Goal: Check status: Check status

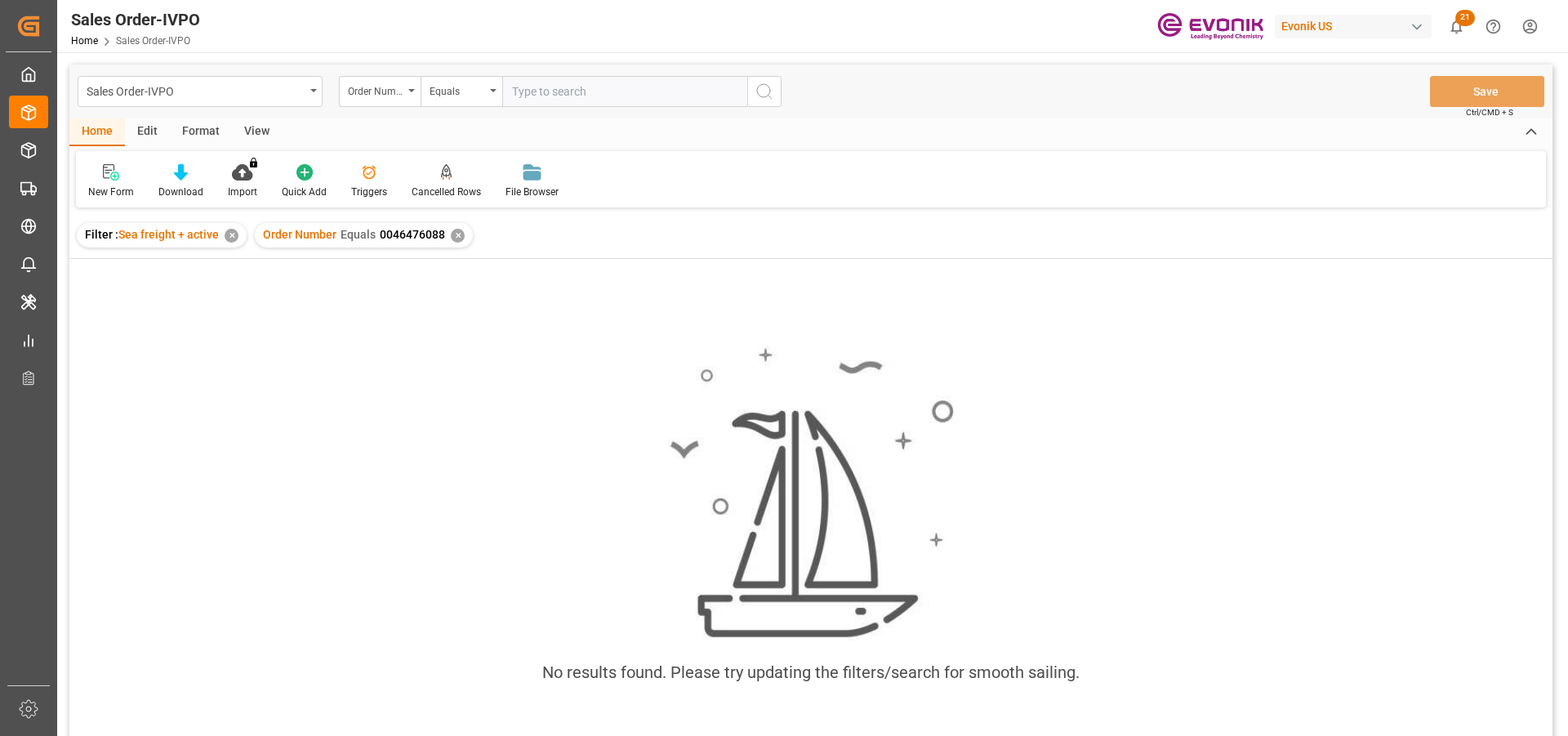
click at [455, 234] on div "✕" at bounding box center [457, 235] width 14 height 14
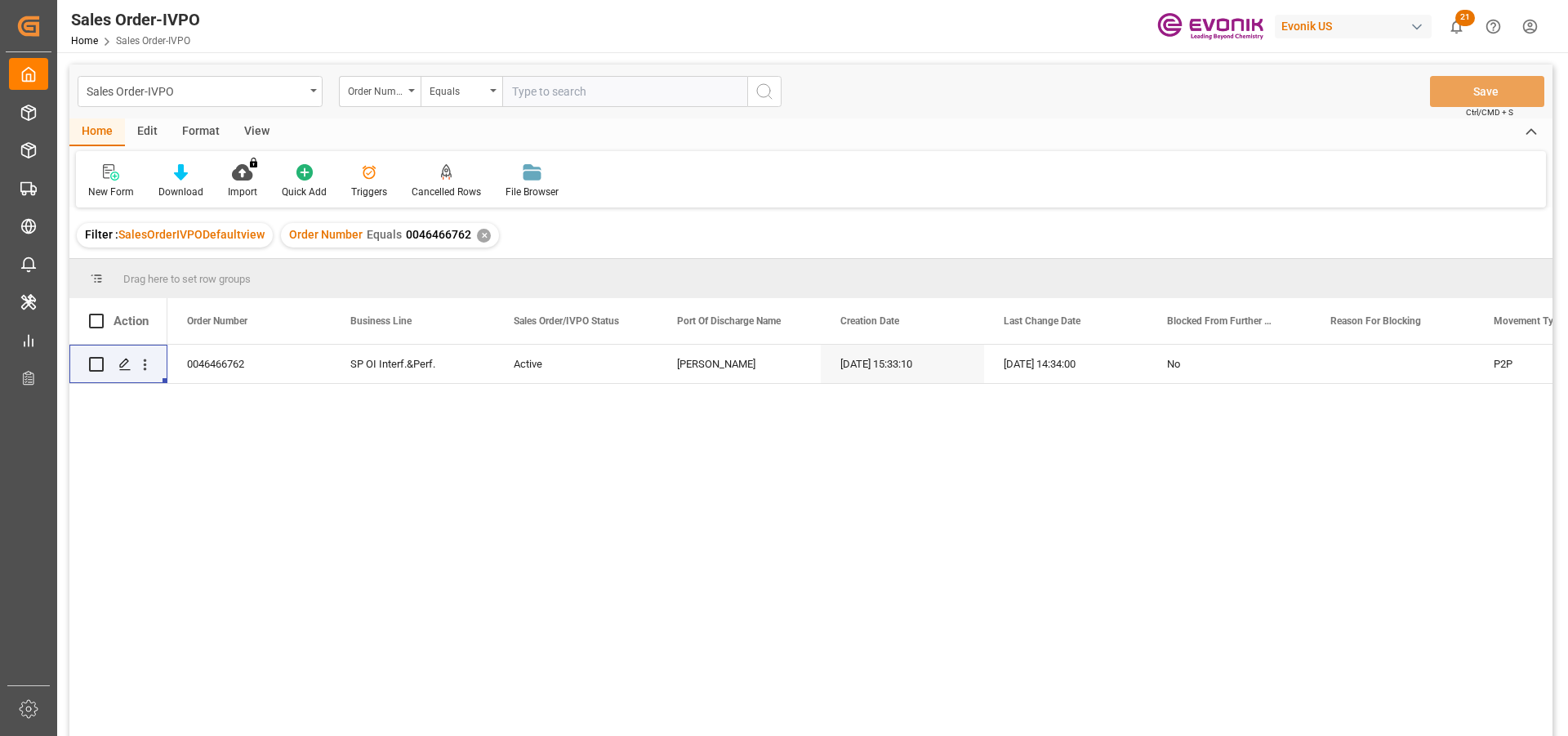
click at [481, 235] on div "✕" at bounding box center [483, 235] width 14 height 14
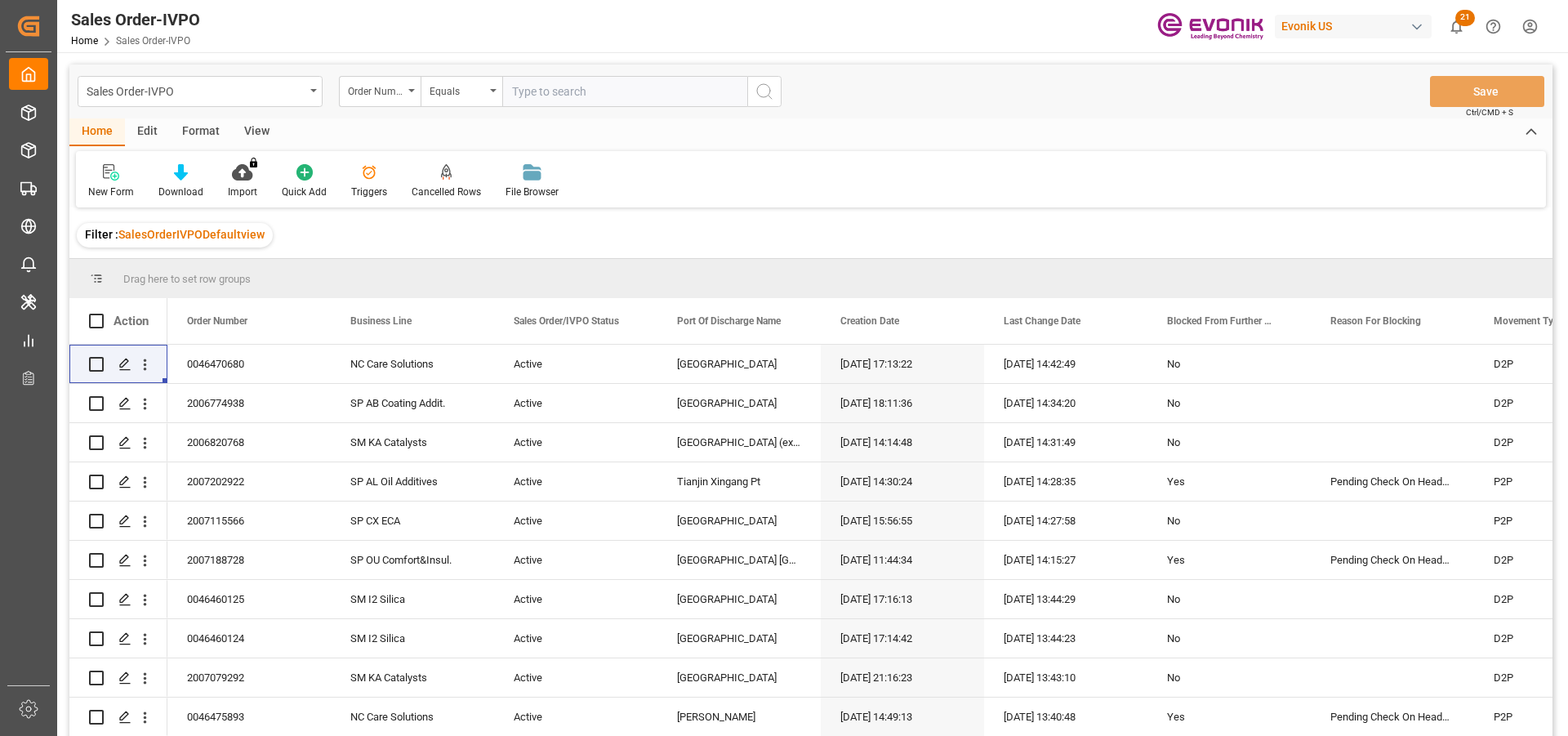
click at [553, 92] on input "text" at bounding box center [625, 91] width 245 height 31
paste input "4647220"
type input "004647220"
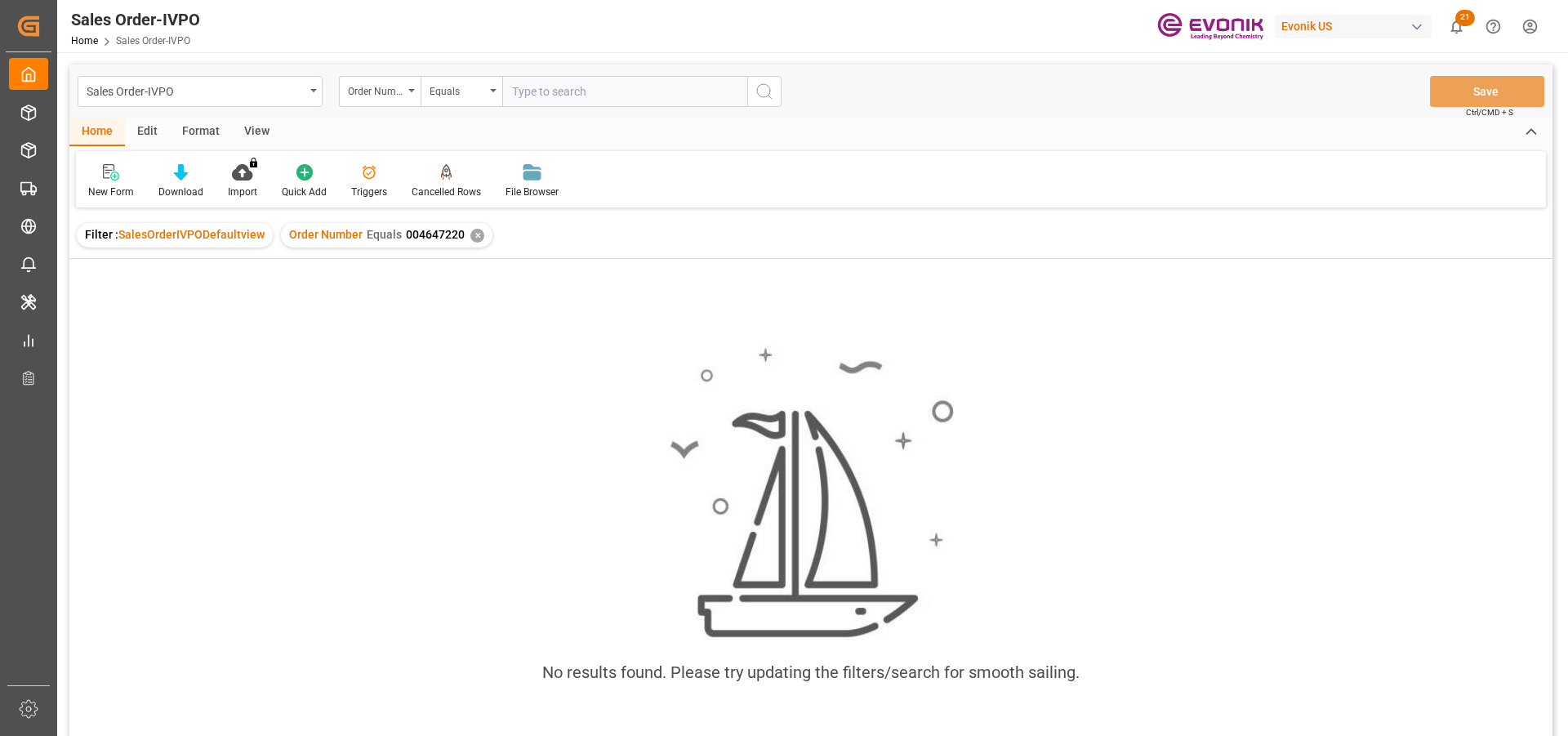
click at [566, 100] on input "text" at bounding box center [625, 91] width 245 height 31
type input "4647220"
click at [681, 237] on div "✕" at bounding box center [684, 235] width 14 height 14
click at [474, 239] on div "✕" at bounding box center [476, 235] width 14 height 14
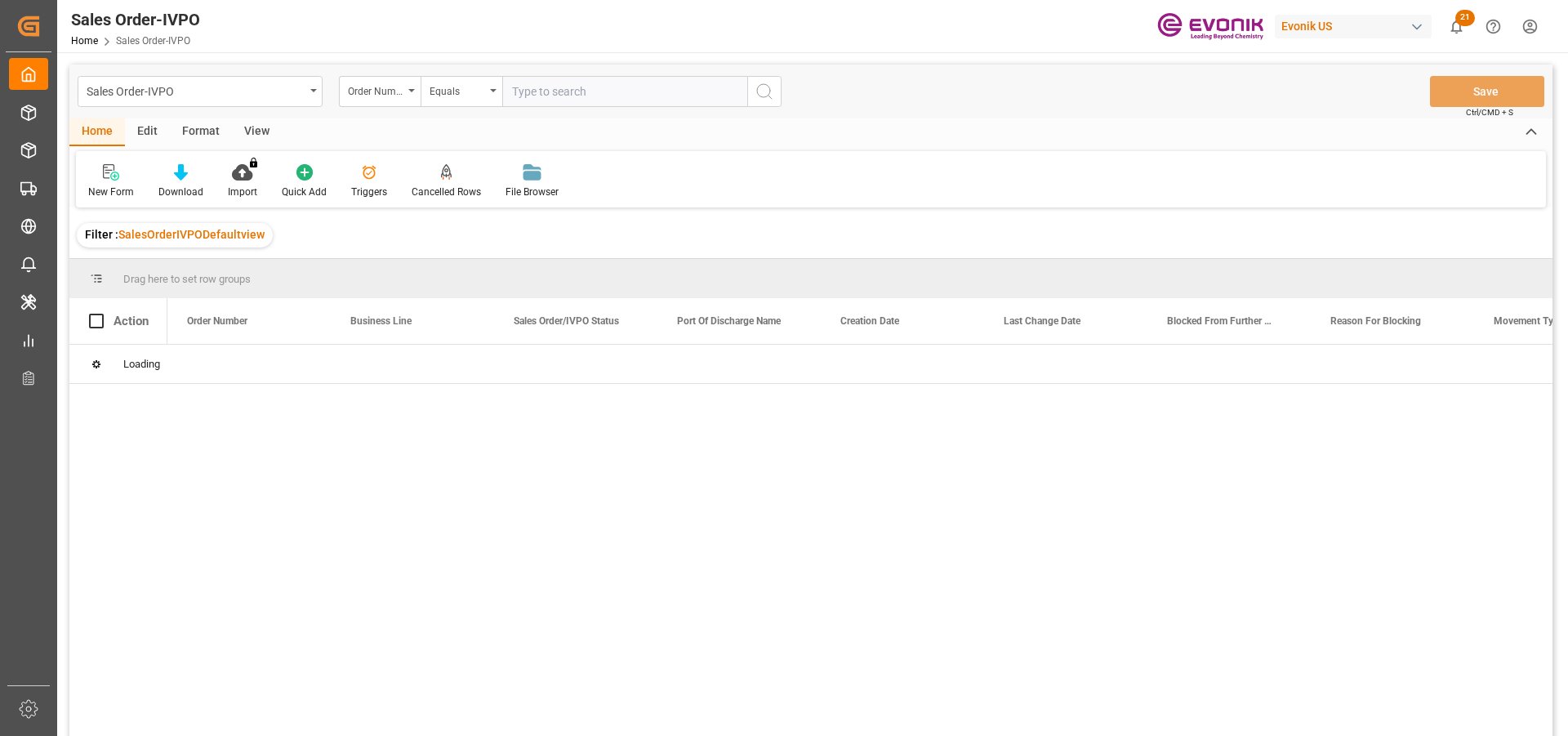
click at [530, 96] on input "text" at bounding box center [625, 91] width 245 height 31
paste input "46472717"
click at [512, 89] on input "46472717" at bounding box center [625, 91] width 245 height 31
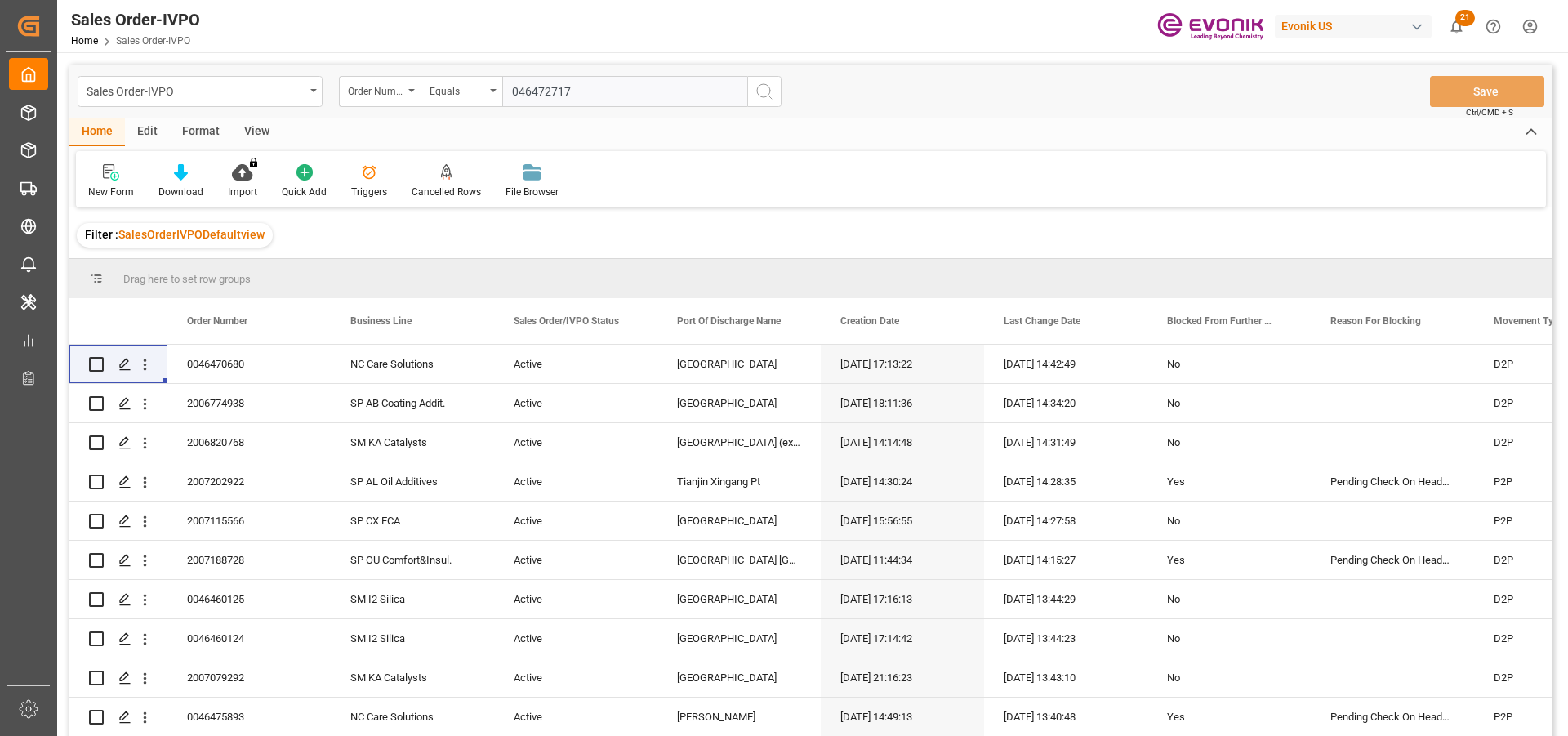
type input "0046472717"
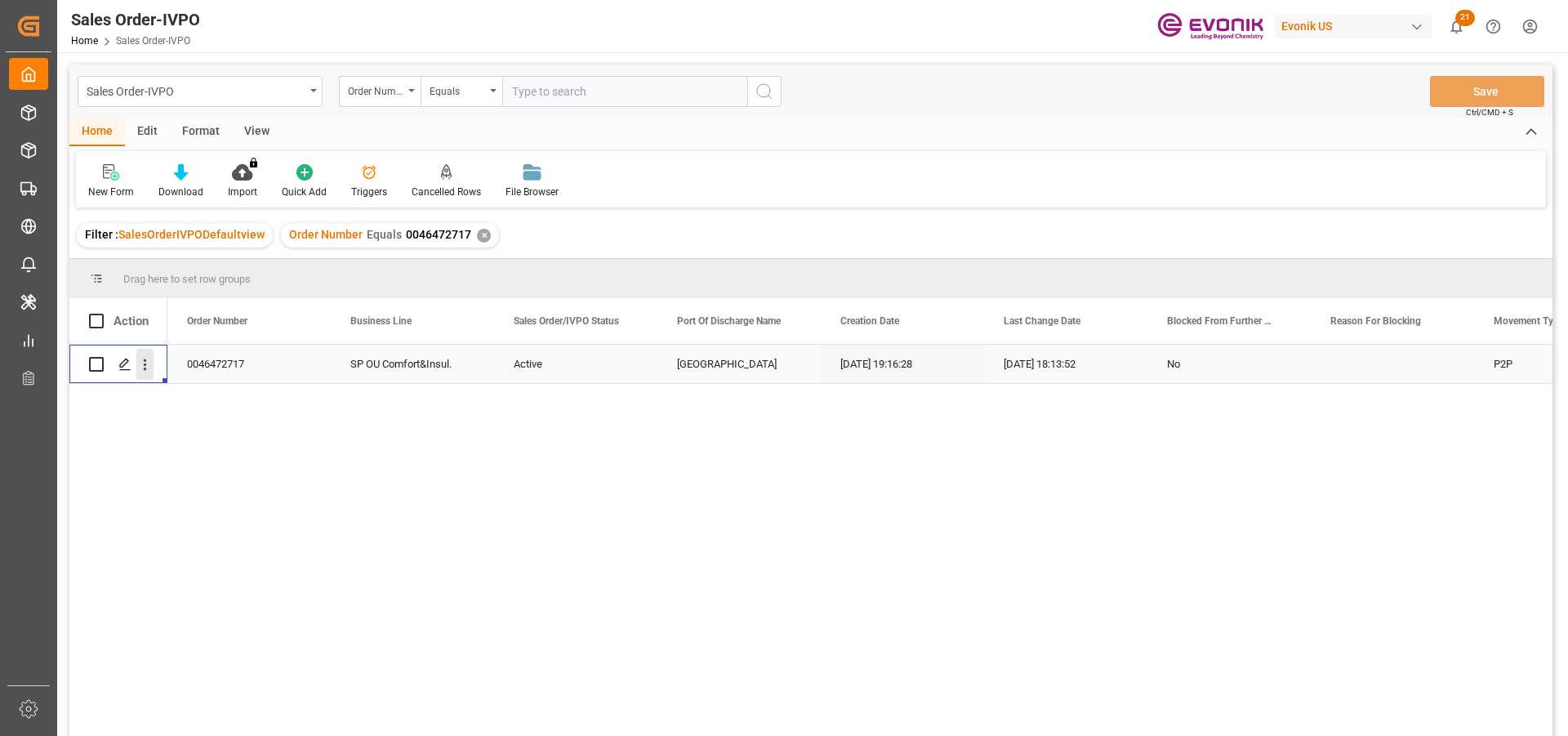
click at [145, 363] on icon "open menu" at bounding box center [144, 364] width 17 height 17
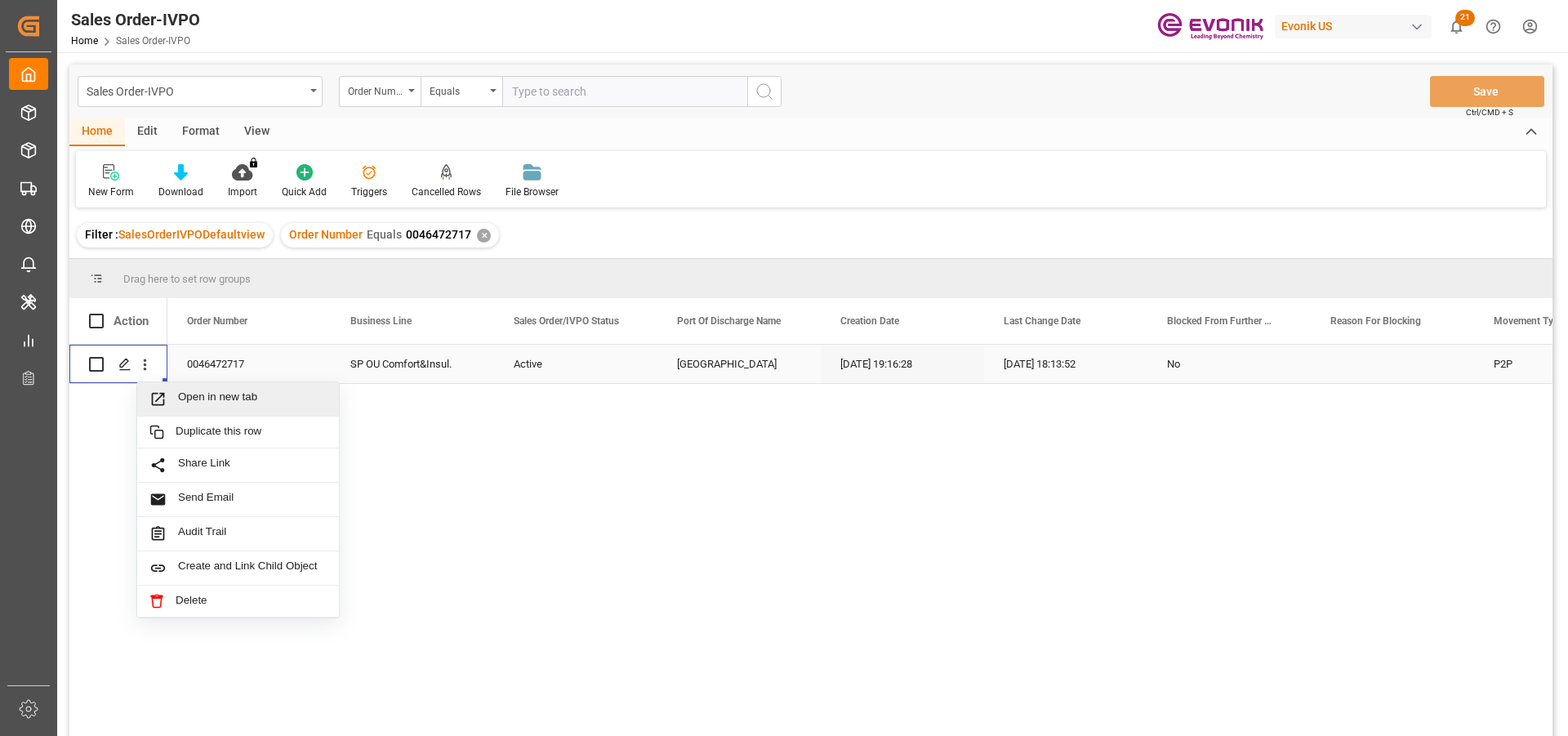
click at [224, 394] on span "Open in new tab" at bounding box center [252, 398] width 149 height 17
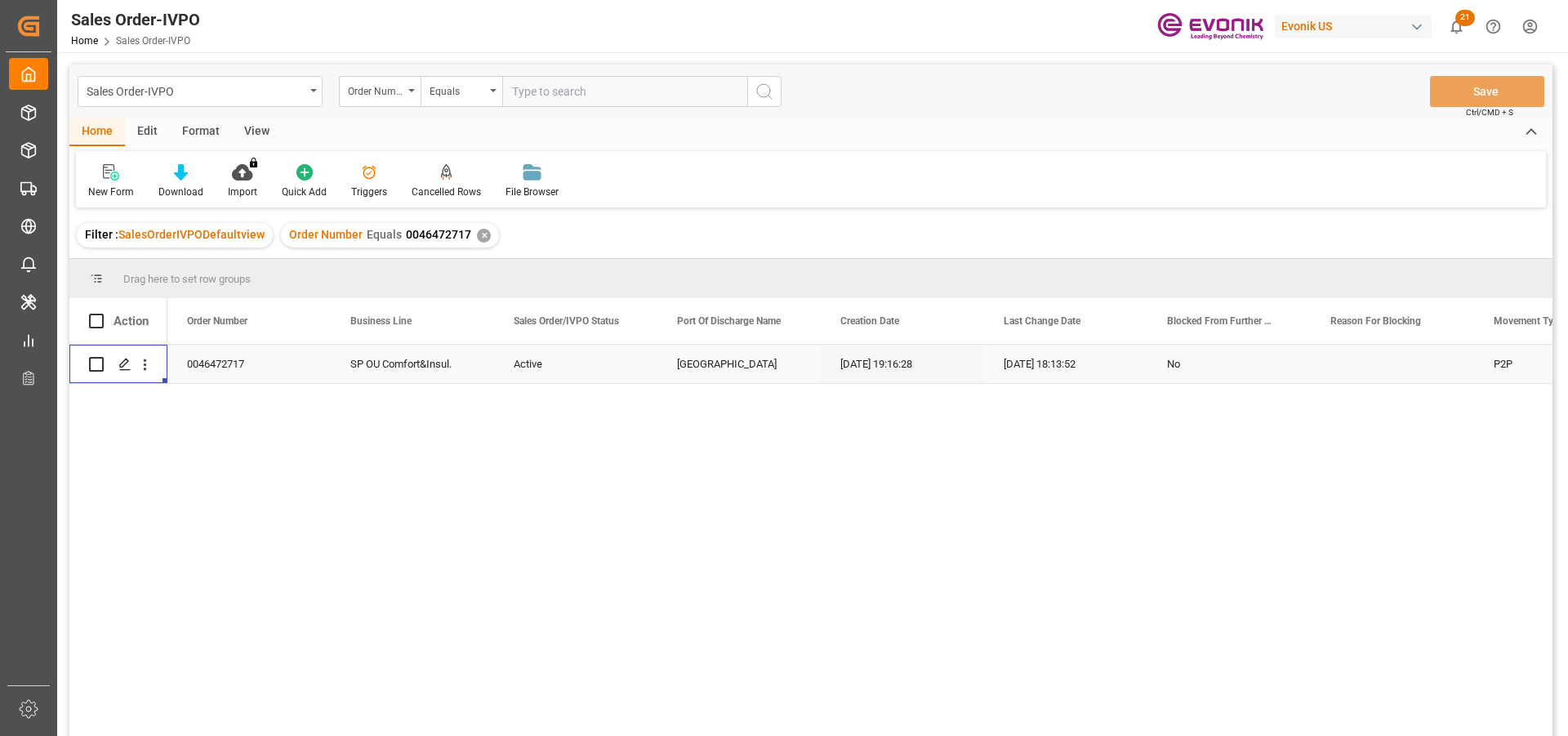
click at [478, 231] on div "✕" at bounding box center [483, 235] width 14 height 14
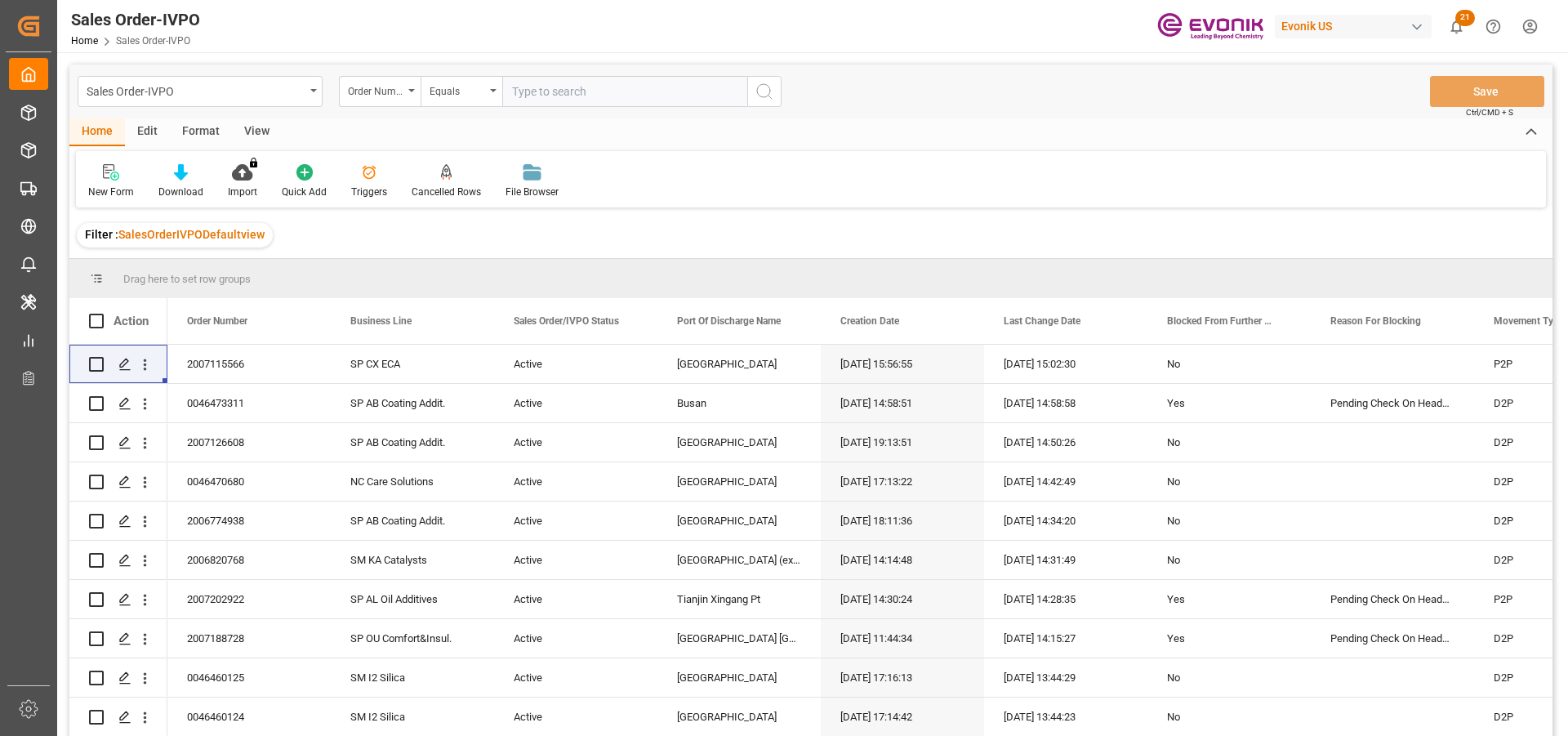
click at [612, 100] on input "text" at bounding box center [625, 91] width 245 height 31
paste input "4647220"
type input "4647220"
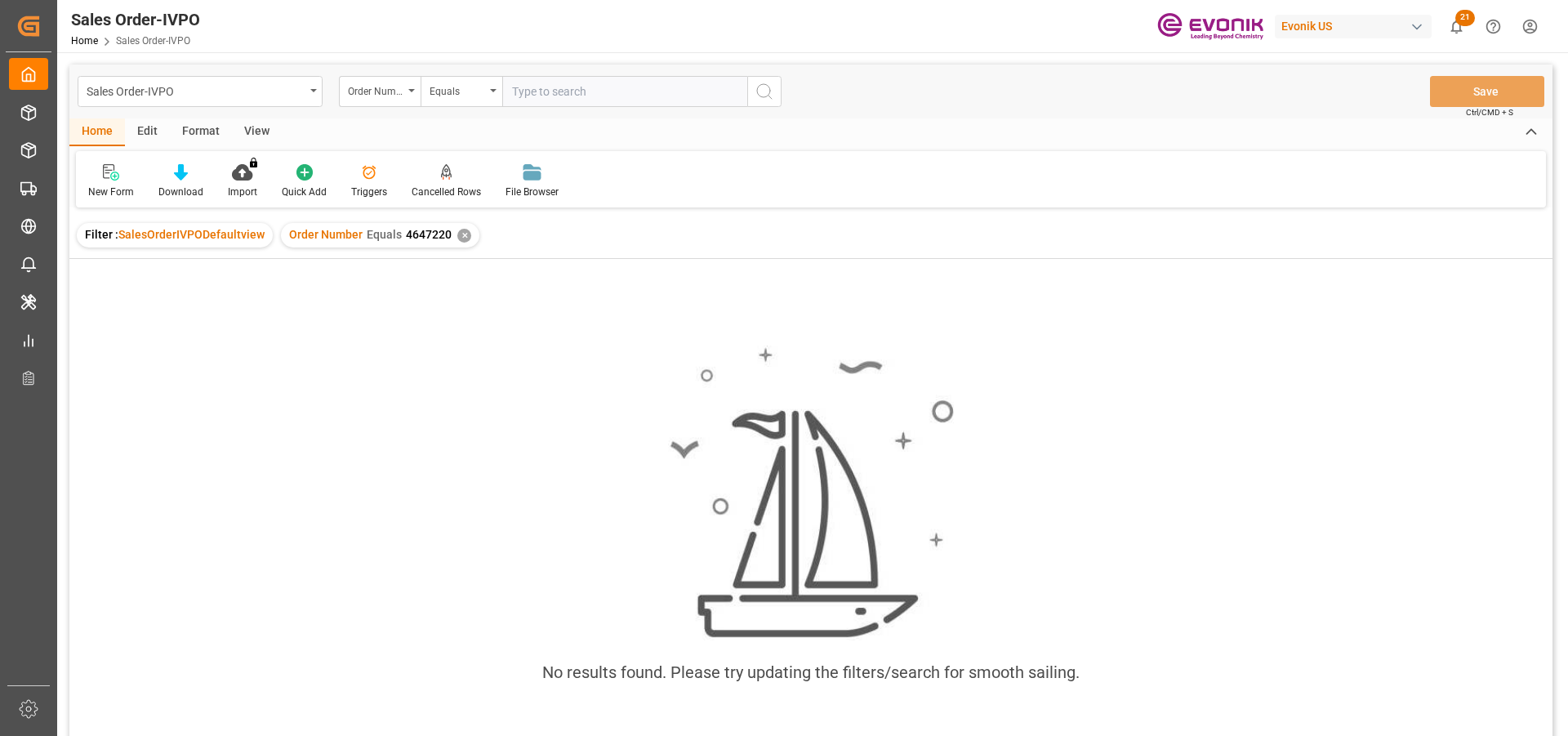
click at [598, 96] on input "text" at bounding box center [625, 91] width 245 height 31
click at [512, 91] on input "4647220" at bounding box center [625, 91] width 245 height 31
type input "004647220"
click at [458, 234] on div "✕" at bounding box center [464, 235] width 14 height 14
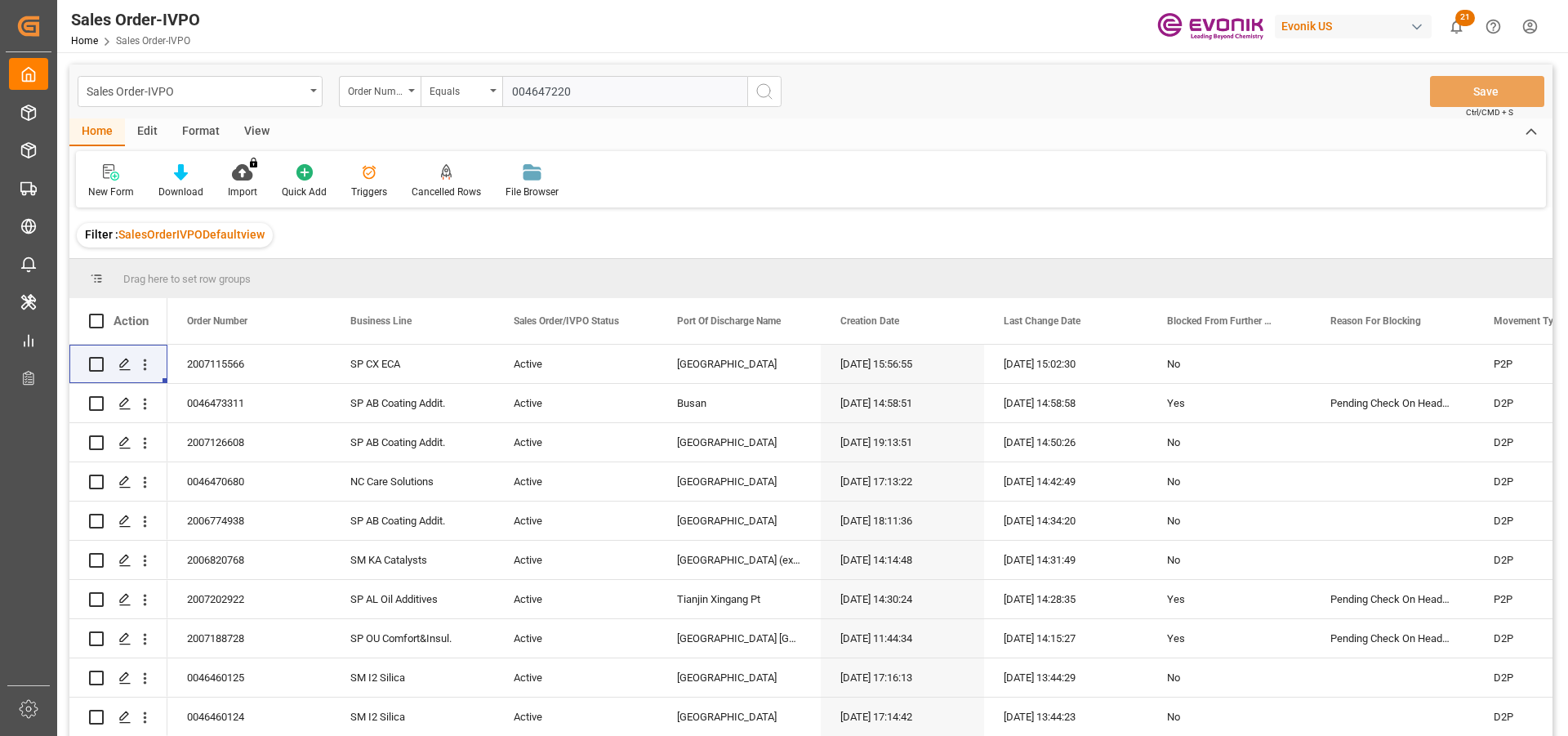
click at [768, 98] on icon "search button" at bounding box center [765, 92] width 20 height 20
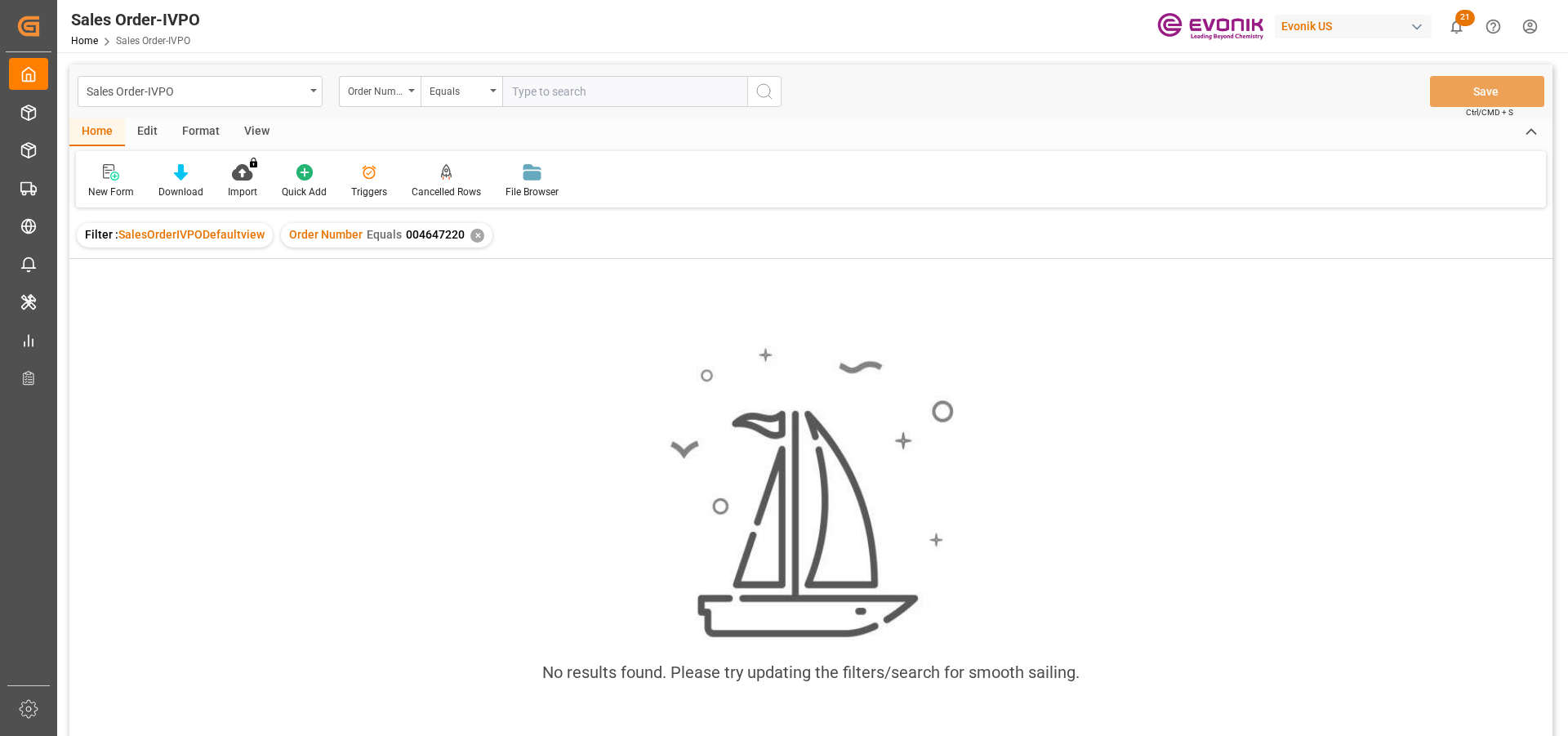
click at [470, 239] on div "✕" at bounding box center [476, 235] width 14 height 14
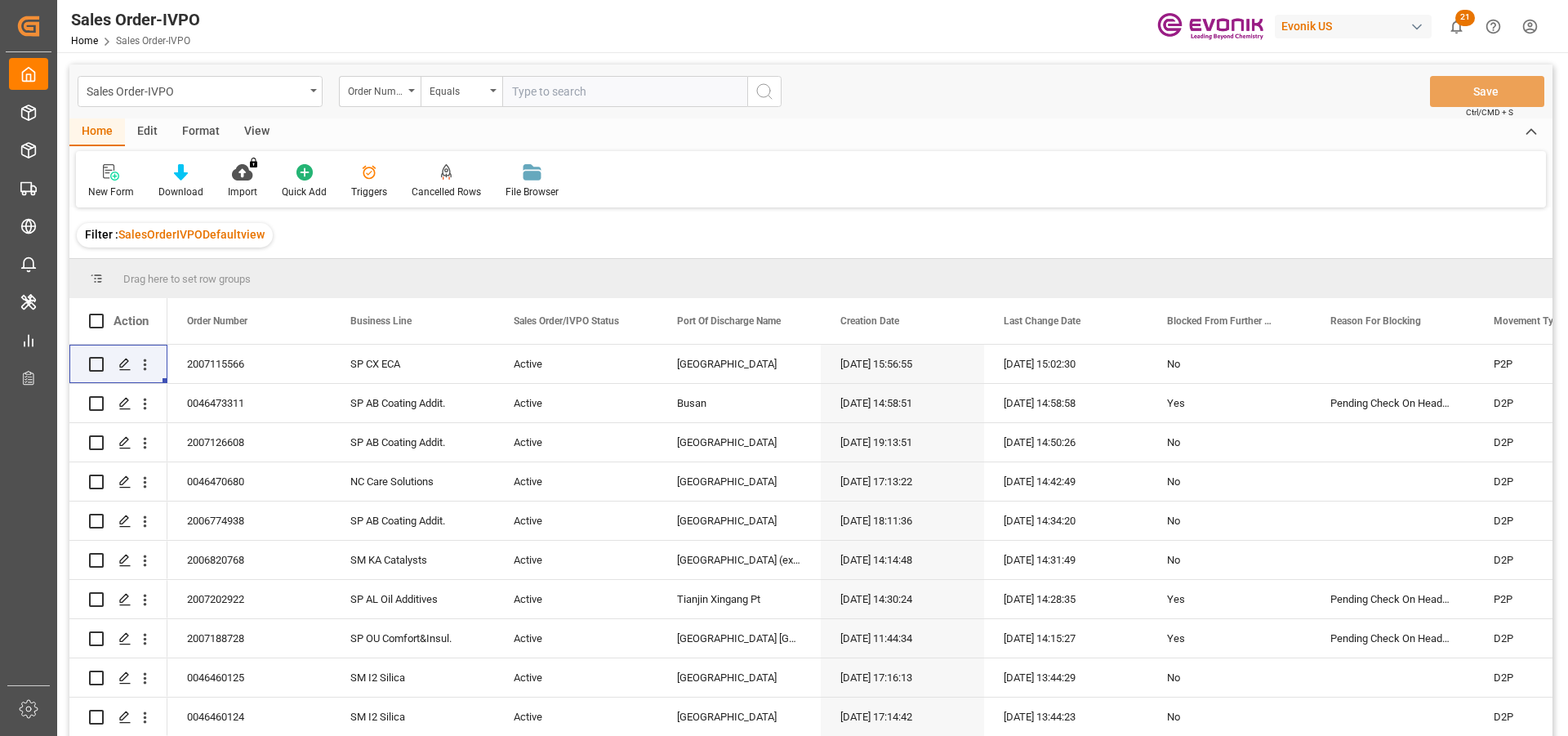
click at [560, 99] on input "text" at bounding box center [625, 91] width 245 height 31
paste input "2007147837"
type input "2007147837"
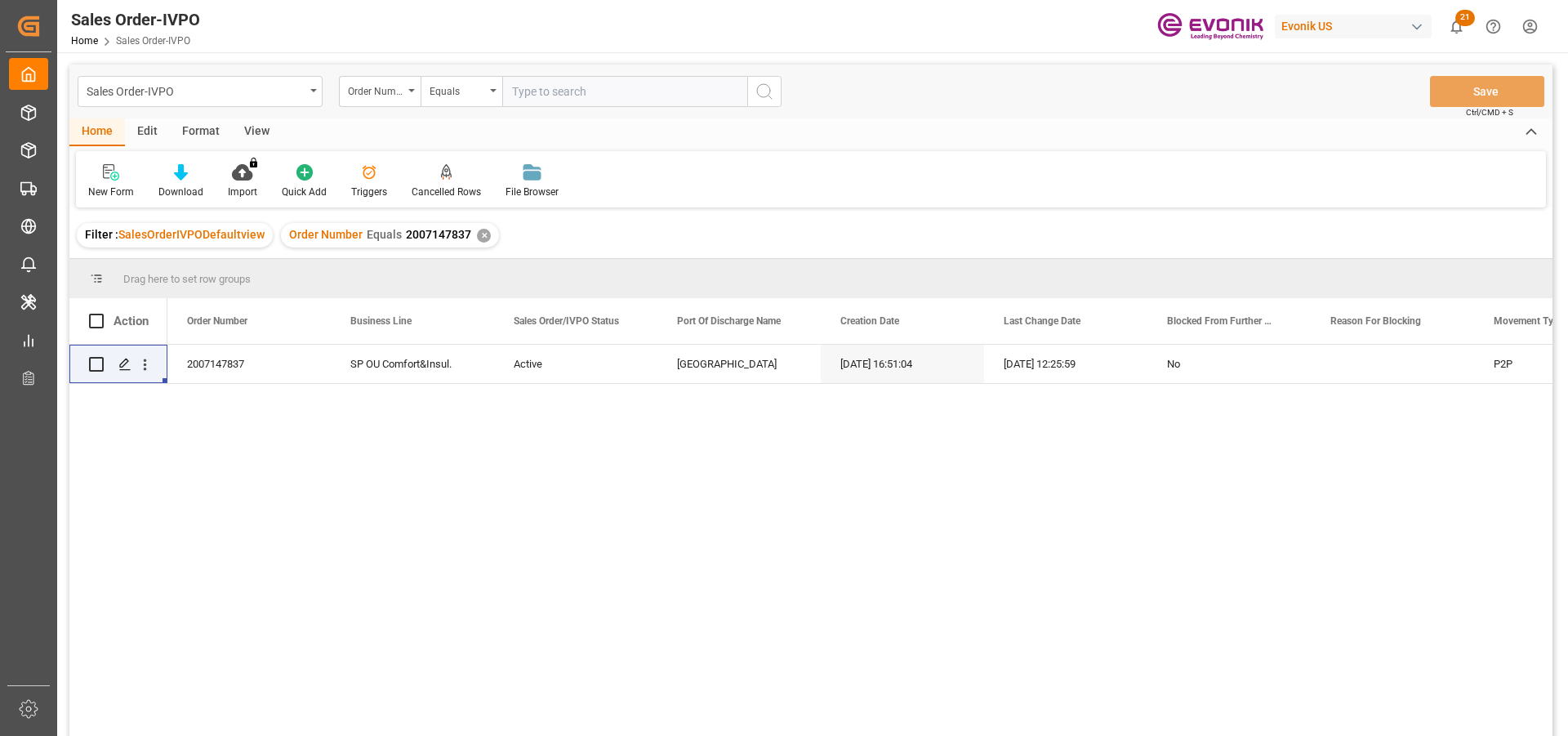
click at [483, 238] on div "✕" at bounding box center [483, 235] width 14 height 14
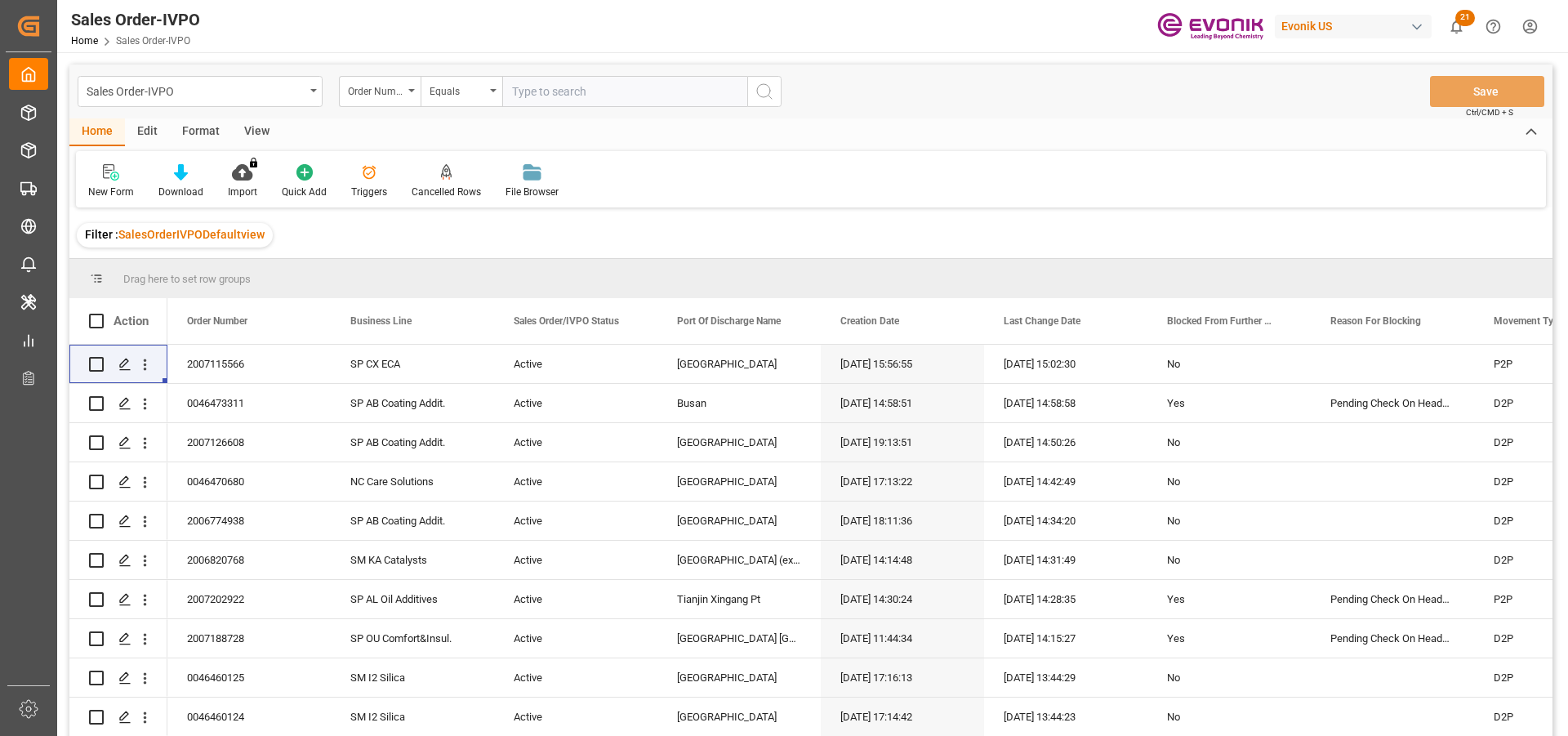
click at [549, 95] on input "text" at bounding box center [625, 91] width 245 height 31
paste input "0046471020"
type input "0046471020"
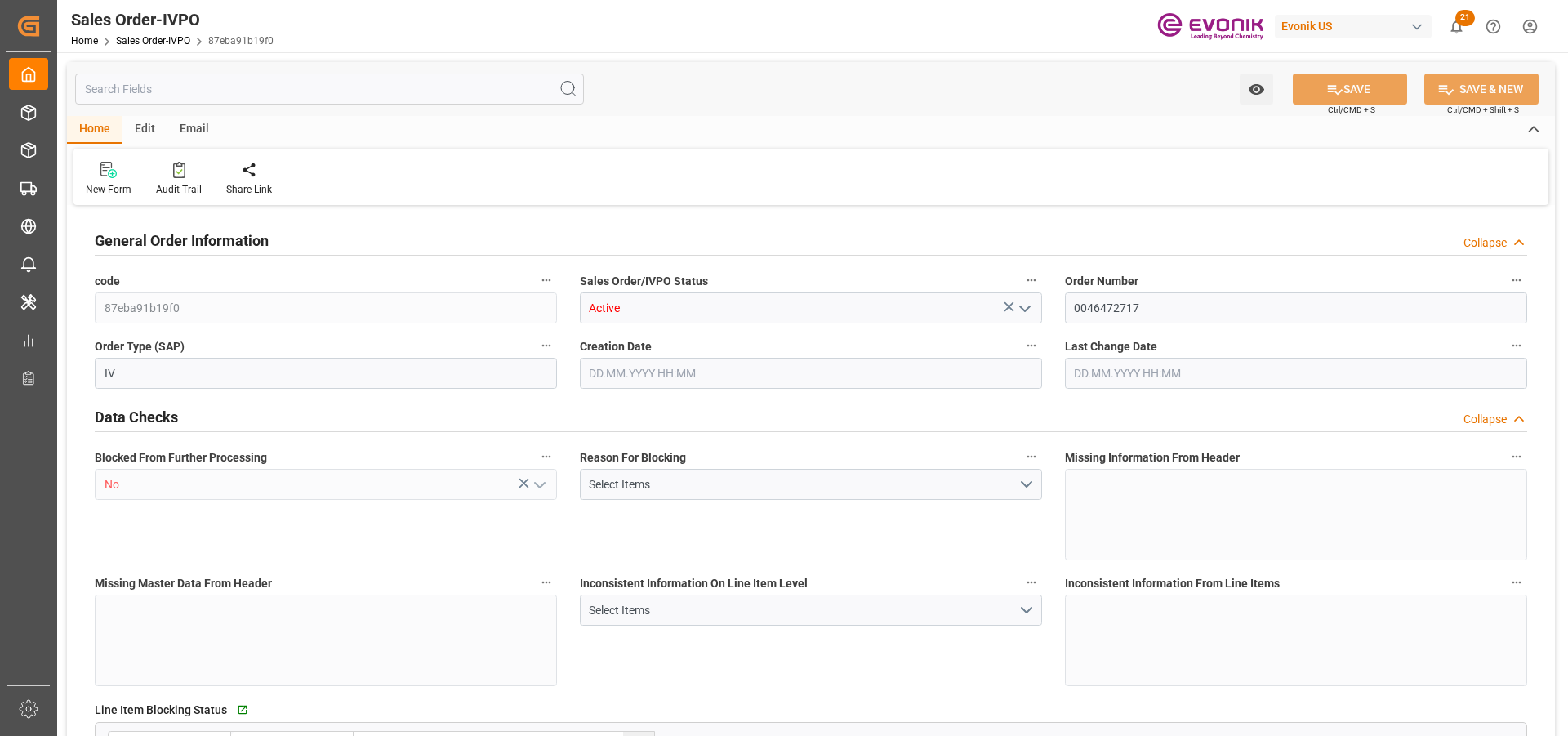
type input "BEANR"
type input "0"
type input "1"
type input "2"
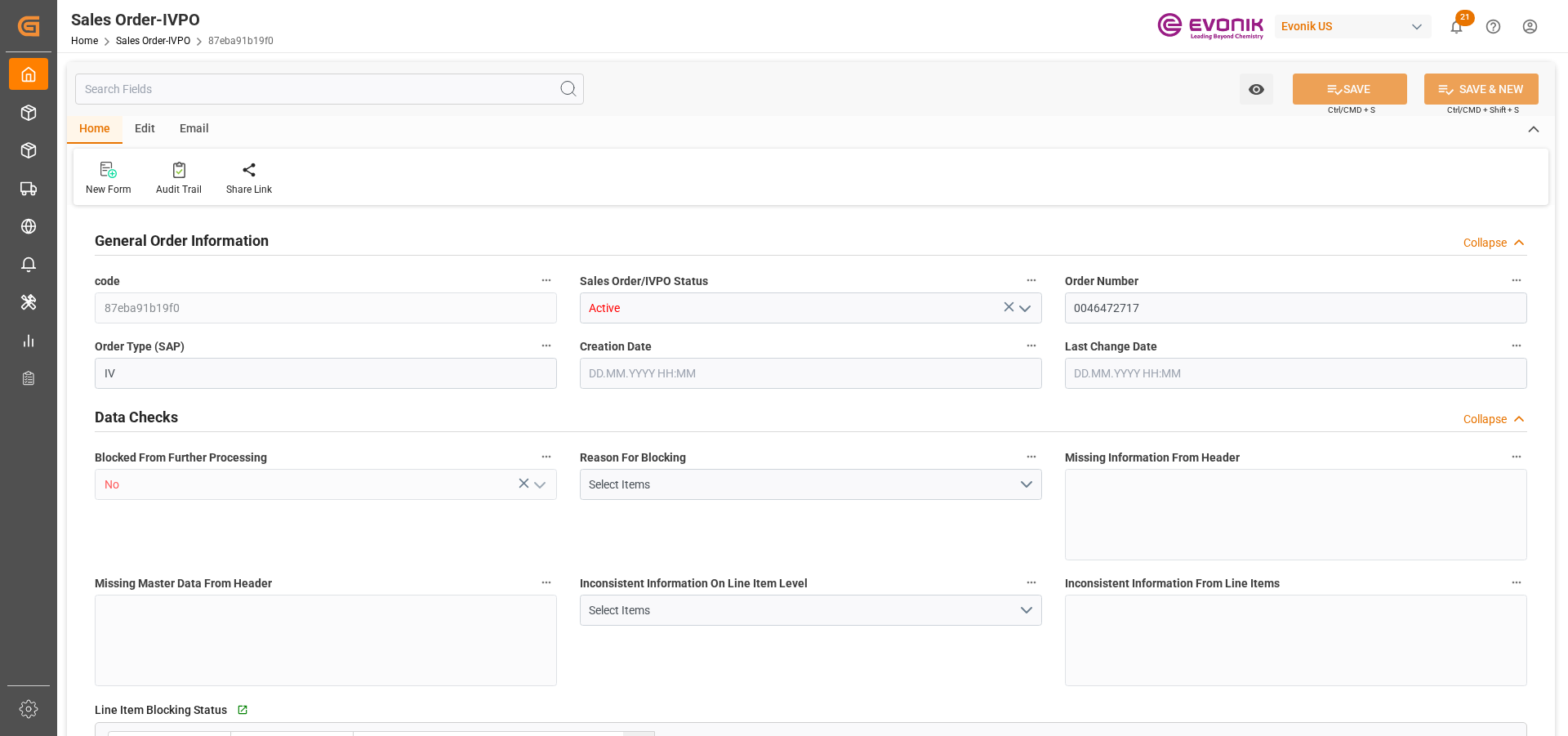
type input "15504"
type input "46.006"
type input "17000"
type input "30"
type input "10.09.2025 19:16"
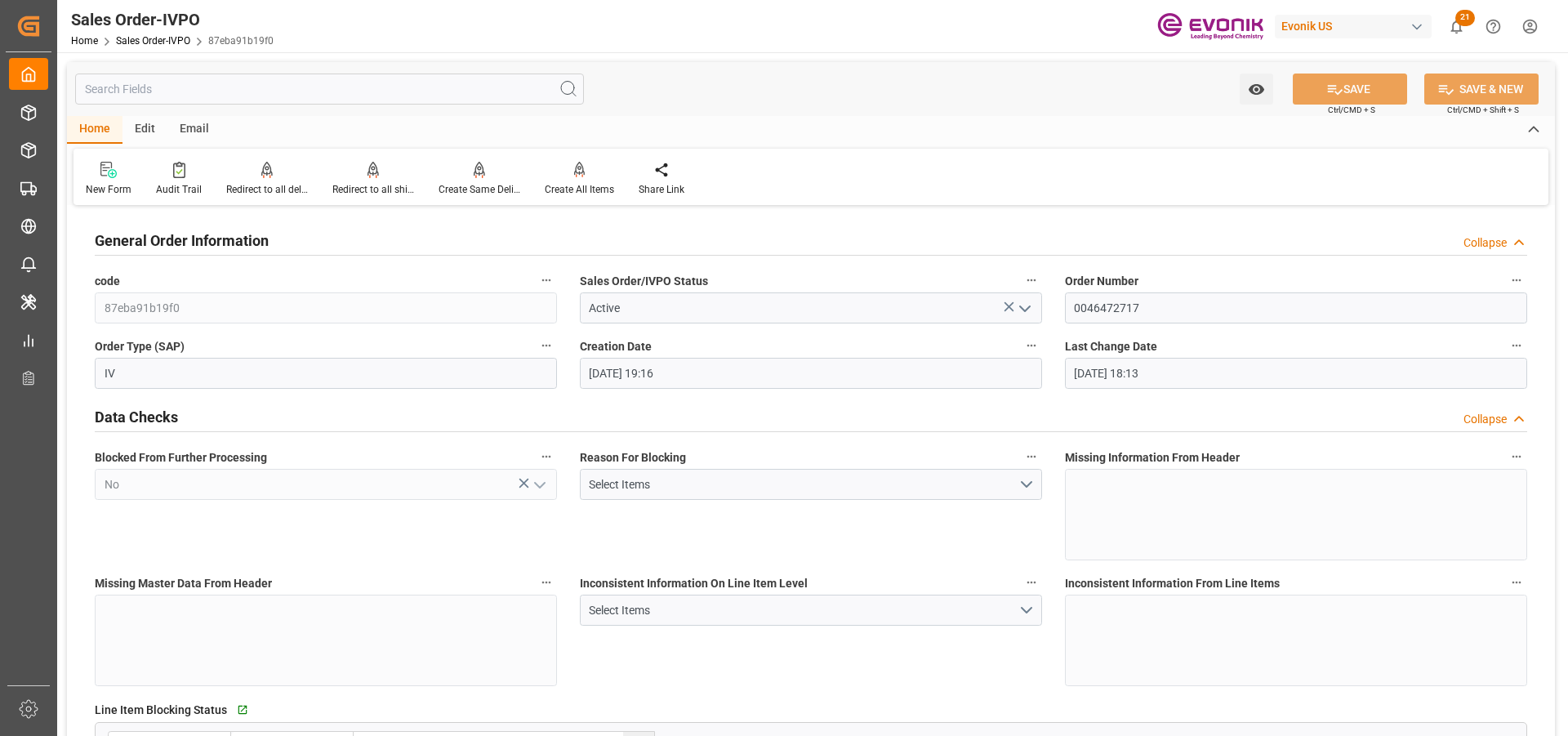
type input "17.09.2025 18:13"
click at [367, 180] on div "Redirect to all shipments" at bounding box center [373, 179] width 106 height 36
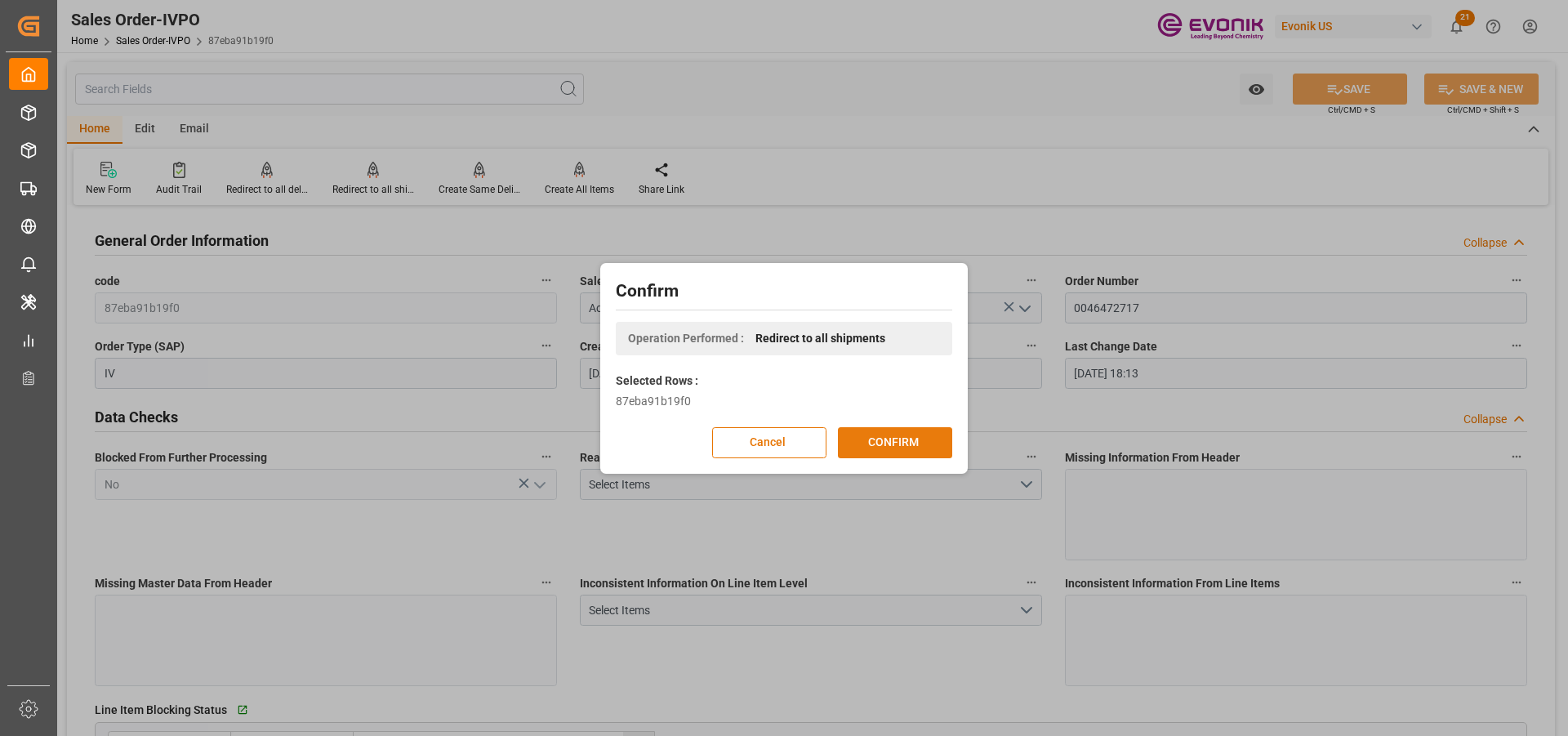
click at [932, 446] on button "CONFIRM" at bounding box center [894, 442] width 114 height 31
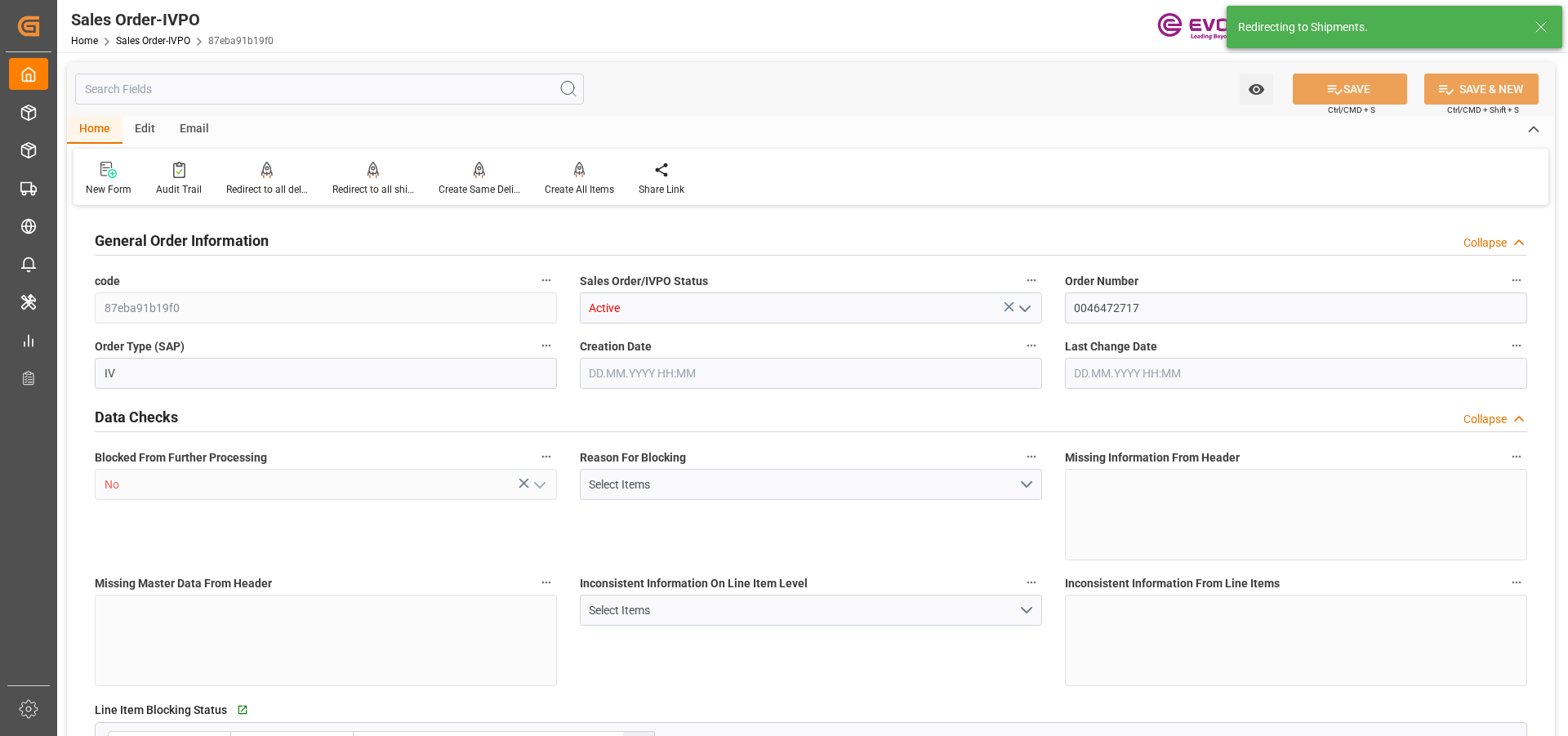
type input "BEANR"
type input "0"
type input "1"
type input "2"
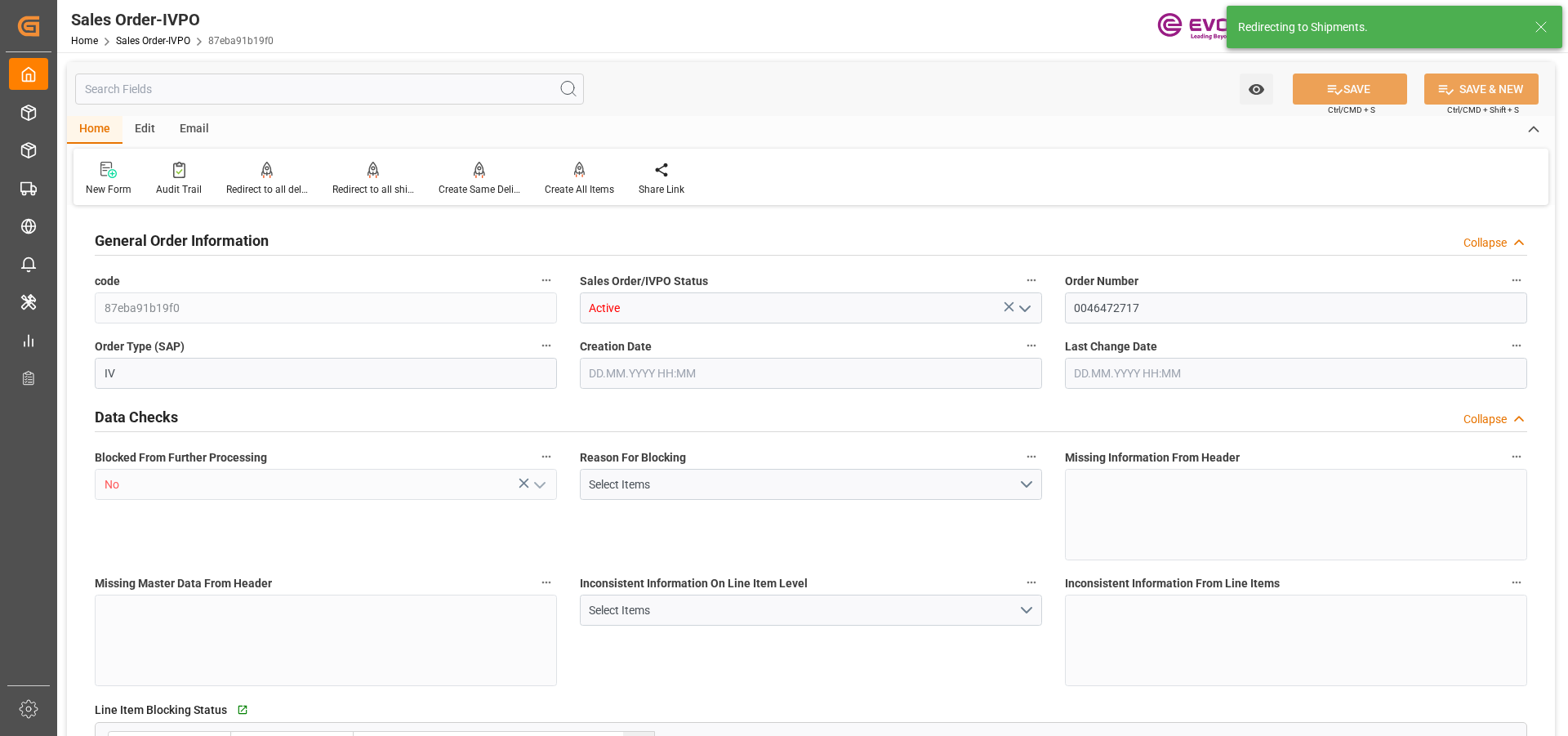
type input "15504"
type input "46.006"
type input "17000"
type input "30"
type input "[DATE] 19:16"
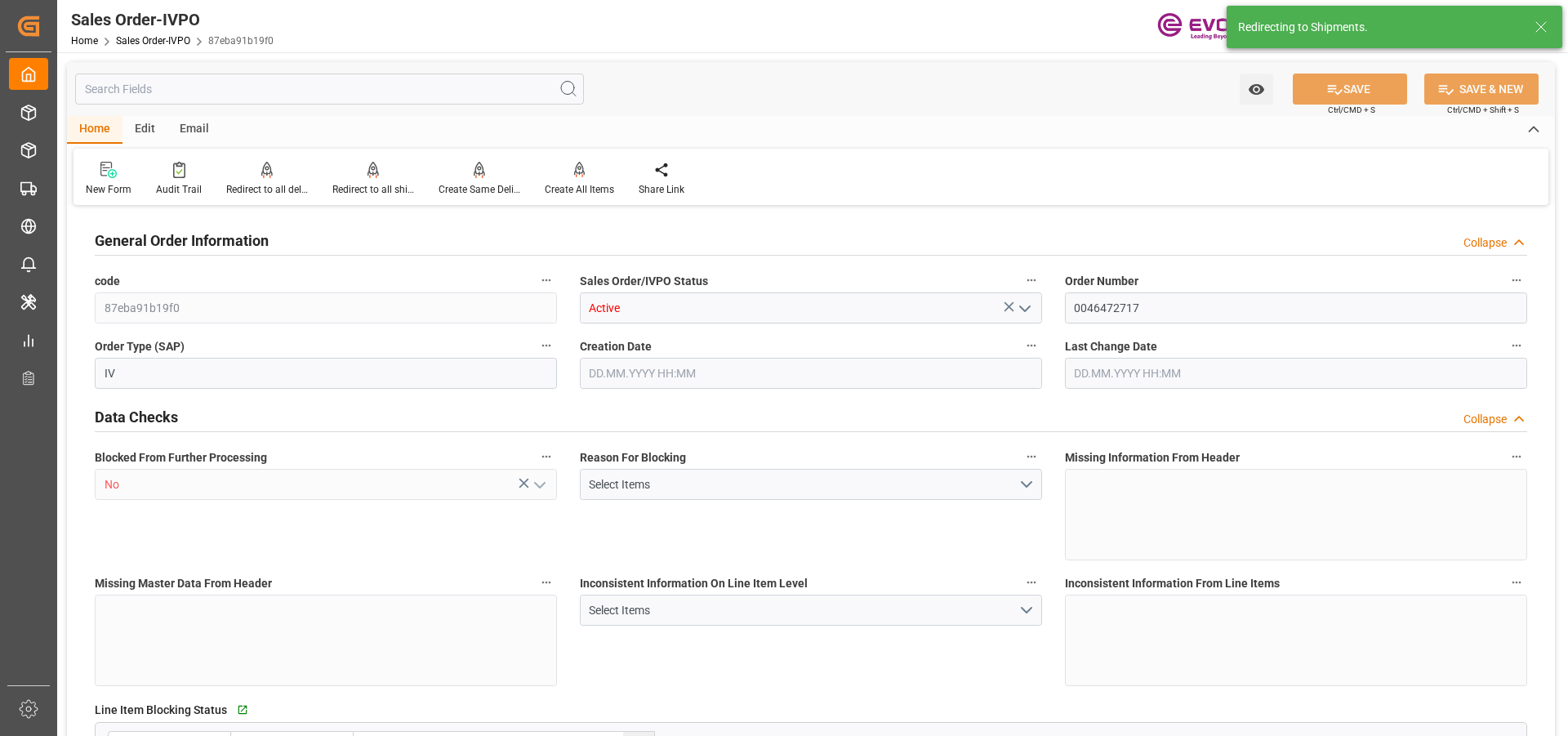
type input "[DATE] 18:13"
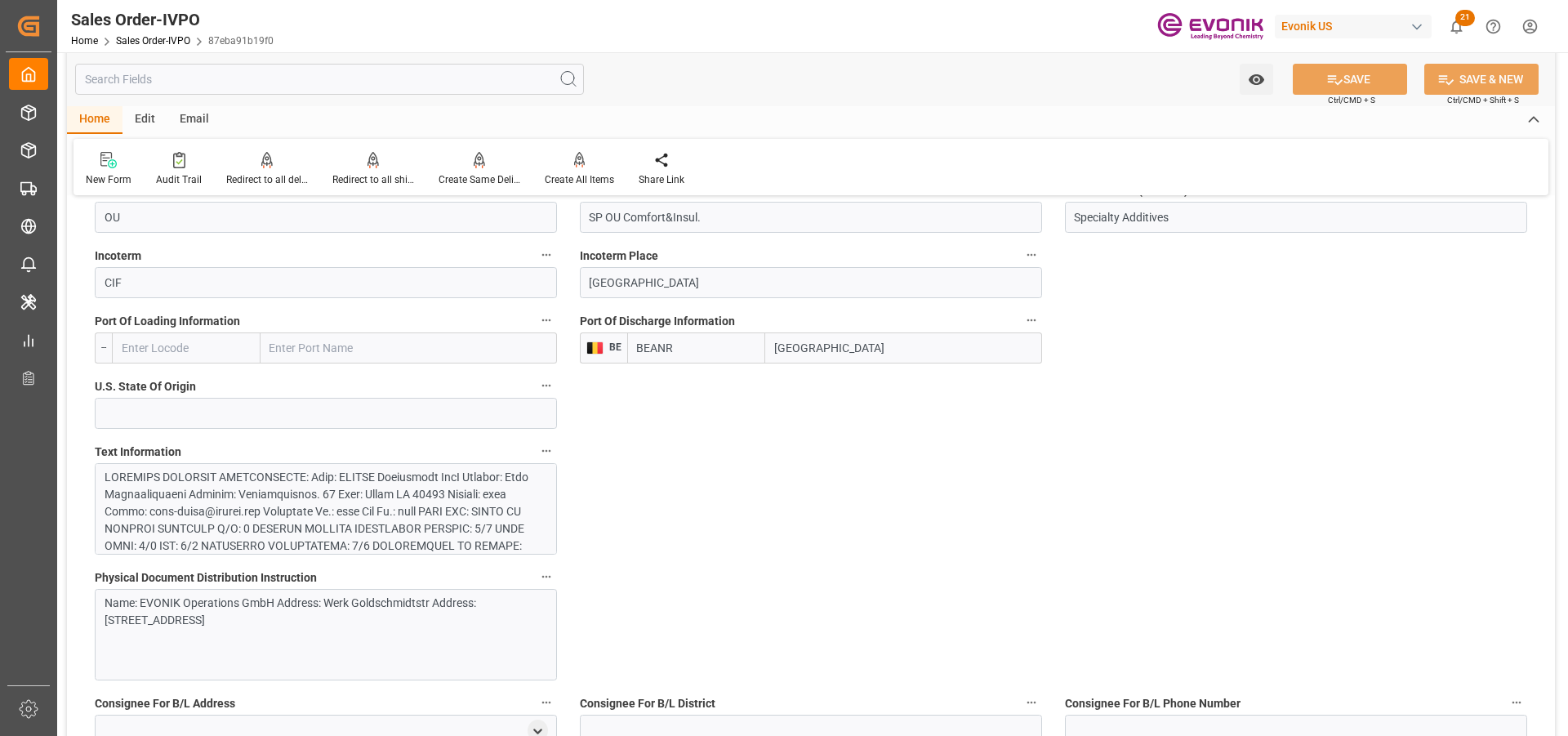
scroll to position [1062, 0]
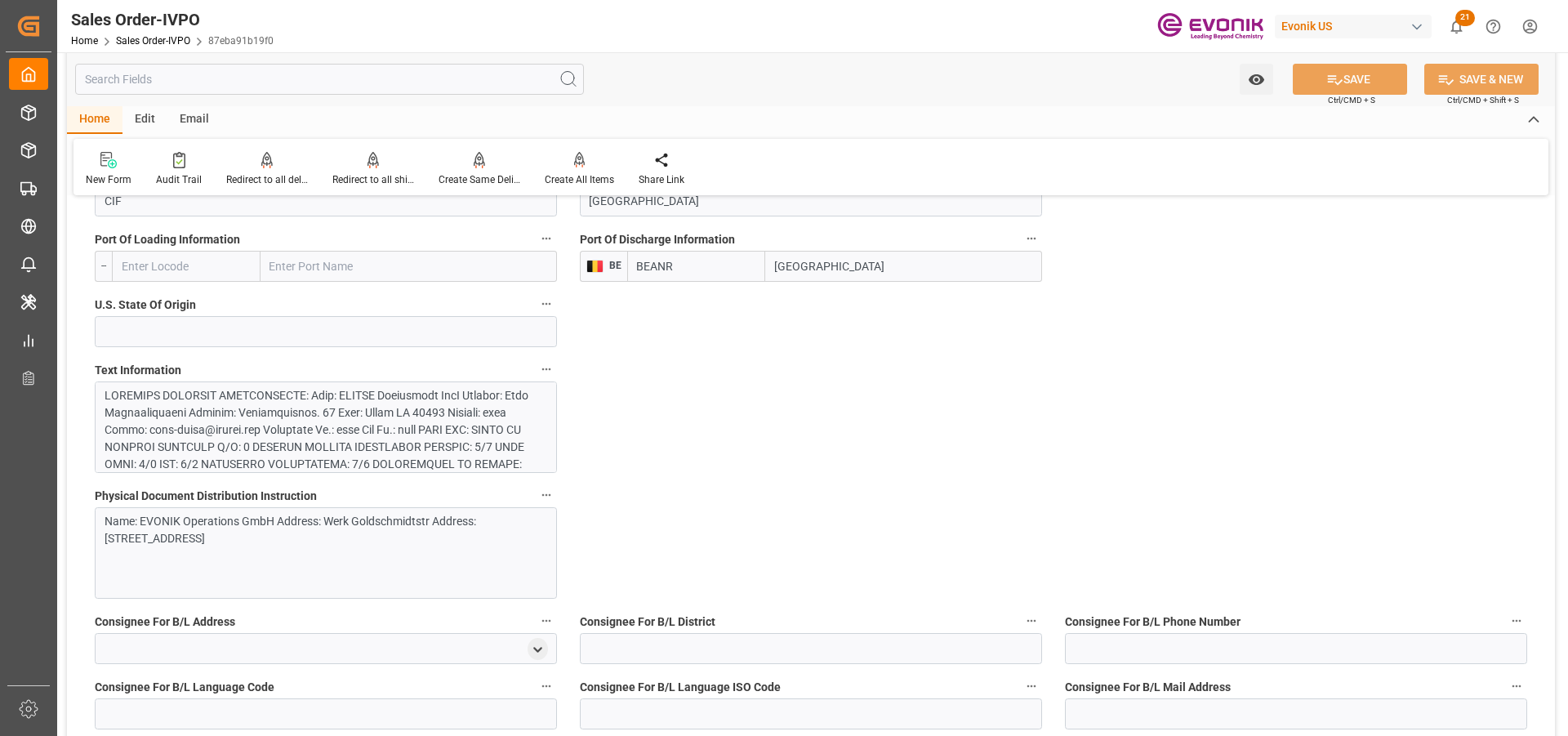
click at [409, 437] on div at bounding box center [320, 602] width 431 height 429
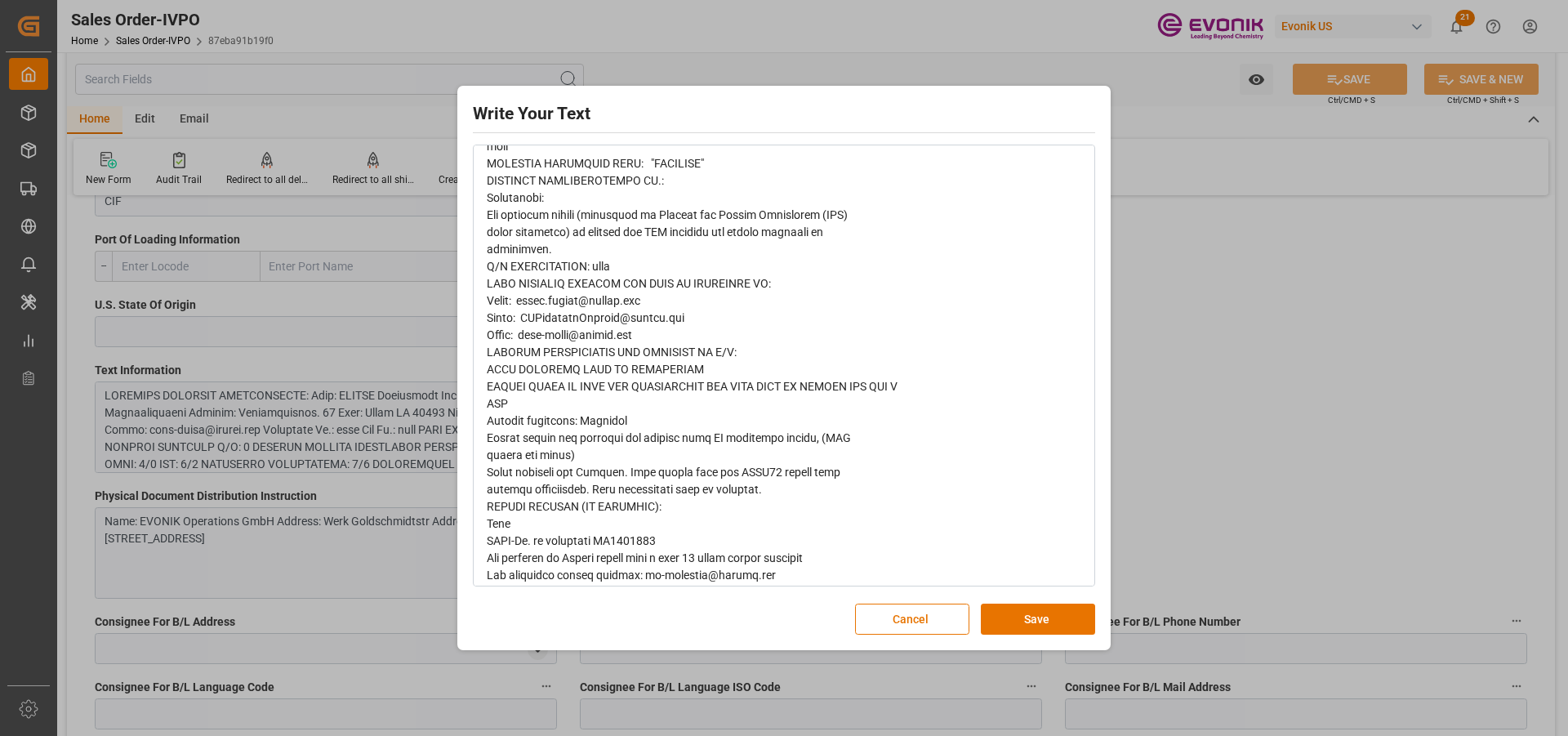
scroll to position [765, 0]
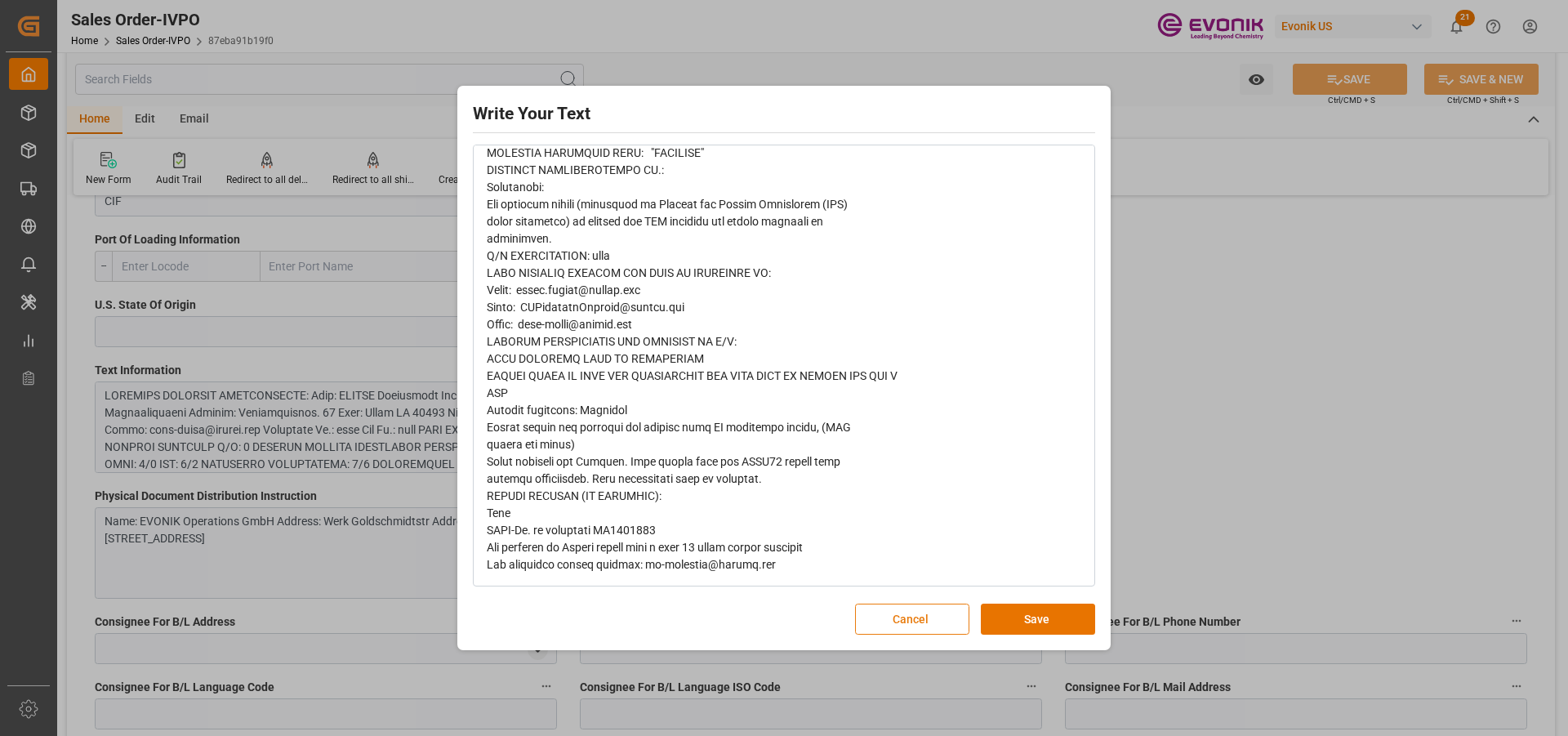
click at [909, 625] on button "Cancel" at bounding box center [911, 619] width 114 height 31
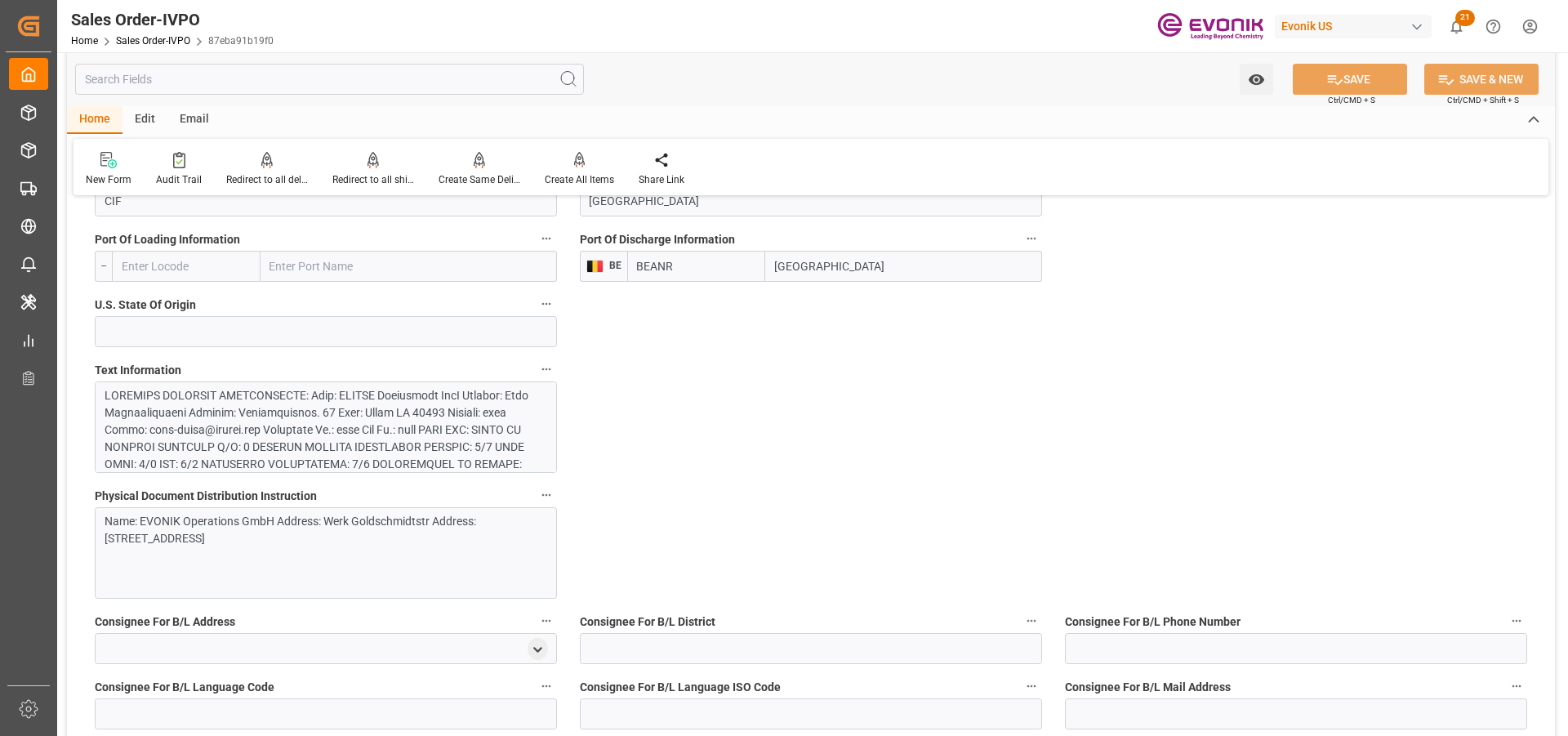
click at [437, 547] on div "Name: EVONIK Operations GmbH Address: Werk Goldschmidtstr Address: [STREET_ADDR…" at bounding box center [325, 553] width 462 height 92
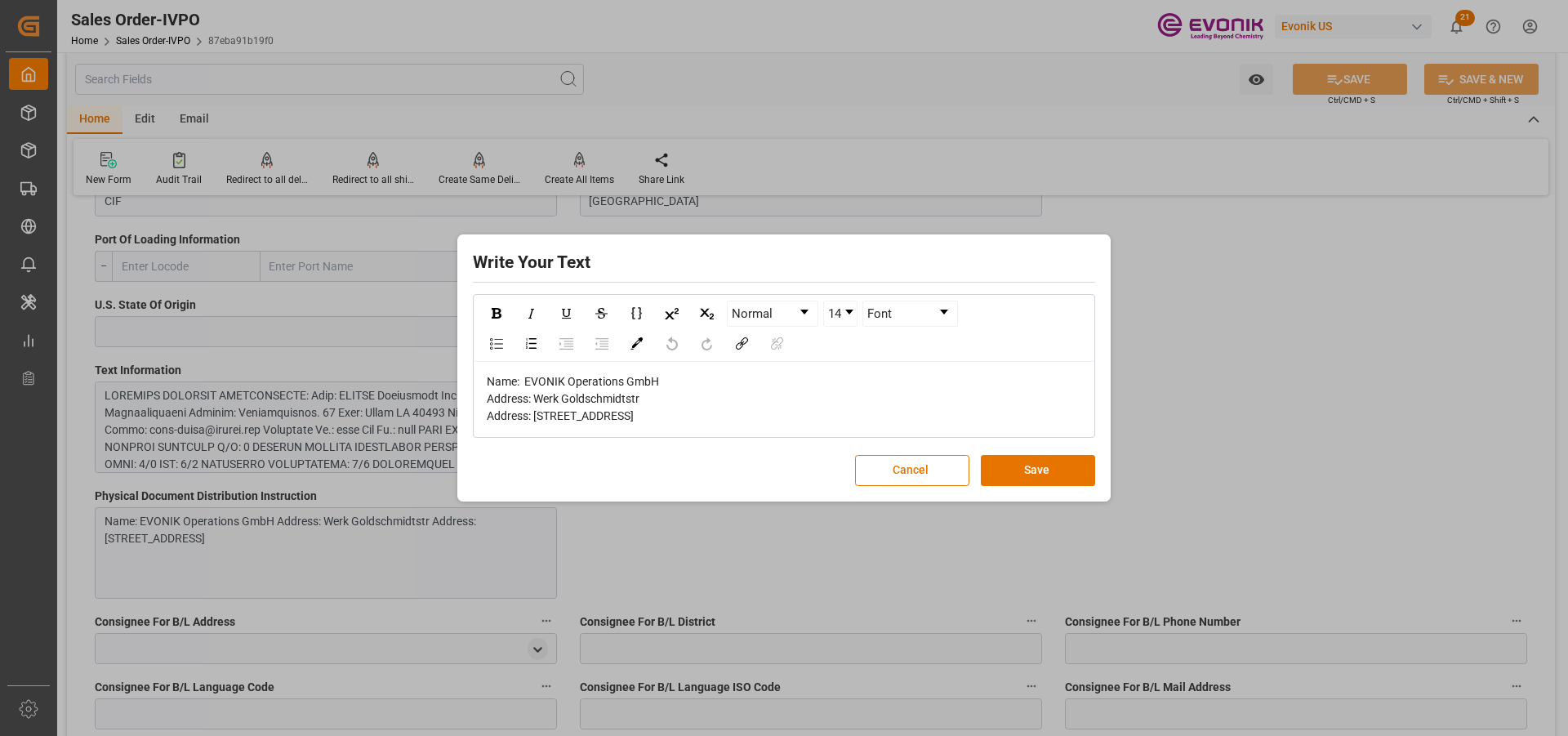
drag, startPoint x: 939, startPoint y: 475, endPoint x: 724, endPoint y: 472, distance: 215.0
click at [934, 475] on button "Cancel" at bounding box center [911, 470] width 114 height 31
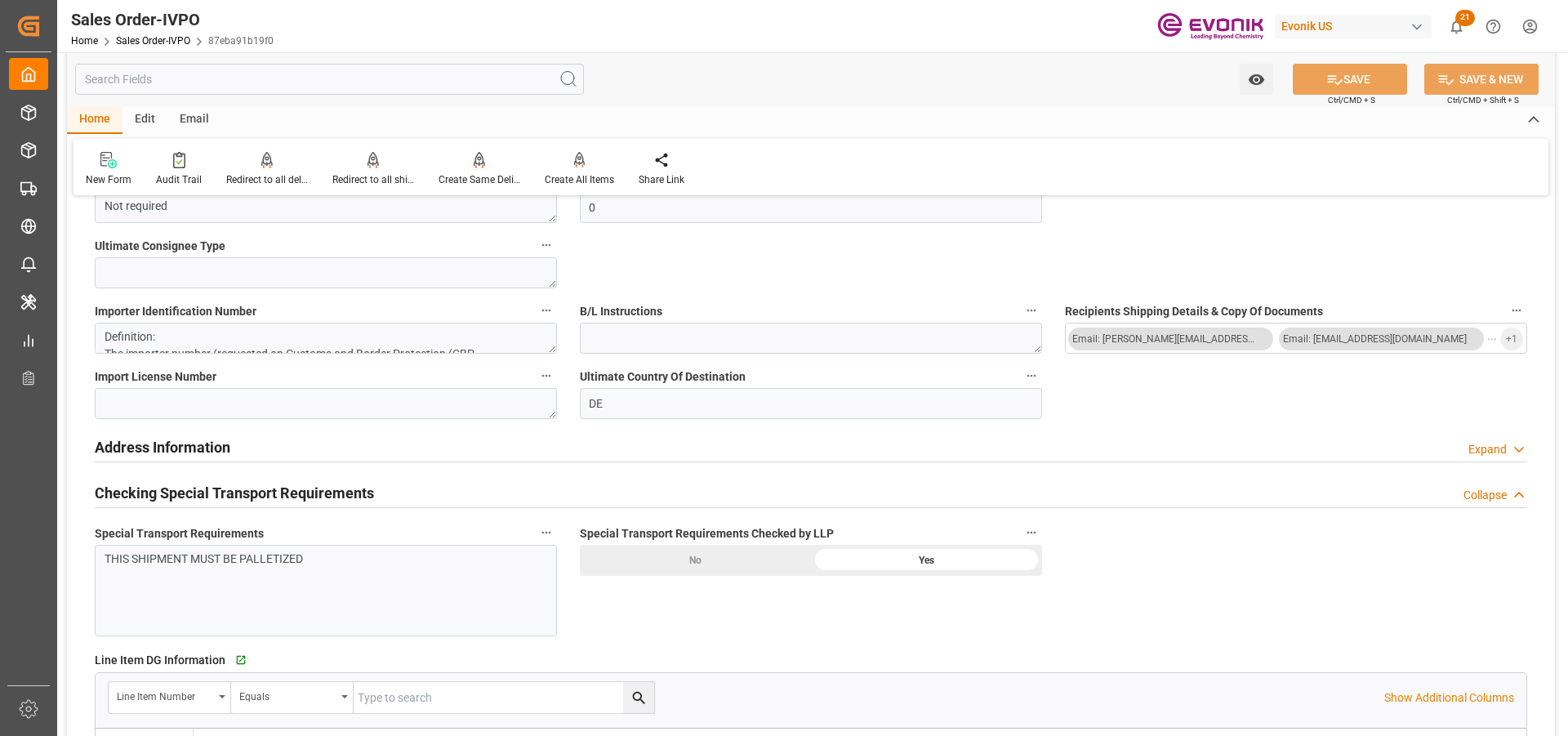
scroll to position [1960, 0]
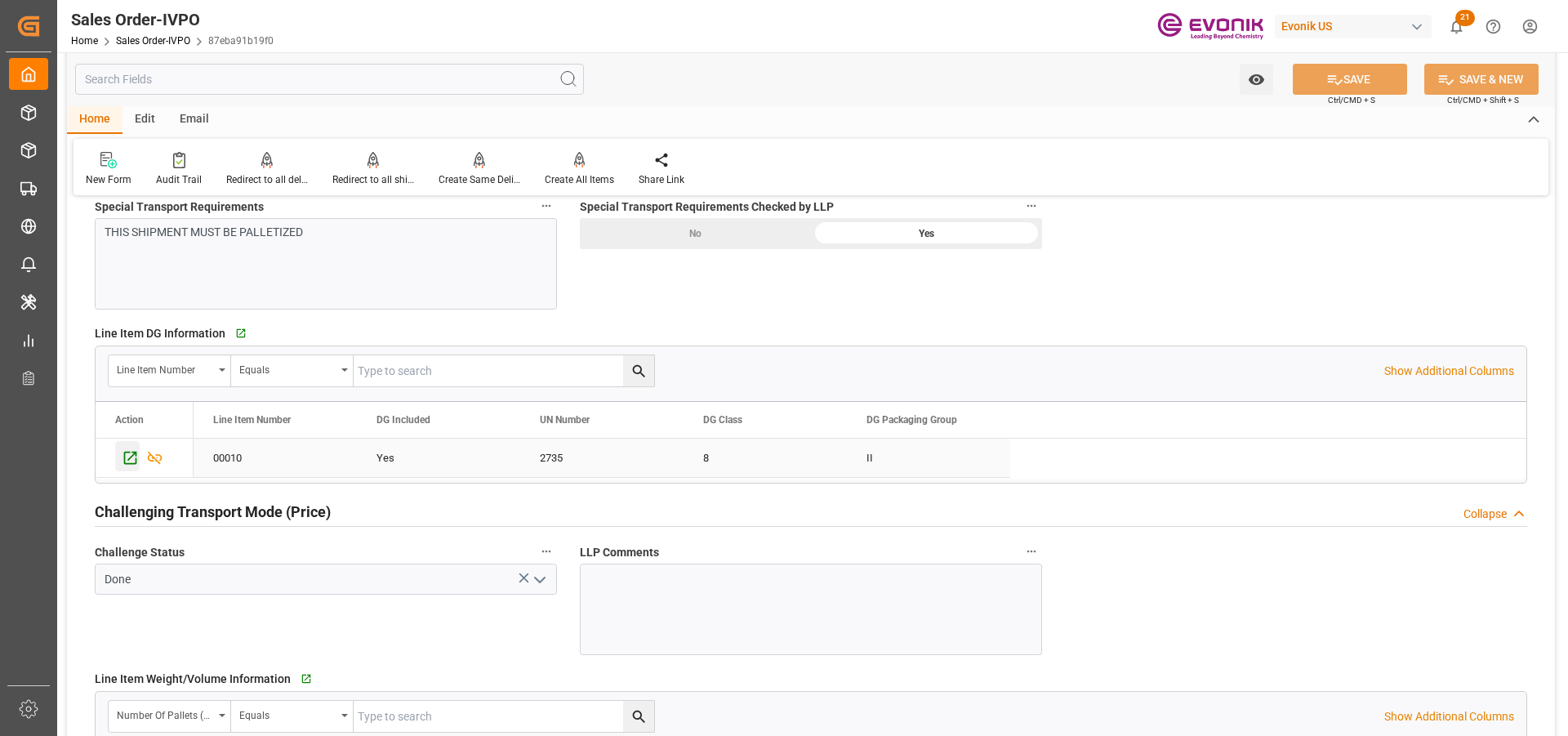
click at [129, 459] on icon "Press SPACE to select this row." at bounding box center [131, 458] width 14 height 14
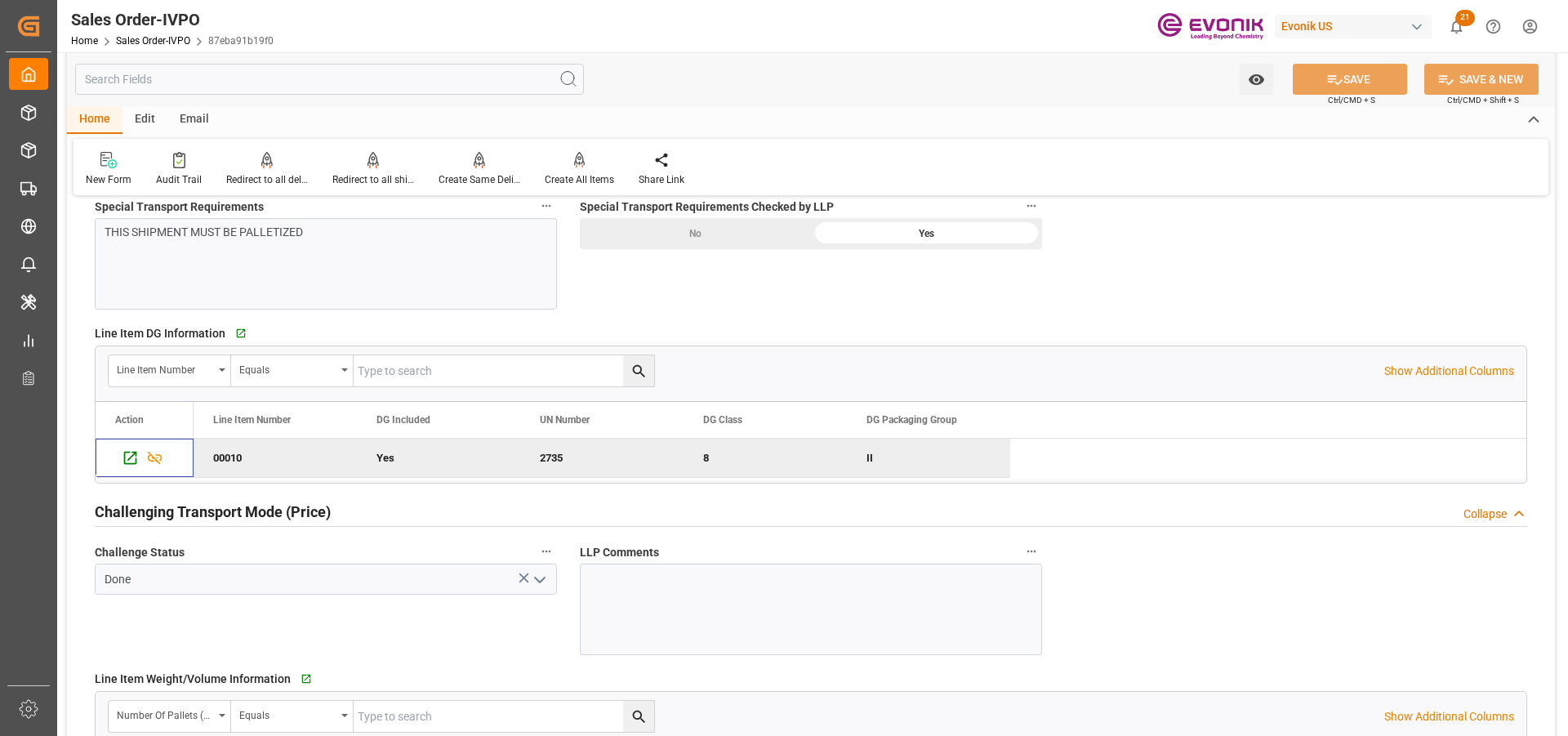
click at [373, 82] on input "text" at bounding box center [329, 79] width 509 height 31
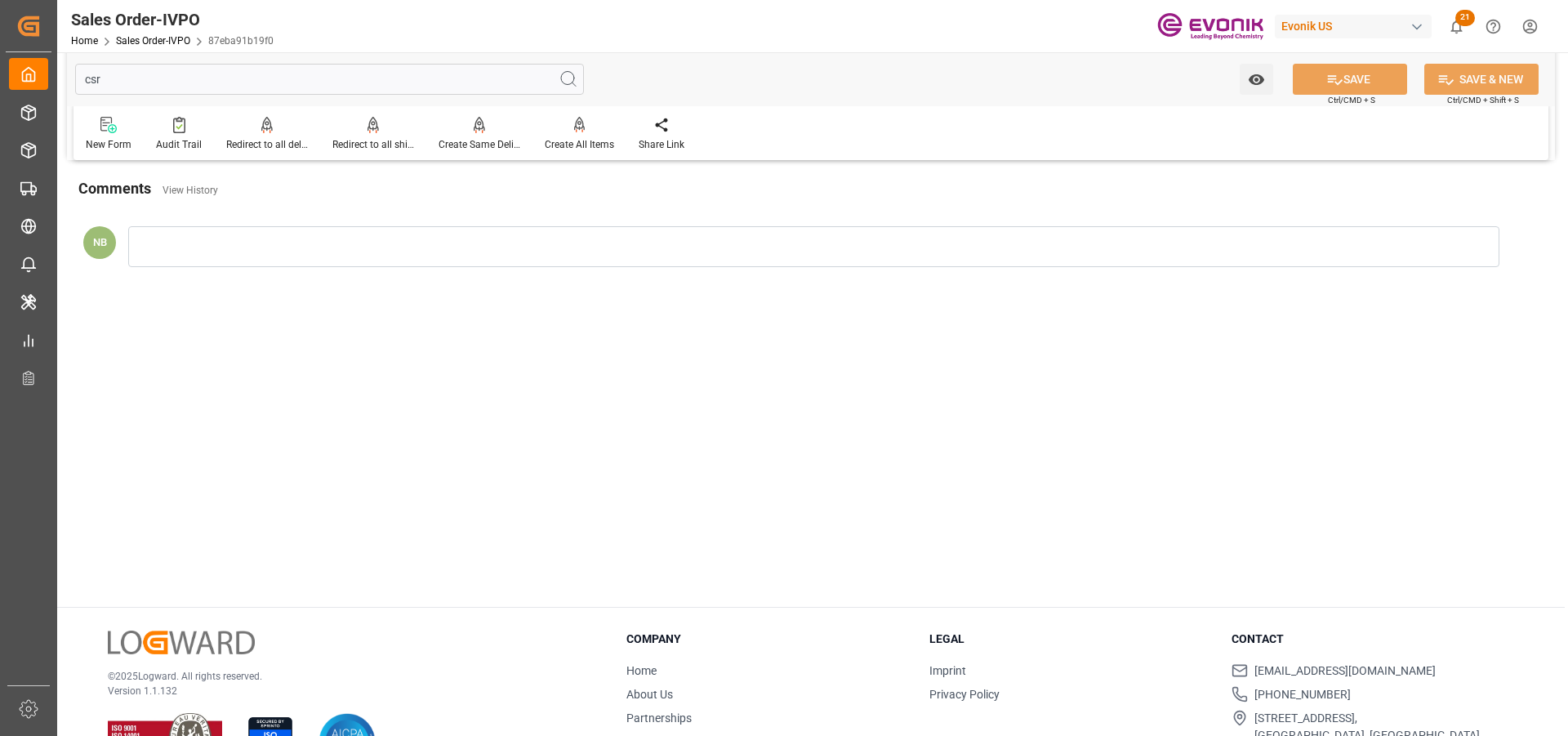
scroll to position [0, 0]
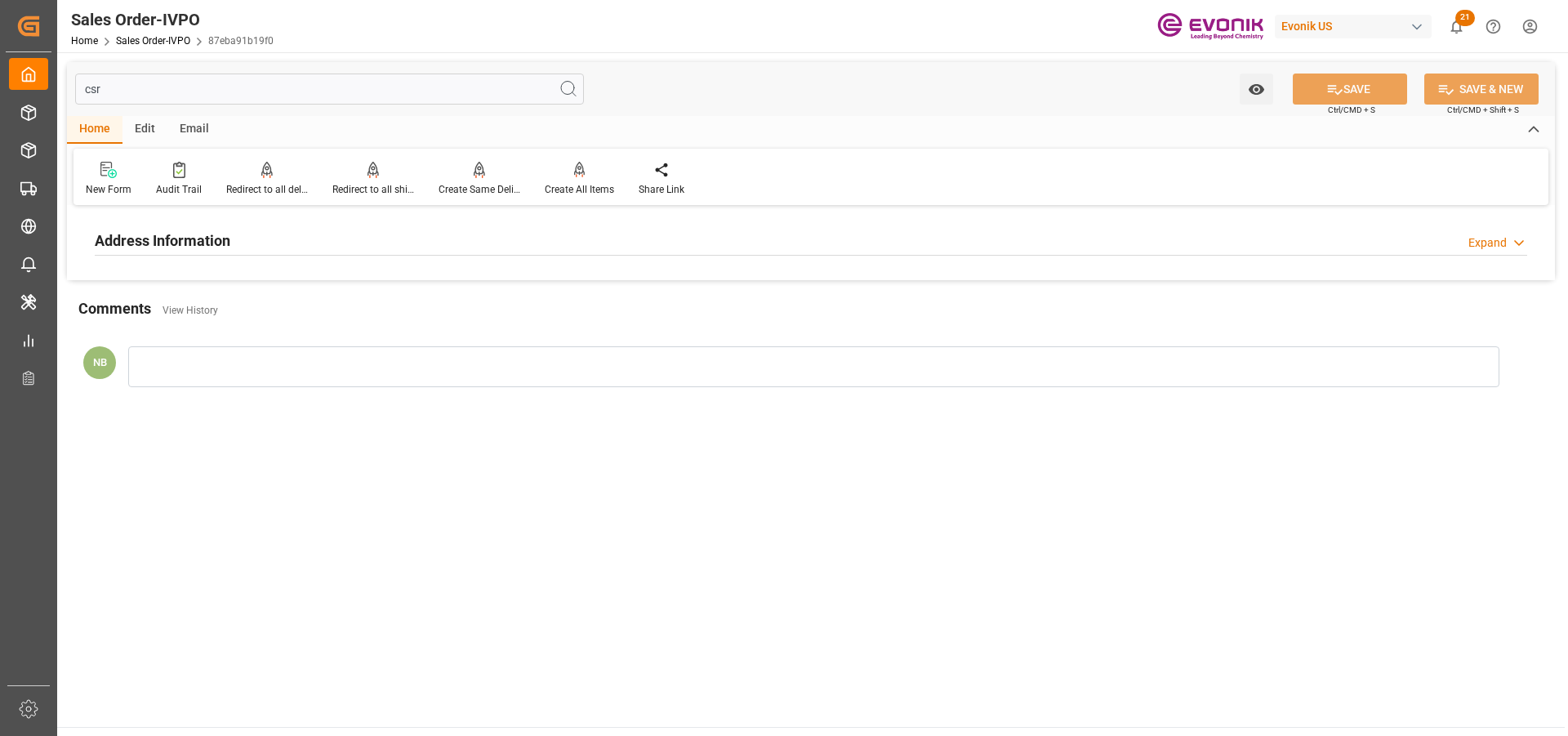
click at [250, 230] on div "Address Information Expand" at bounding box center [811, 239] width 1432 height 31
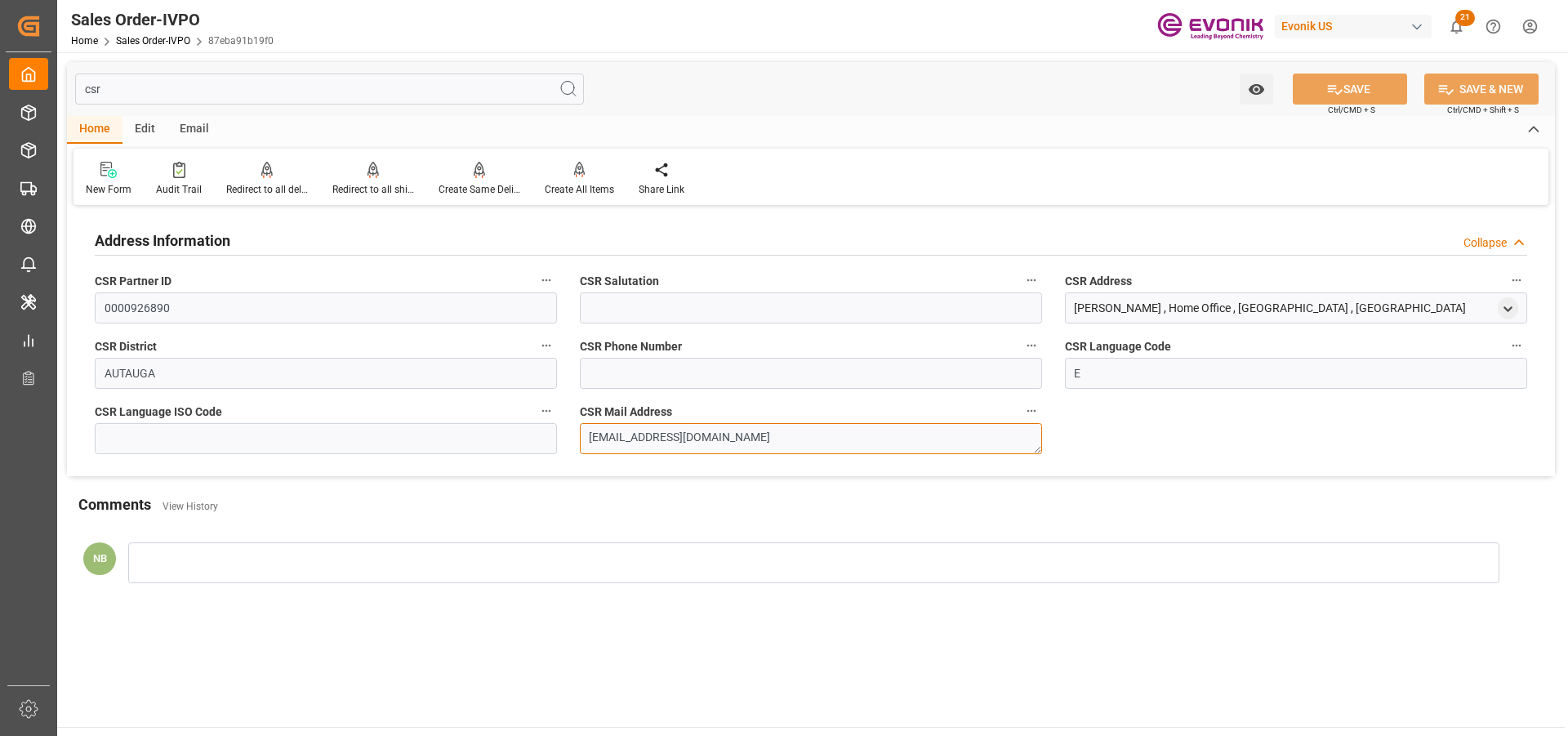
drag, startPoint x: 753, startPoint y: 436, endPoint x: 458, endPoint y: 431, distance: 295.0
click at [458, 431] on div "Address Information Collapse CSR Partner ID 0000926890 CSR Salutation CSR Addre…" at bounding box center [811, 343] width 1488 height 267
click at [223, 82] on input "csr" at bounding box center [329, 89] width 509 height 31
type input "c"
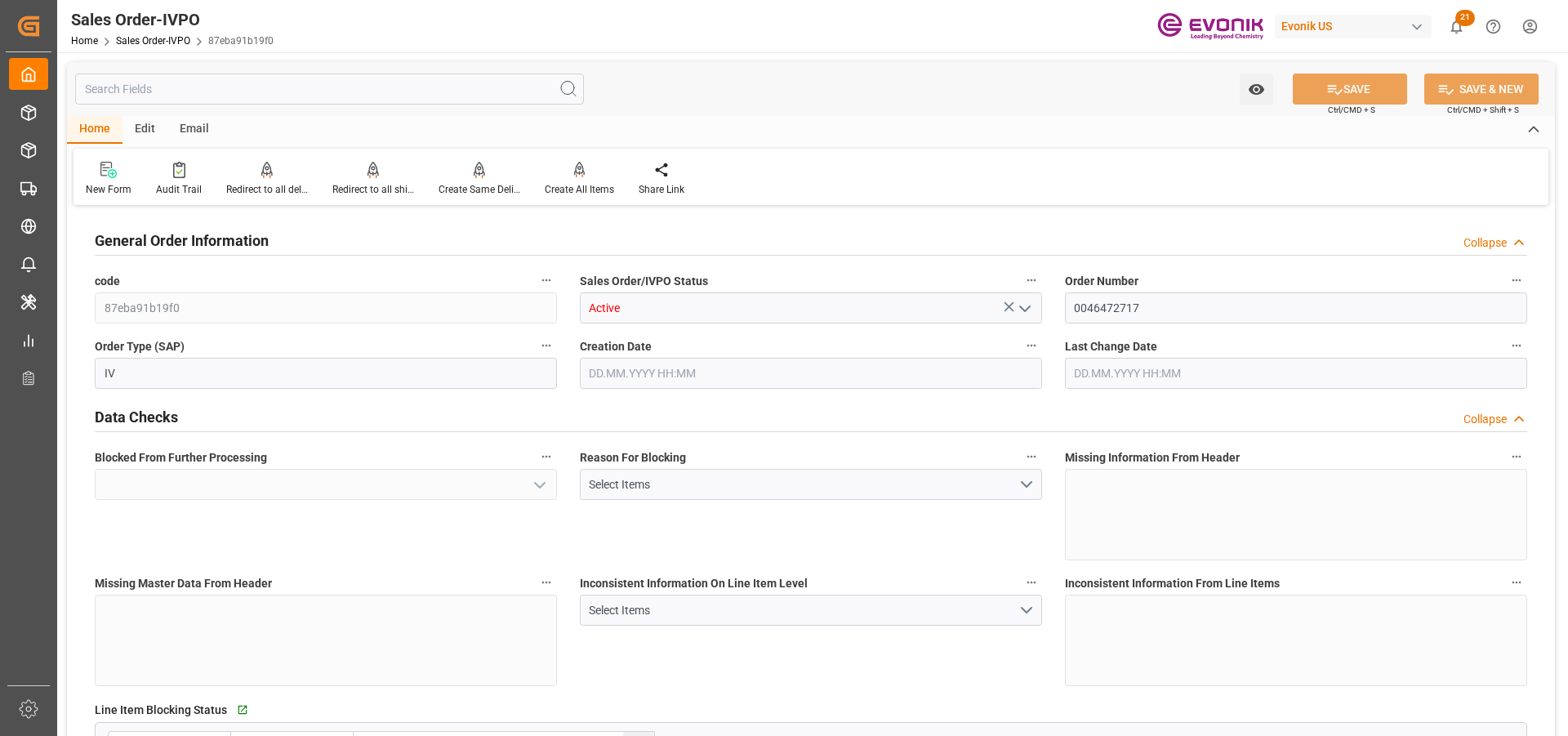
type input "No"
type input "BEANR"
type input "0"
type input "Done"
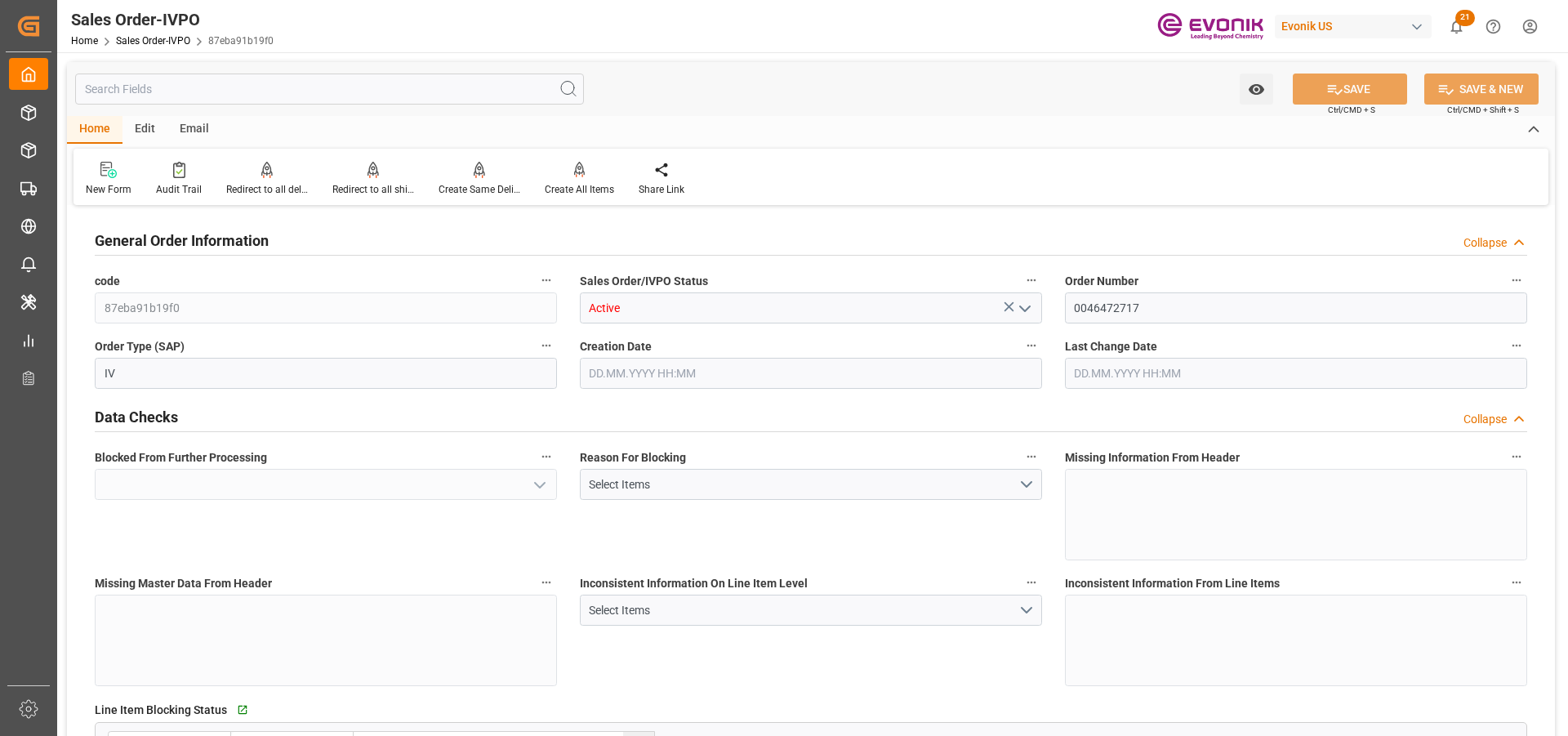
type input "1"
type input "2"
type input "15504"
type input "46.006"
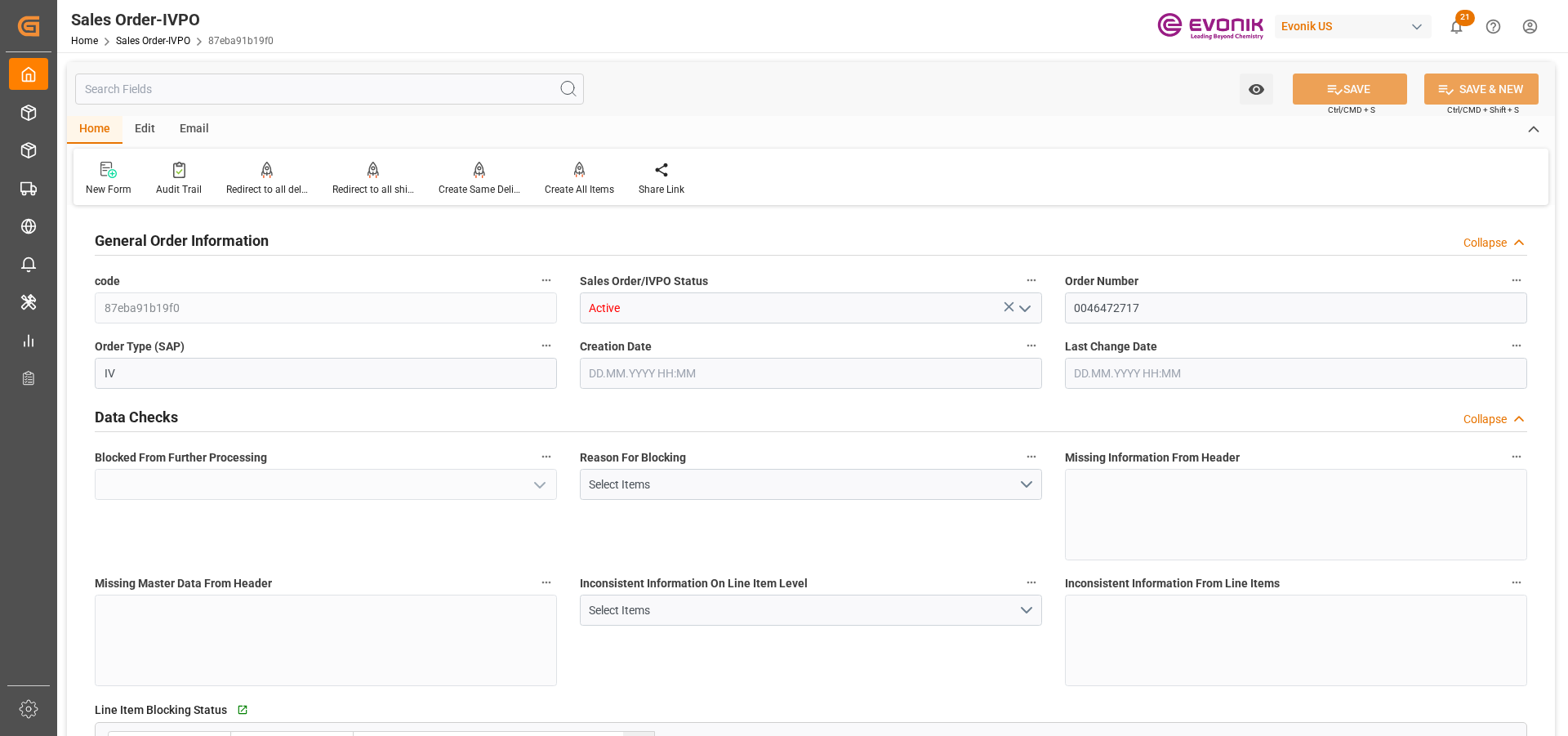
type input "17000"
type input "30"
type input "Done"
type input "[DATE] 19:16"
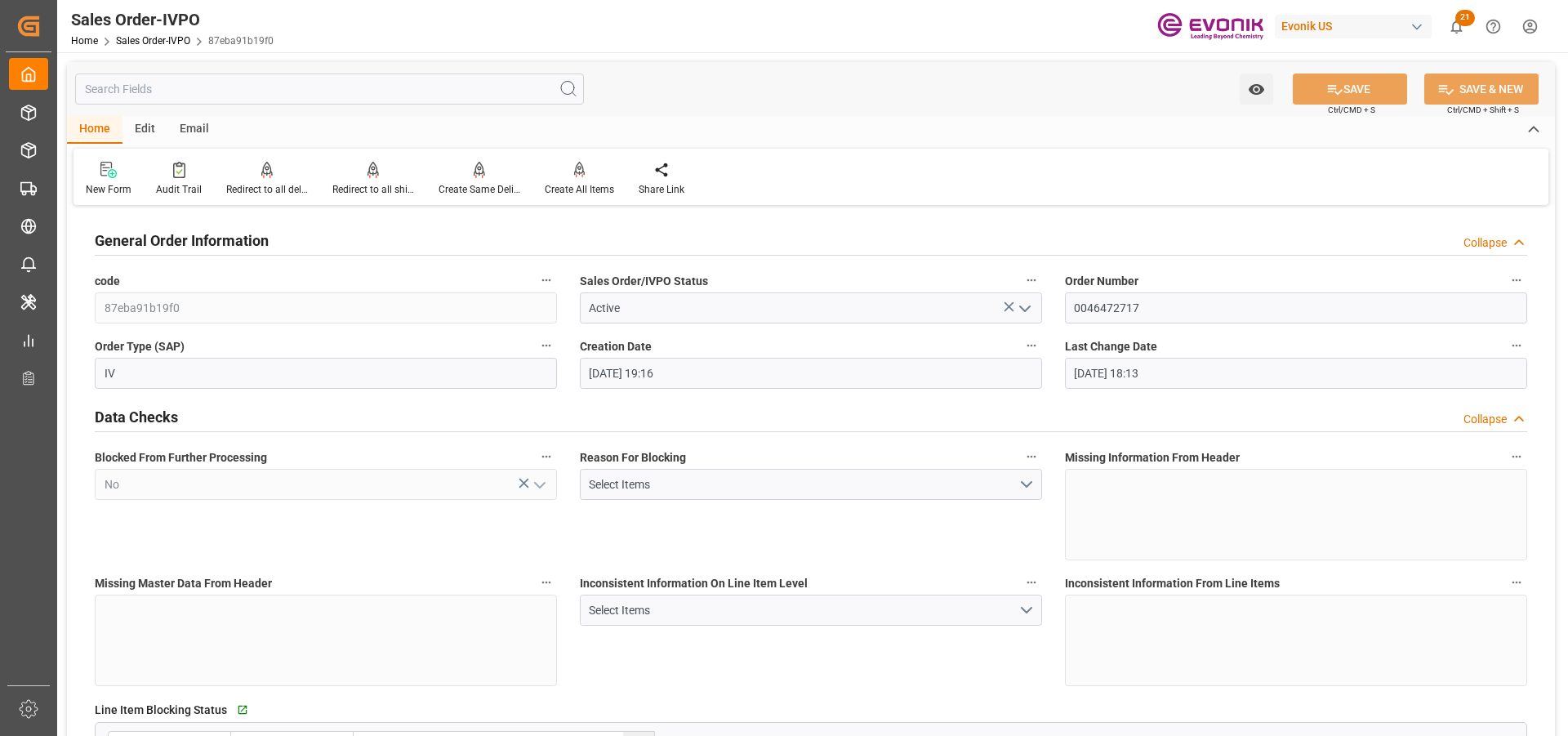
type input "[DATE] 18:13"
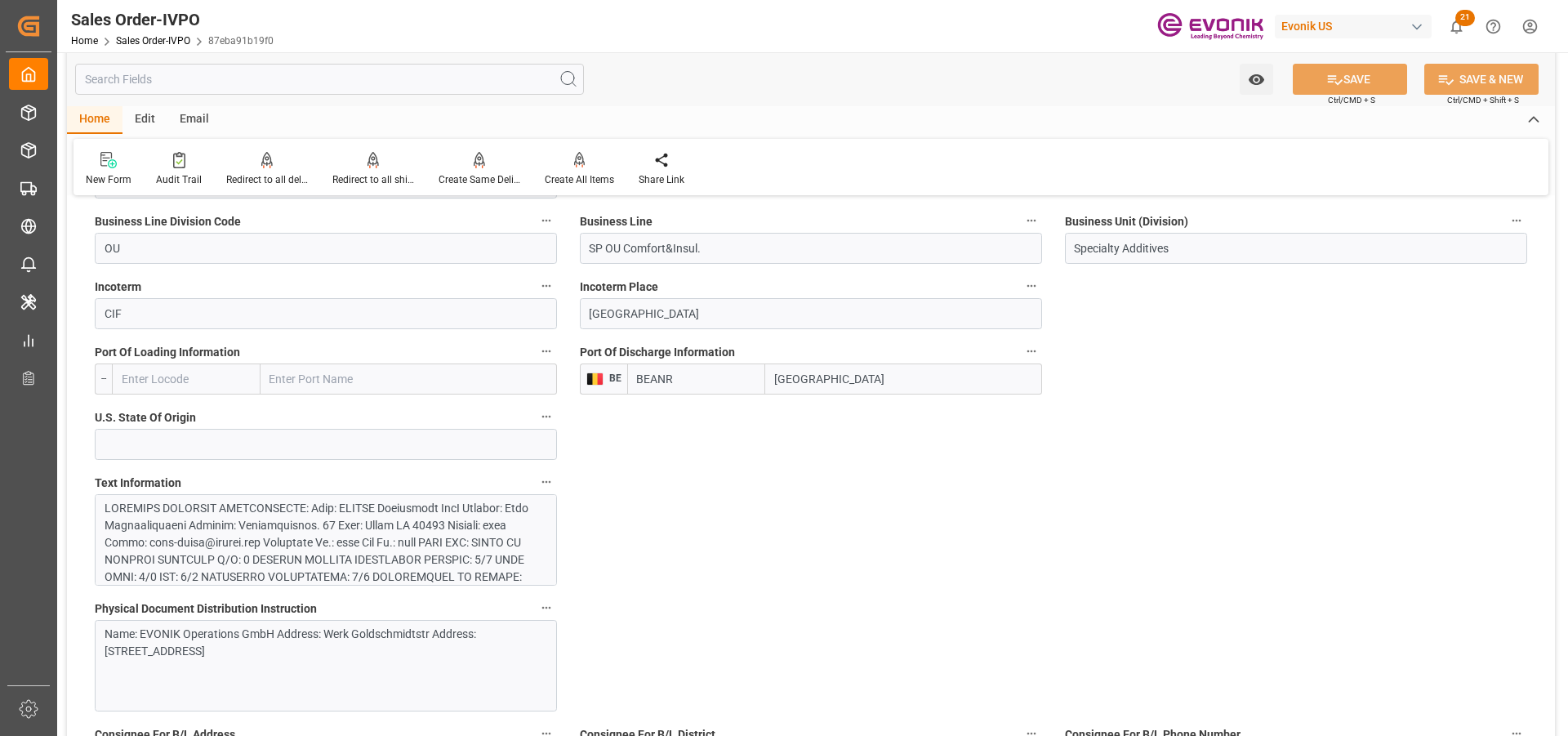
scroll to position [704, 0]
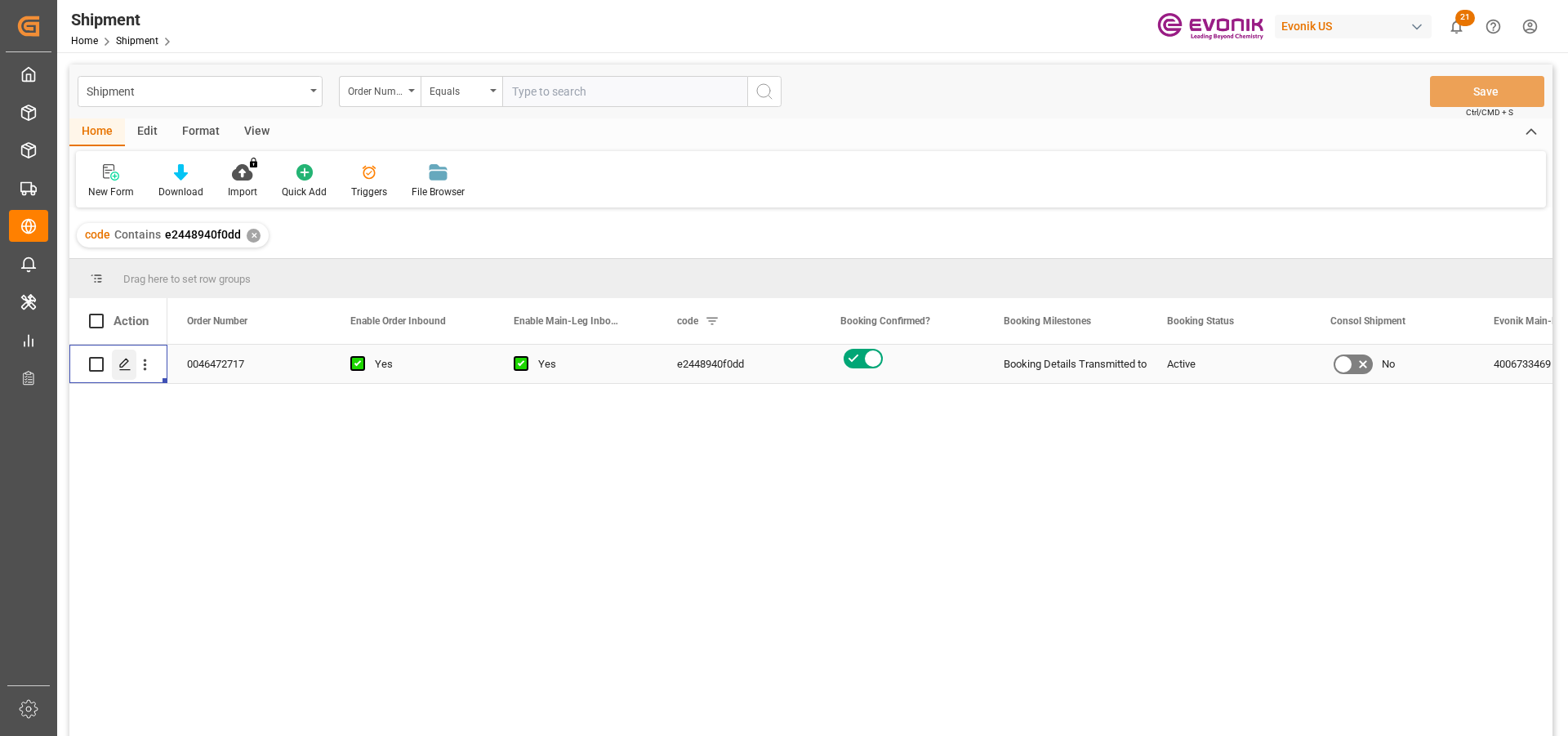
click at [127, 362] on polygon "Press SPACE to select this row." at bounding box center [123, 363] width 8 height 8
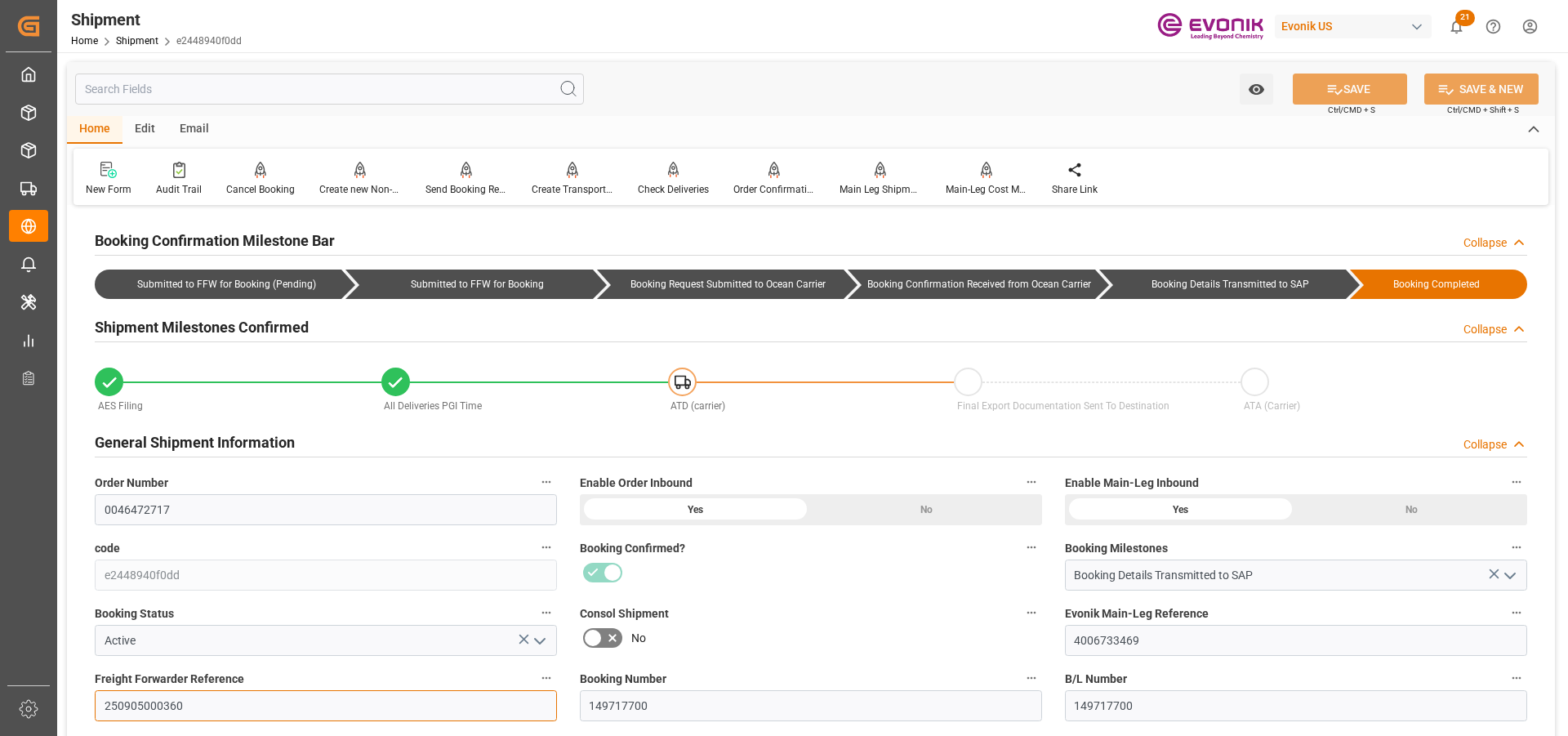
click at [160, 704] on input "250905000360" at bounding box center [325, 705] width 462 height 31
click at [133, 503] on input "0046472717" at bounding box center [325, 509] width 462 height 31
click at [132, 503] on input "0046472717" at bounding box center [325, 509] width 462 height 31
click at [230, 92] on input "text" at bounding box center [329, 89] width 509 height 31
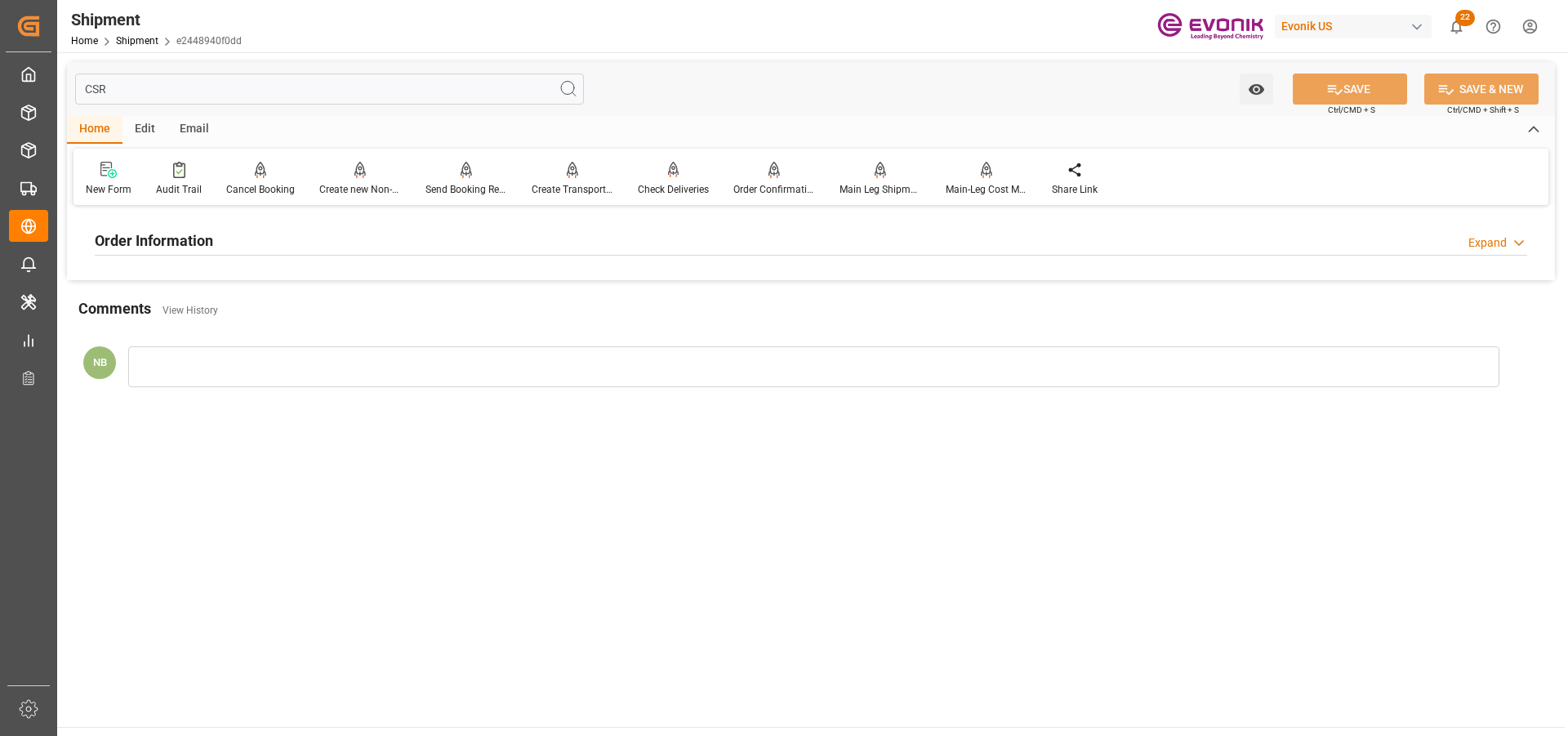
click at [1495, 245] on div "Expand" at bounding box center [1487, 242] width 39 height 17
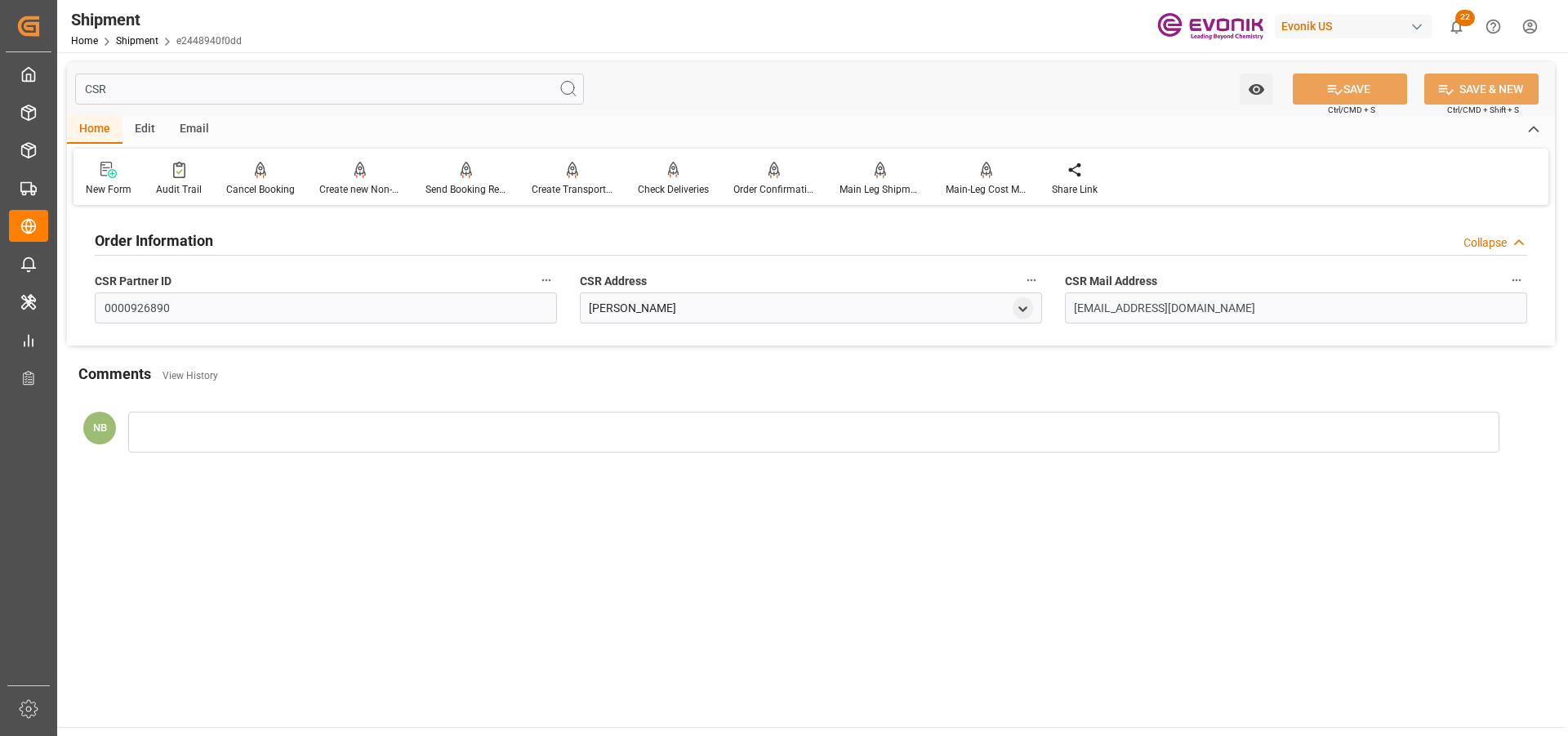
click at [134, 95] on input "CSR" at bounding box center [329, 89] width 509 height 31
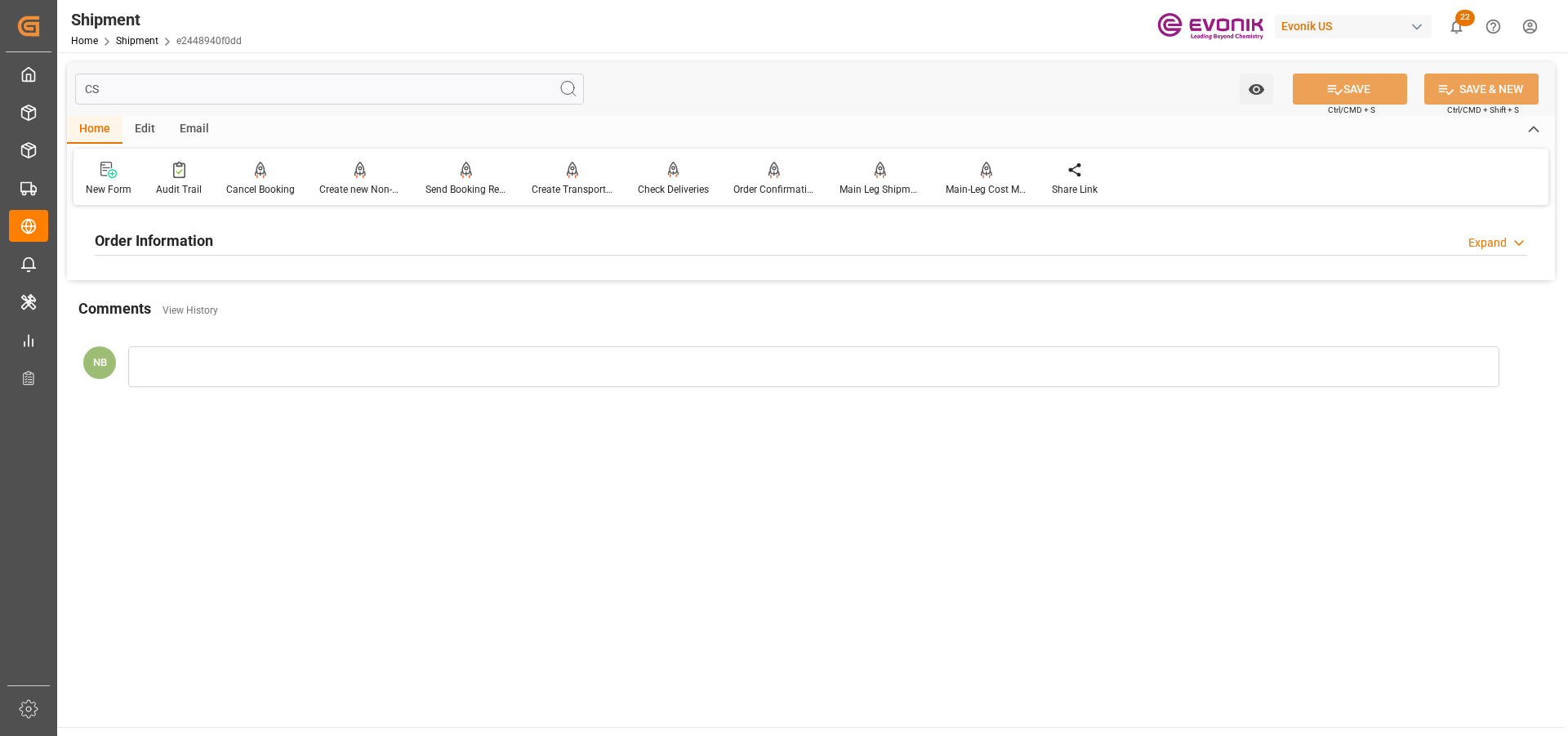
type input "C"
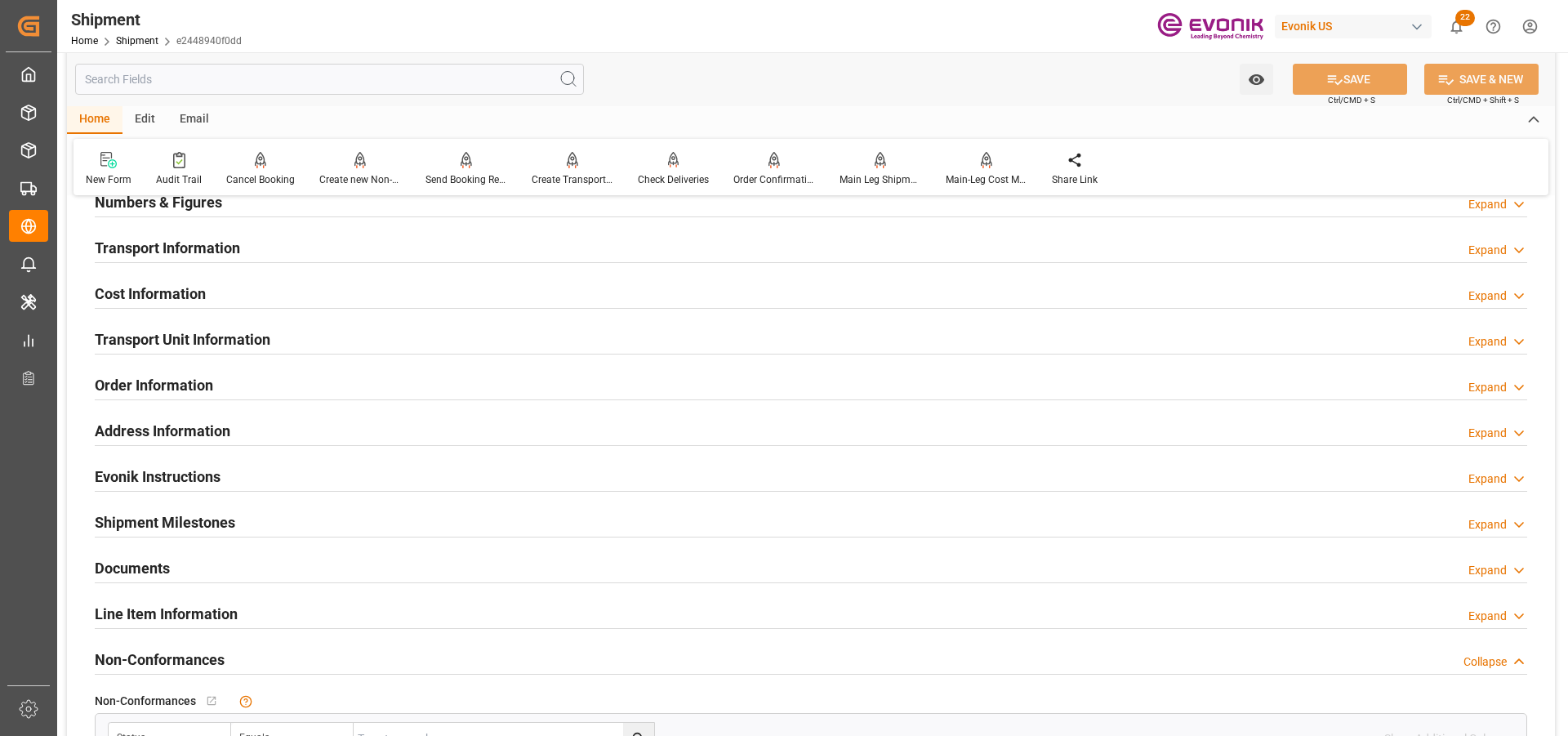
scroll to position [1470, 0]
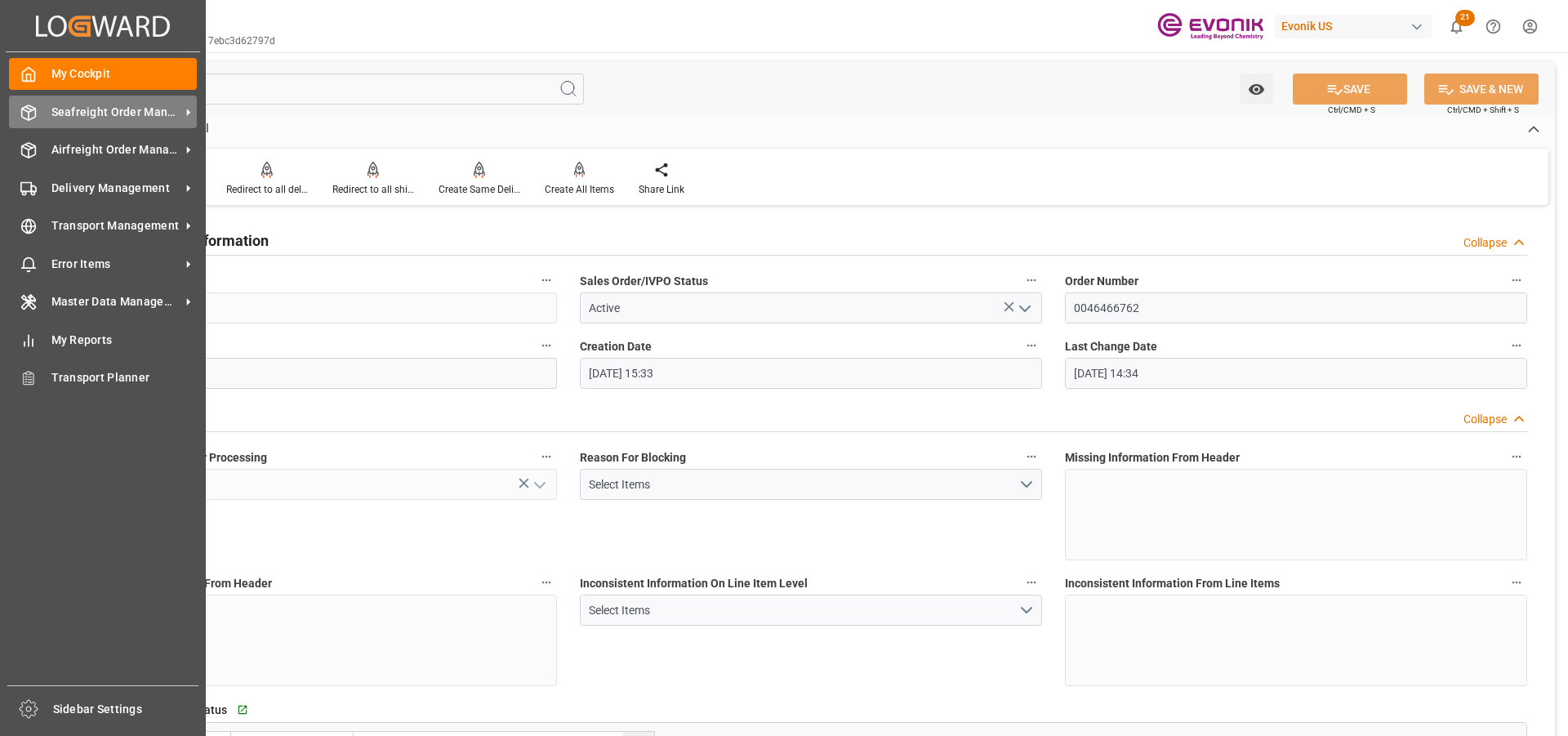
click at [84, 101] on div "Seafreight Order Management Seafreight Order Management" at bounding box center [103, 111] width 188 height 32
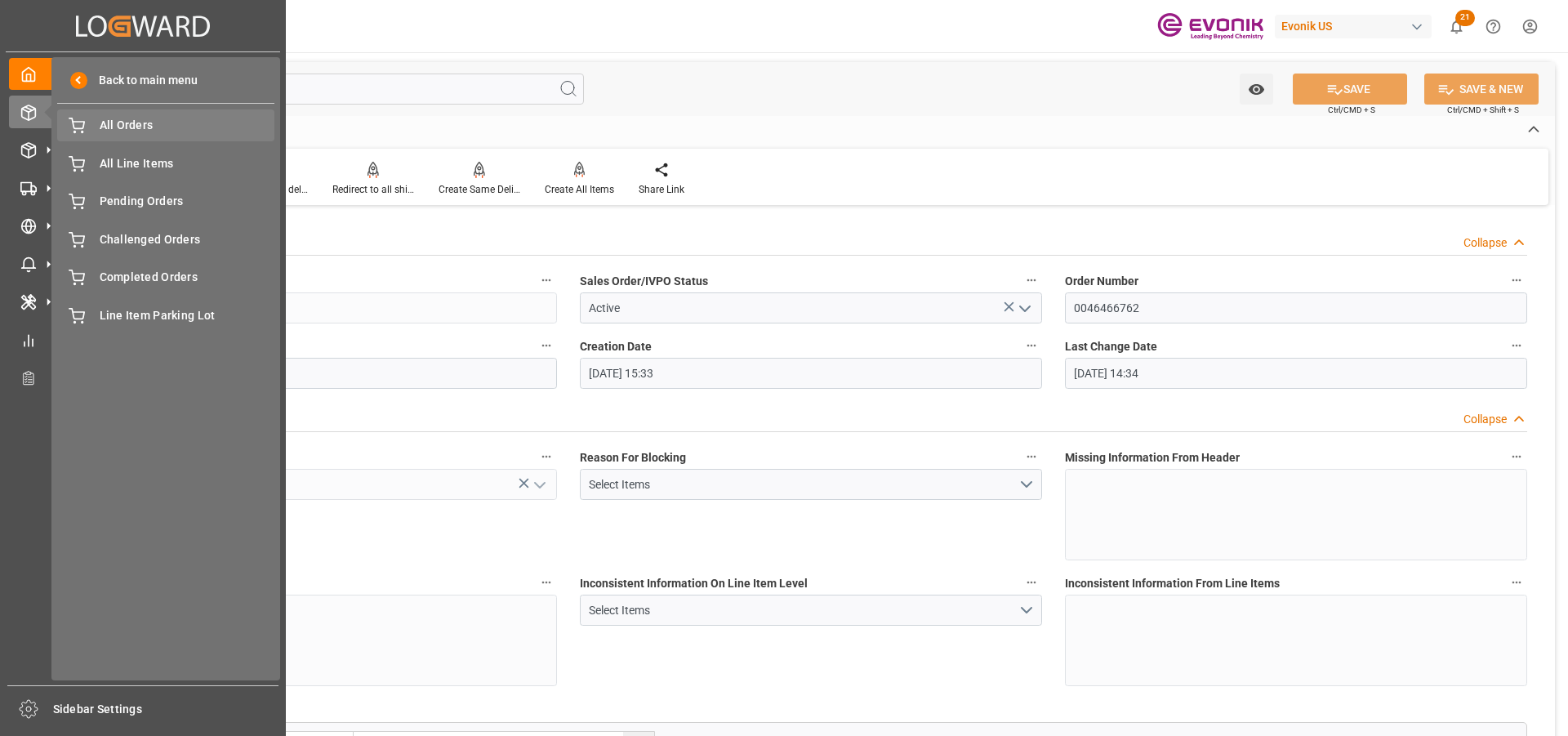
click at [101, 131] on span "All Orders" at bounding box center [187, 125] width 176 height 17
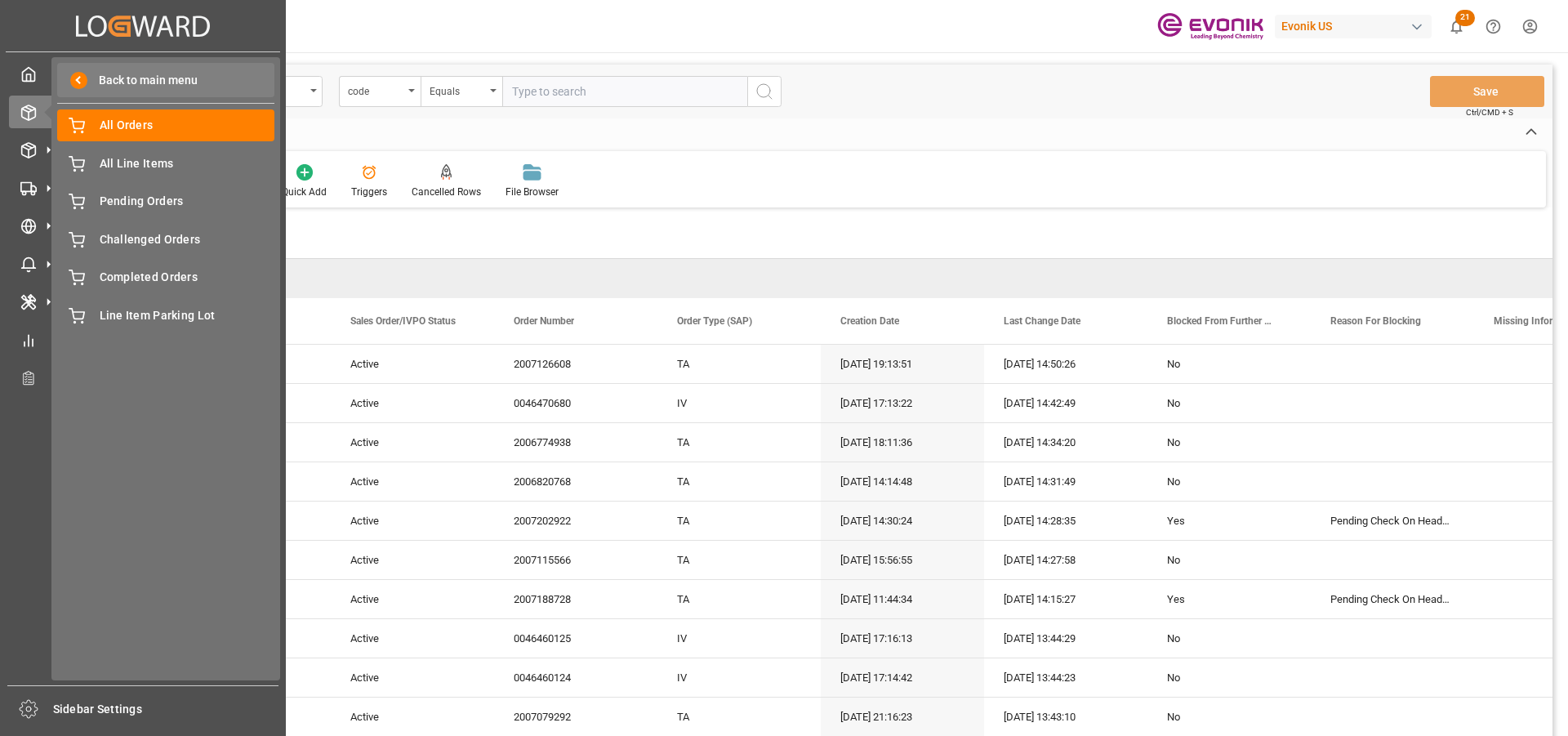
click at [86, 77] on span at bounding box center [78, 80] width 17 height 17
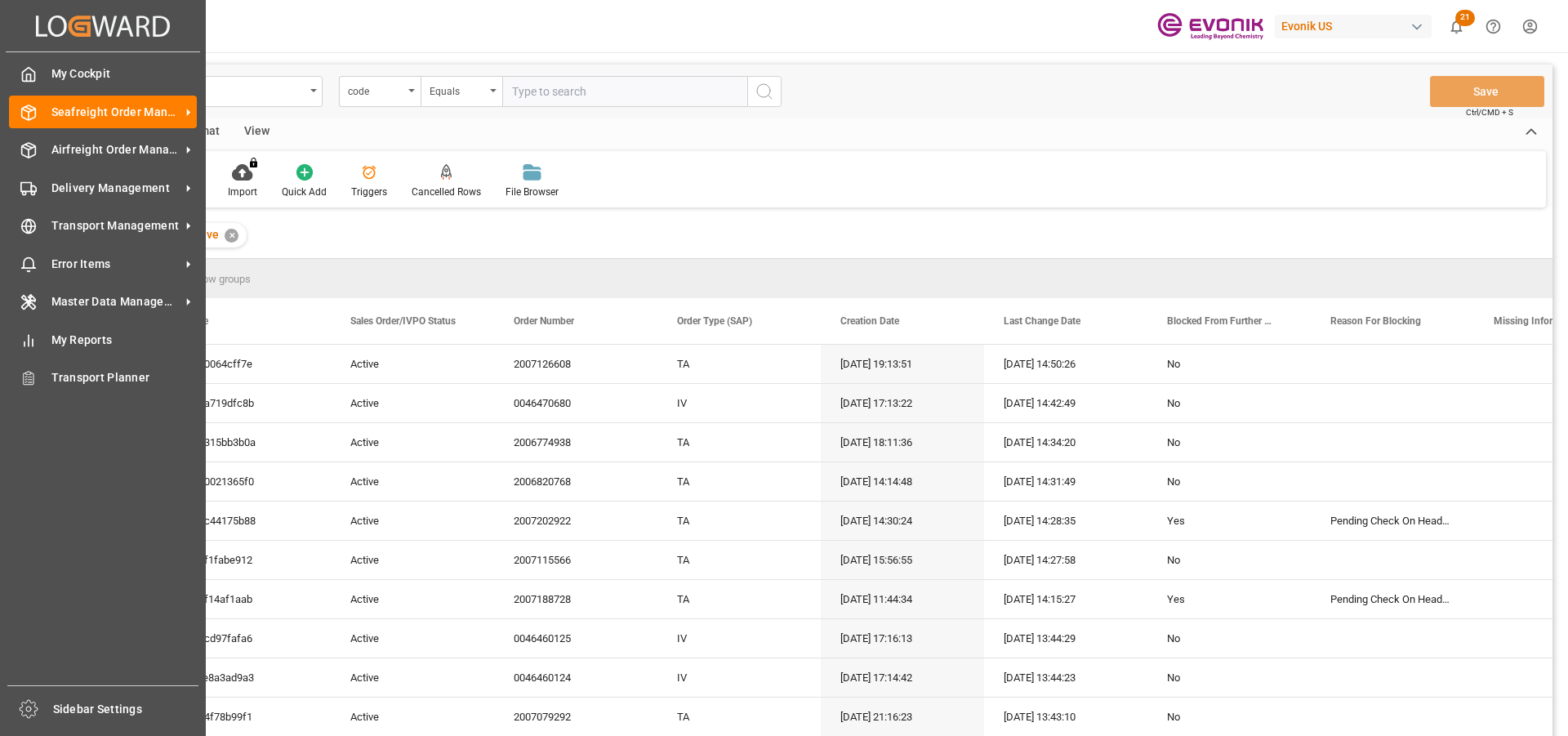
click at [86, 77] on span "My Cockpit" at bounding box center [124, 74] width 146 height 17
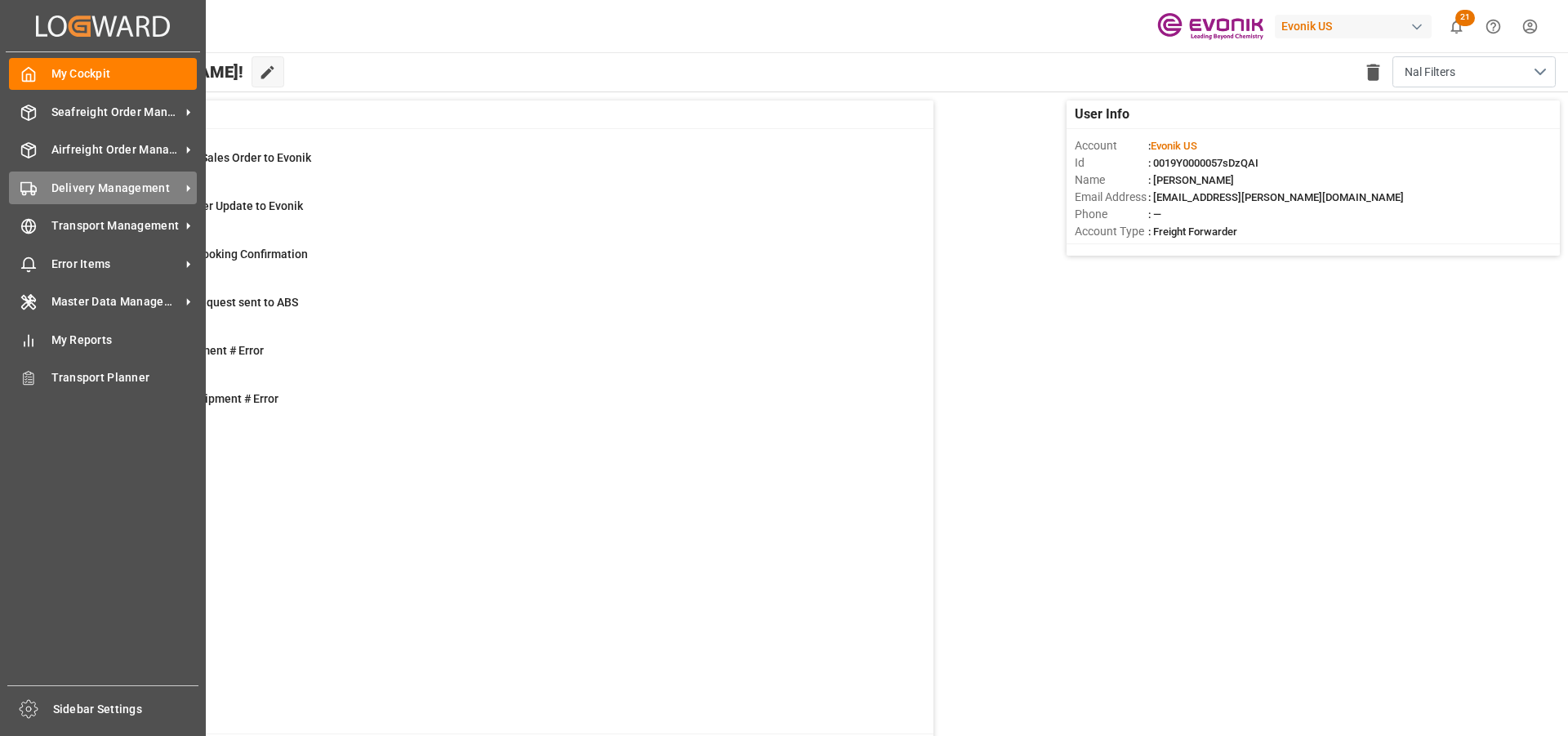
click at [51, 185] on span "Delivery Management" at bounding box center [115, 187] width 129 height 17
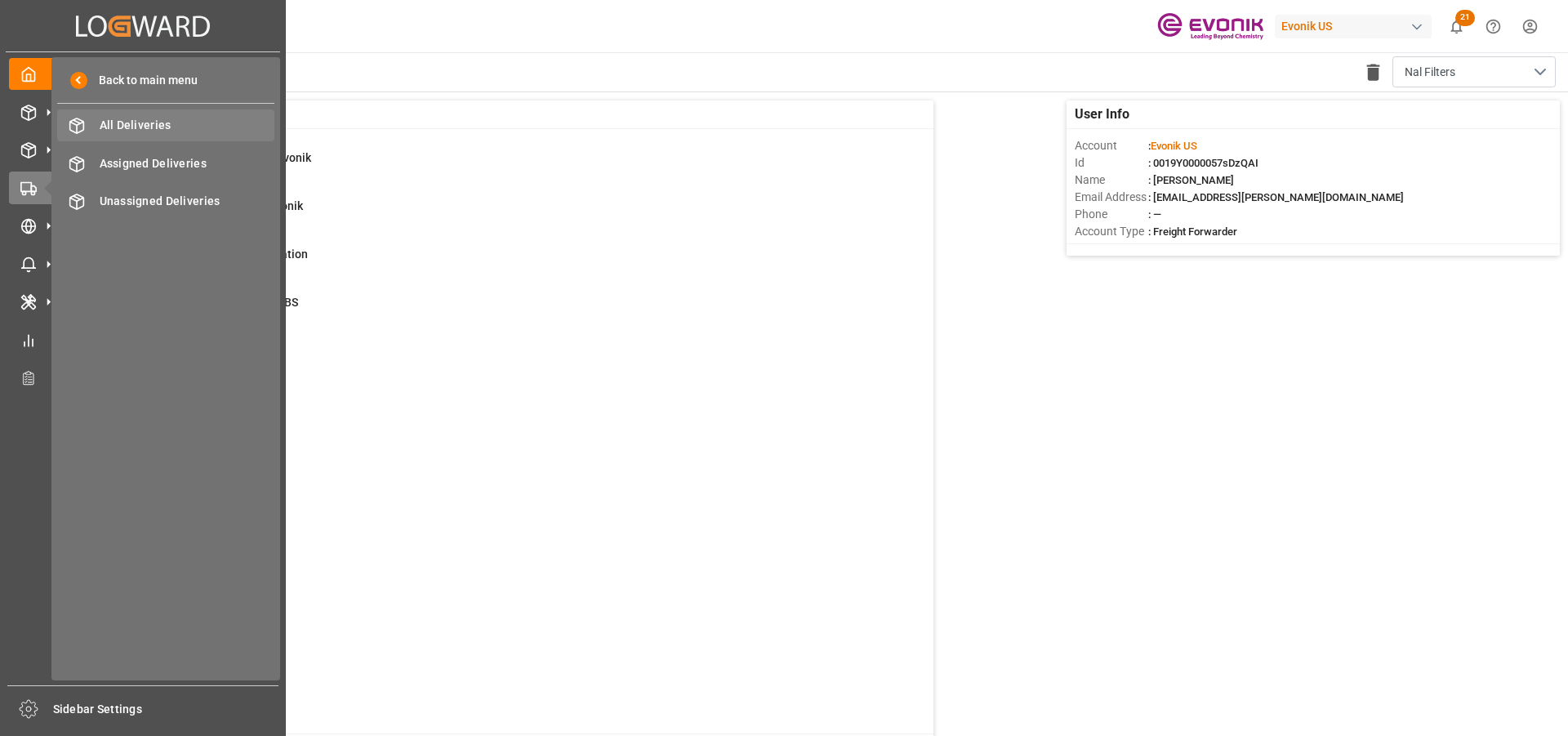
click at [143, 123] on span "All Deliveries" at bounding box center [187, 125] width 176 height 17
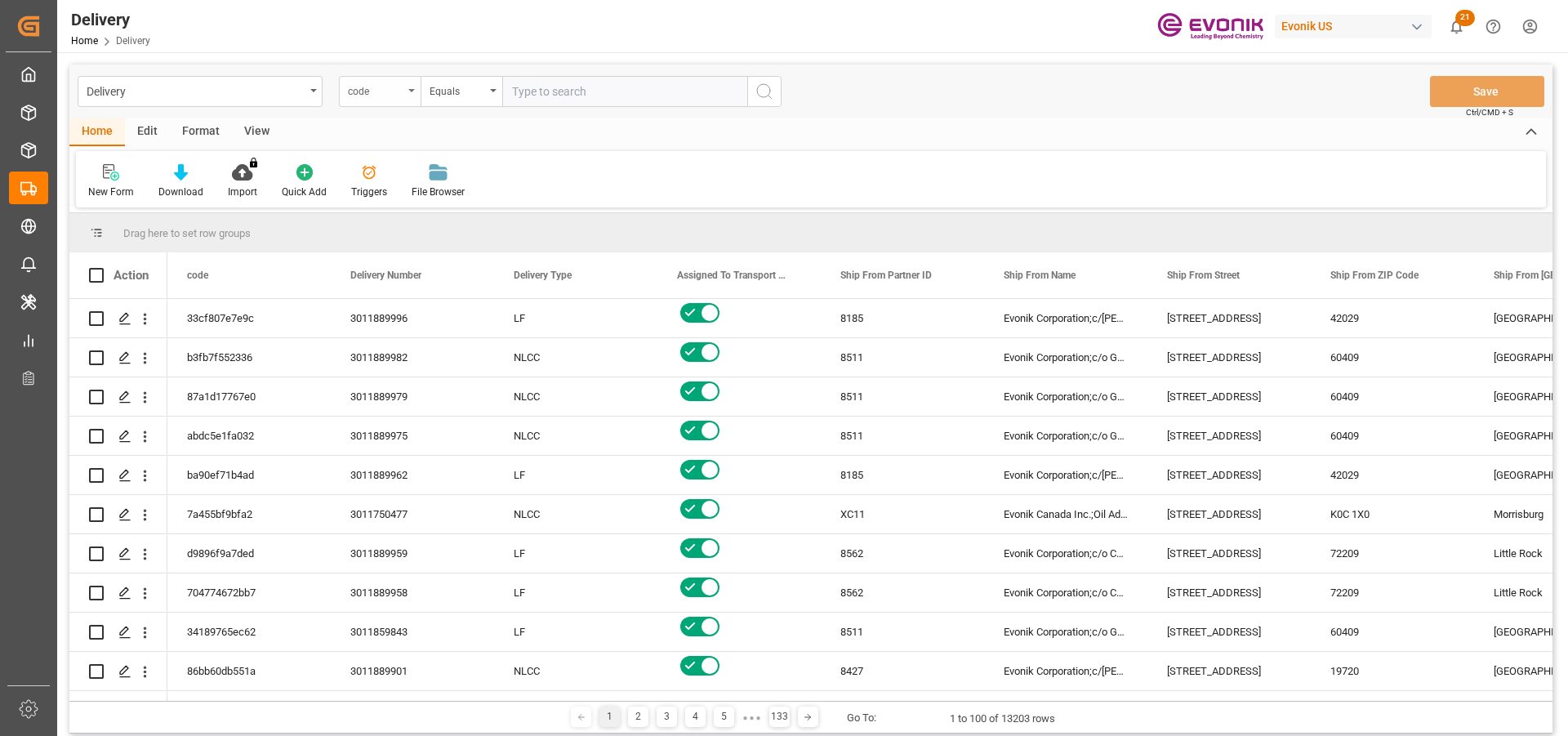
click at [357, 93] on div "code" at bounding box center [376, 89] width 56 height 19
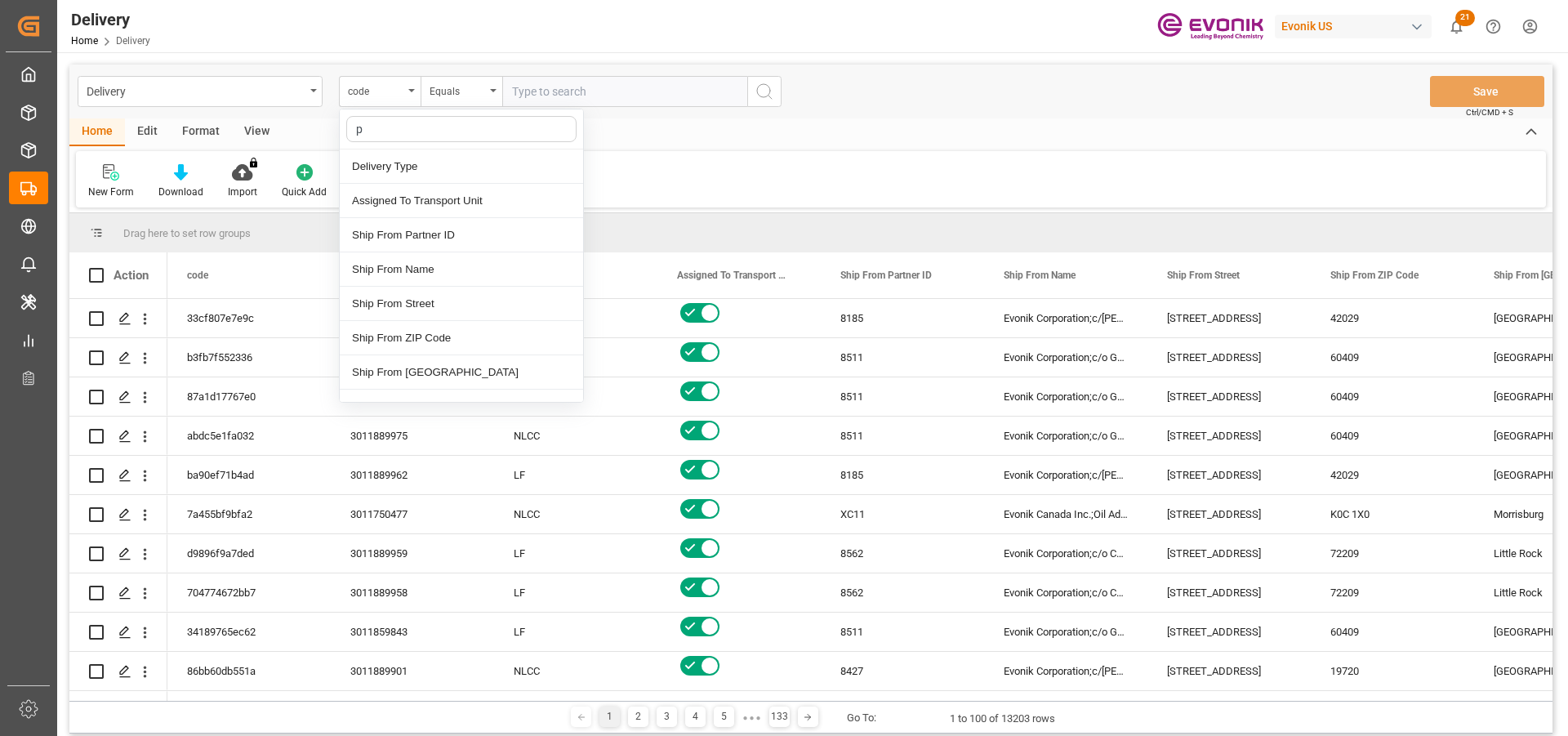
type input "pg"
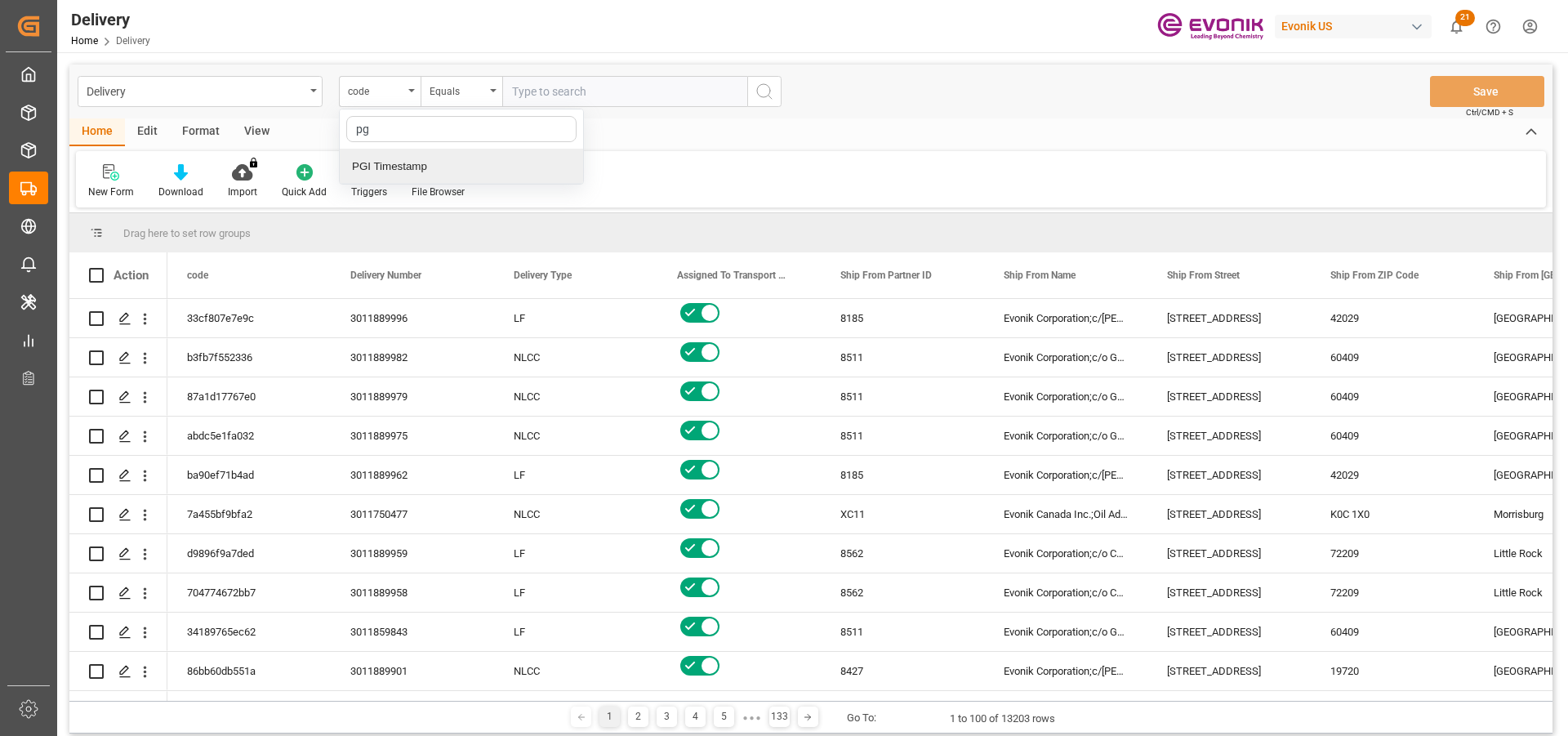
click at [404, 167] on div "PGI Timestamp" at bounding box center [461, 167] width 243 height 34
click at [477, 97] on div "Equals" at bounding box center [458, 89] width 56 height 19
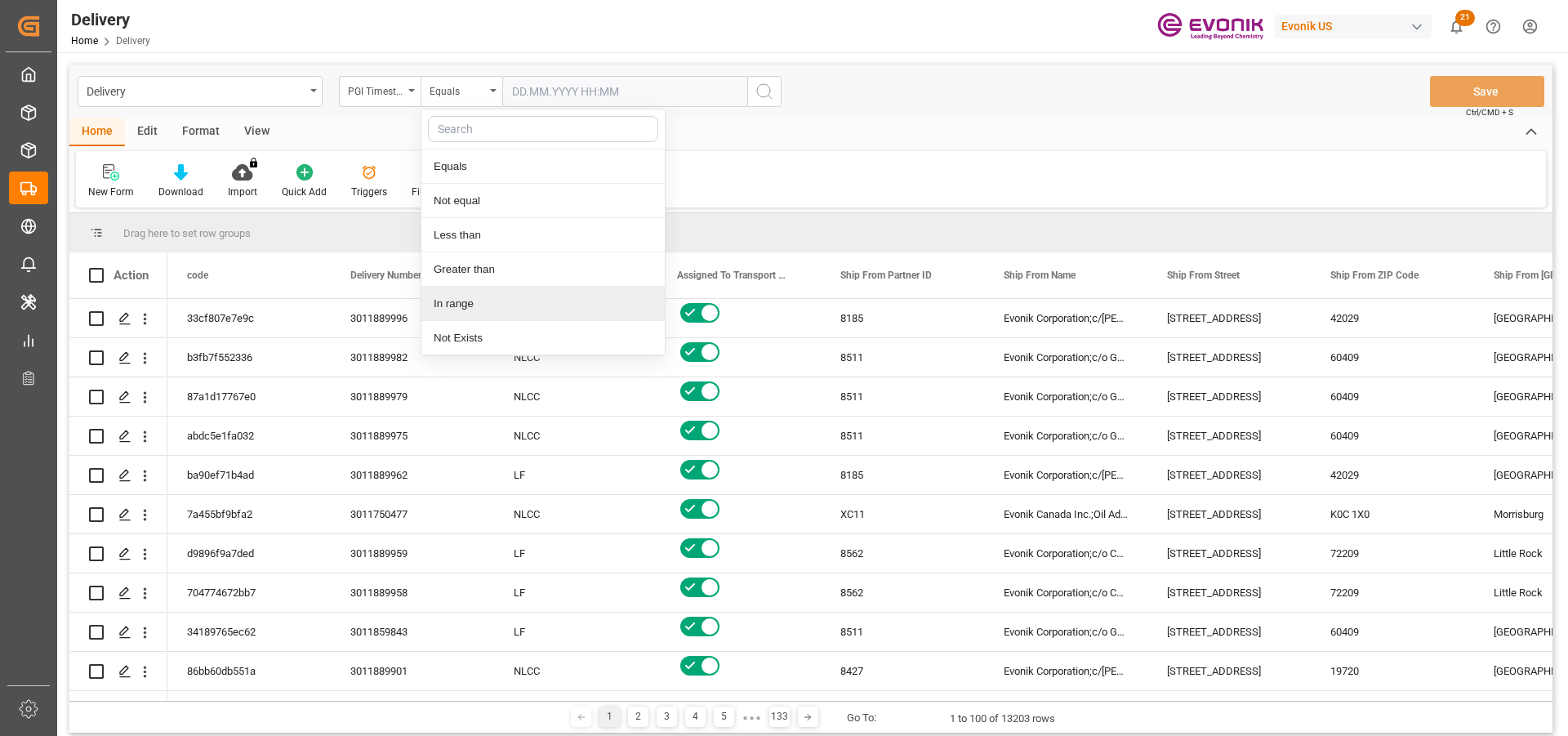
click at [467, 307] on div "In range" at bounding box center [543, 304] width 243 height 34
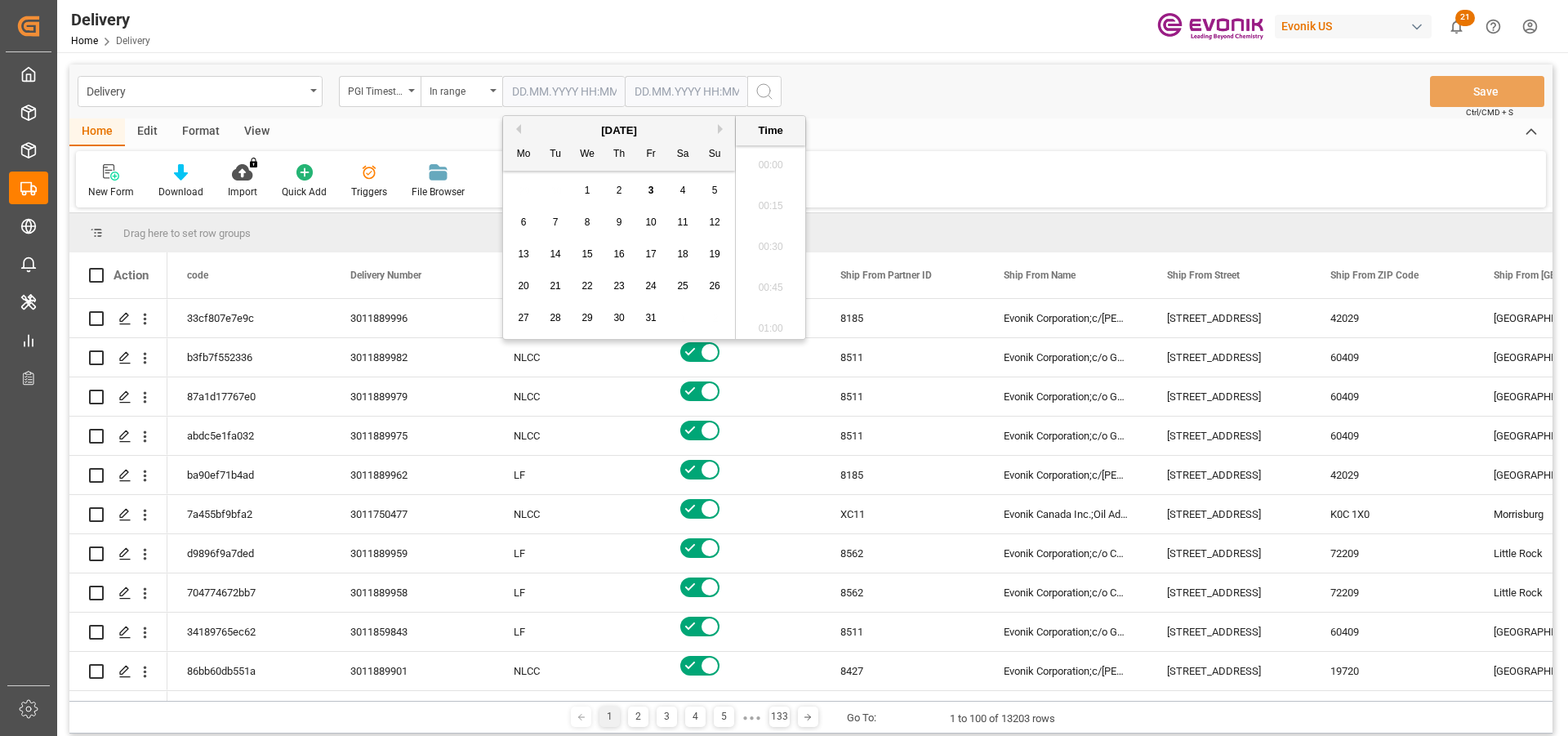
click at [596, 99] on input "text" at bounding box center [564, 91] width 122 height 31
click at [619, 194] on span "2" at bounding box center [619, 190] width 5 height 12
type input "02.10.2025 00:00"
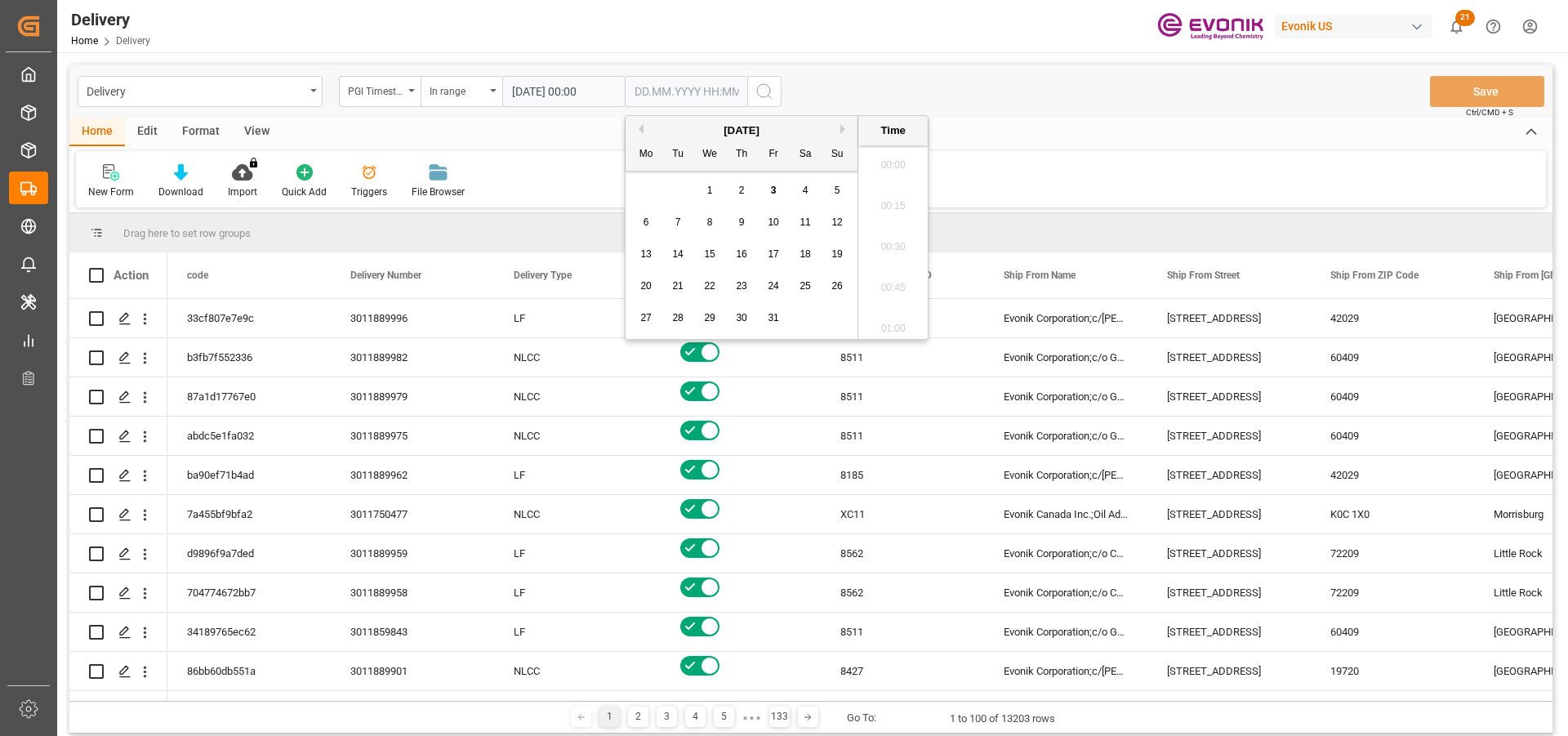
click at [675, 88] on input "text" at bounding box center [686, 91] width 122 height 31
click at [805, 190] on span "4" at bounding box center [805, 190] width 5 height 12
click at [677, 93] on input "04.10.2025 00:00" at bounding box center [686, 91] width 122 height 31
click at [771, 187] on span "3" at bounding box center [774, 190] width 5 height 12
type input "03.10.2025 00:00"
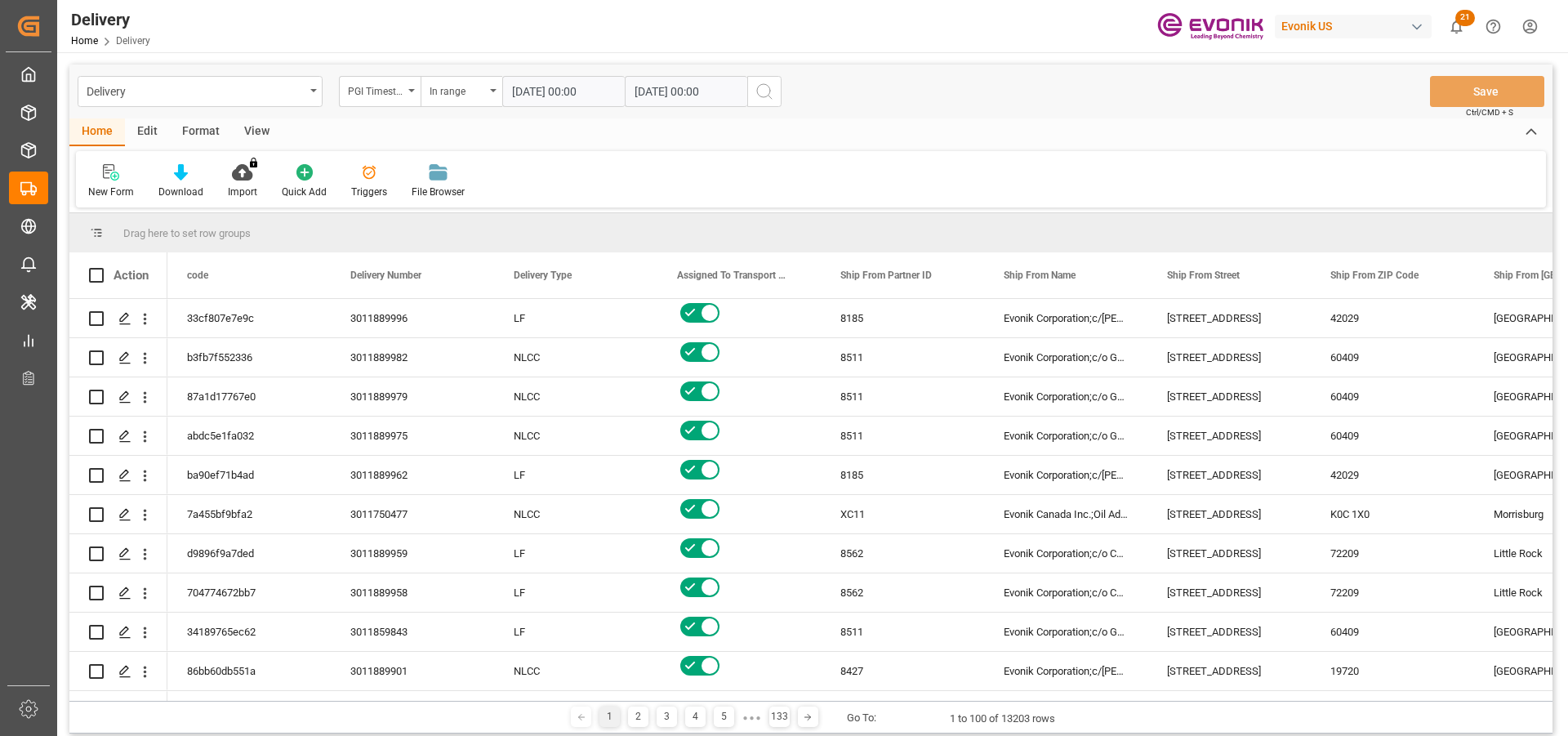
click at [765, 87] on icon "search button" at bounding box center [765, 92] width 20 height 20
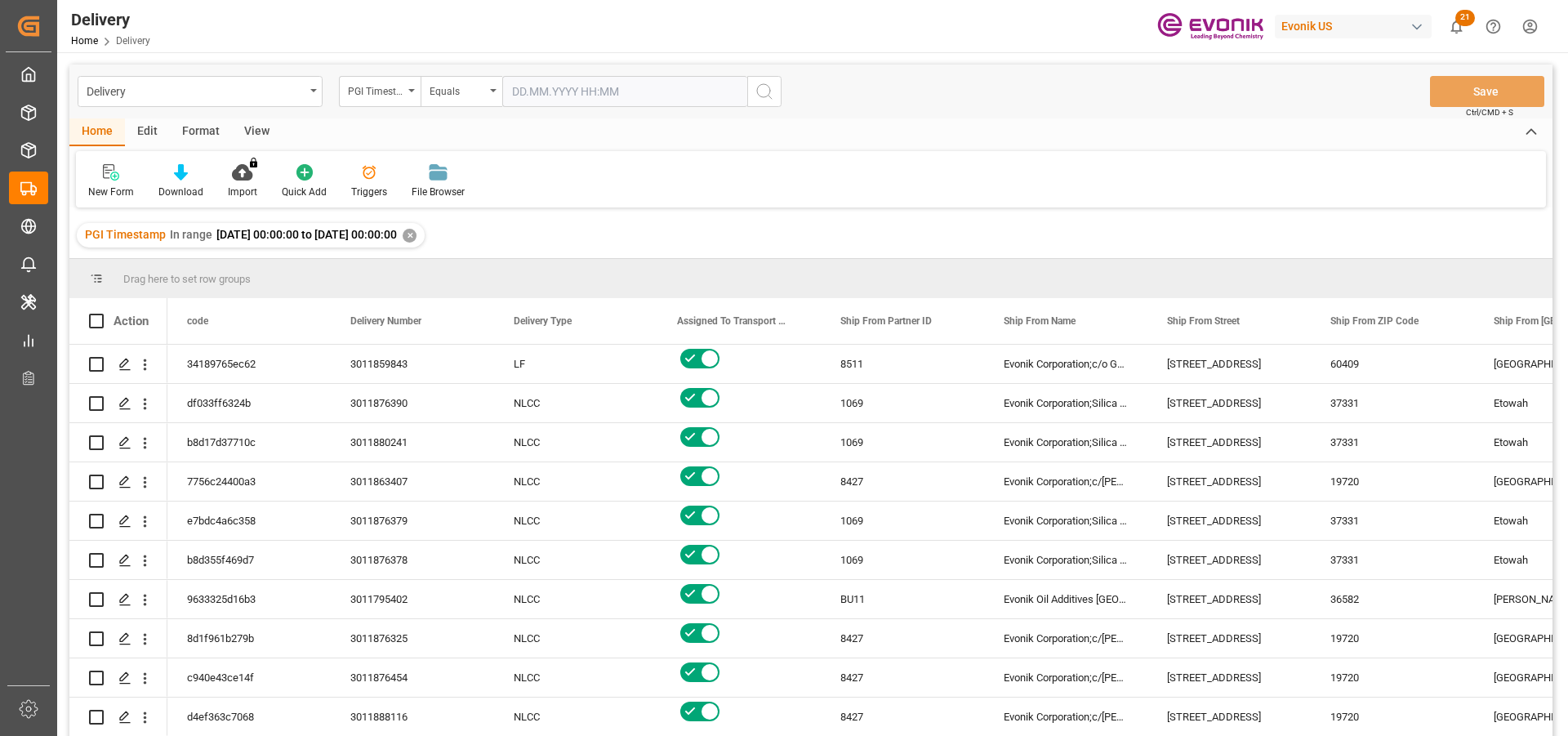
click at [263, 131] on div "View" at bounding box center [256, 132] width 50 height 28
click at [201, 180] on div at bounding box center [185, 171] width 82 height 17
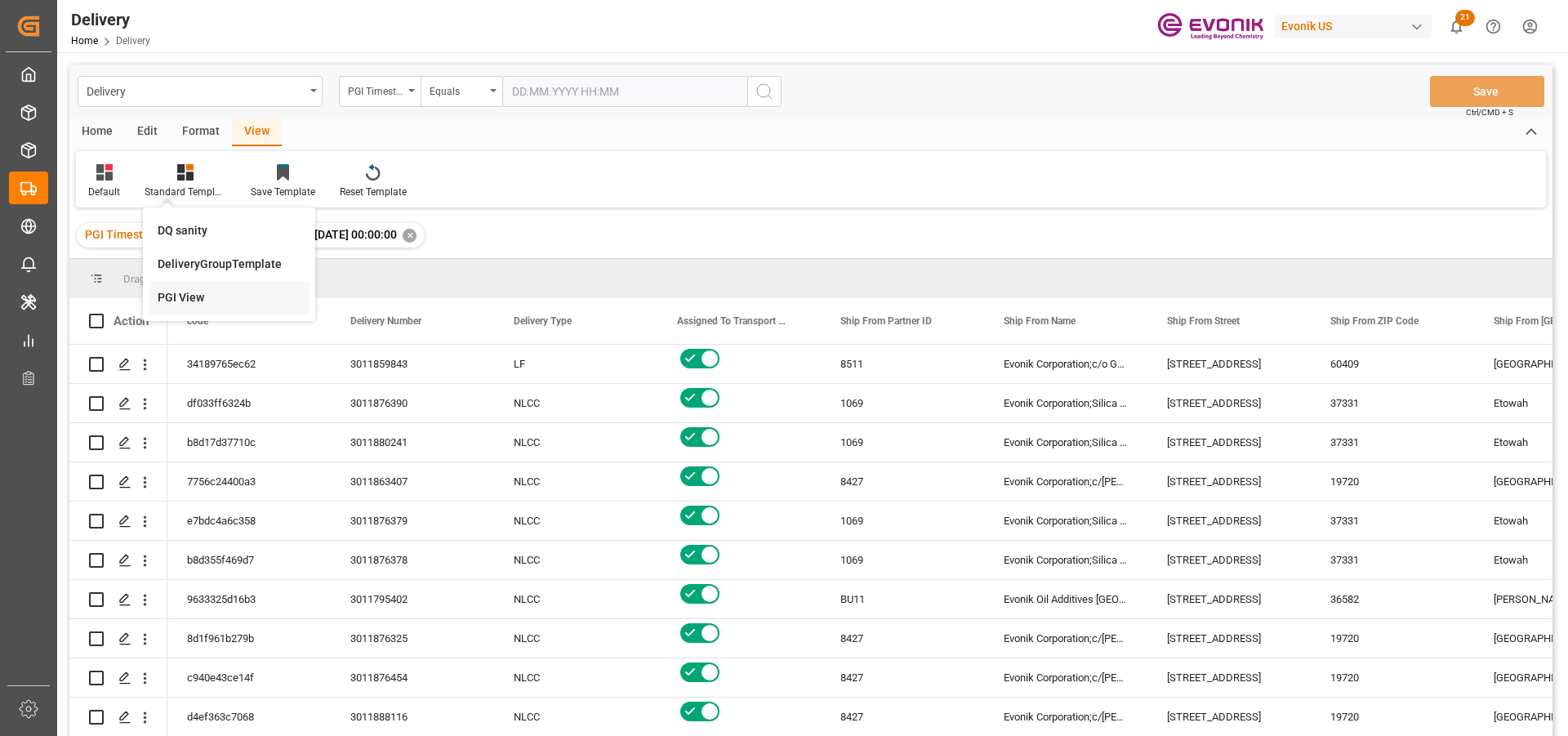
click at [189, 296] on div "PGI View" at bounding box center [229, 297] width 143 height 17
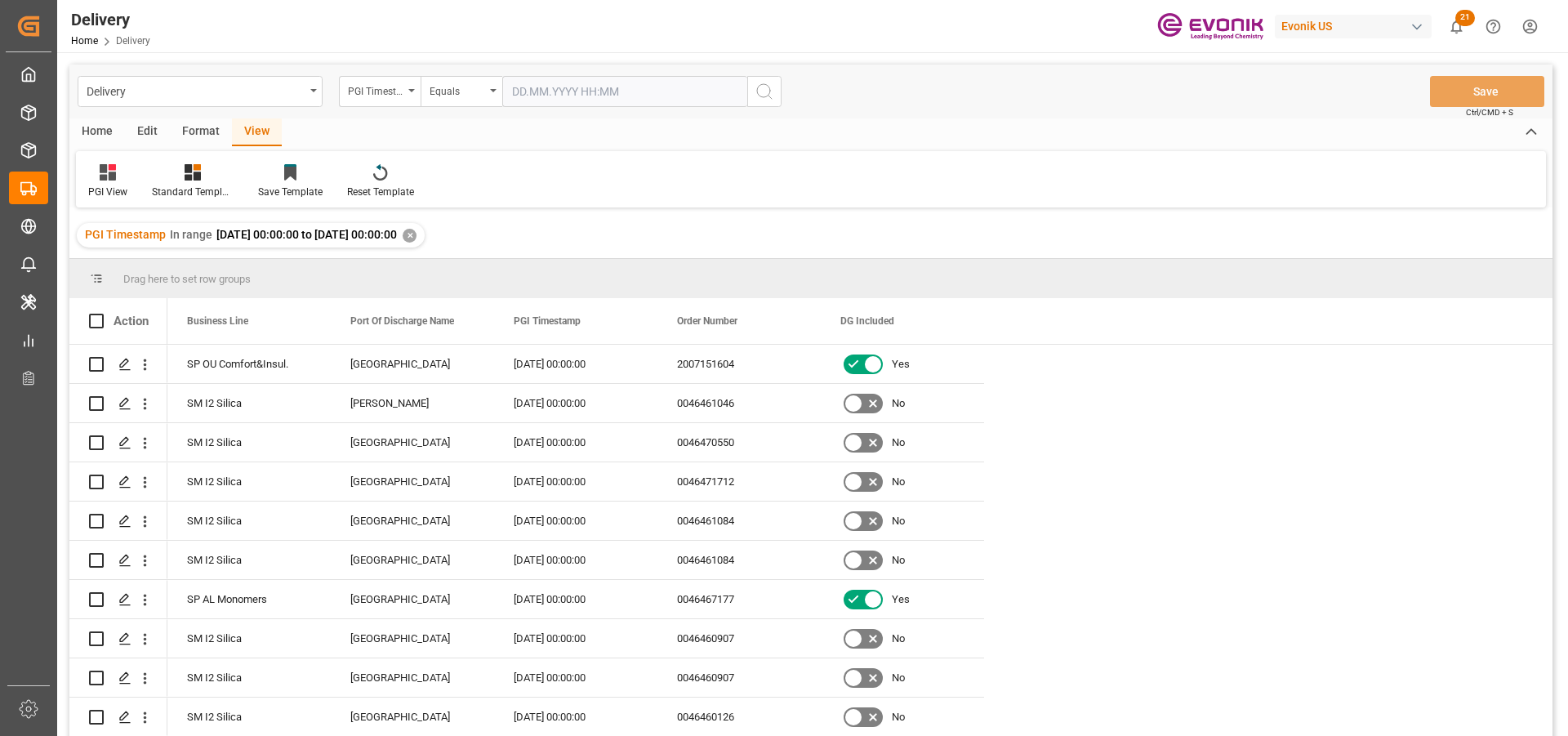
click at [101, 132] on div "Home" at bounding box center [97, 132] width 56 height 28
click at [176, 174] on icon at bounding box center [180, 172] width 14 height 16
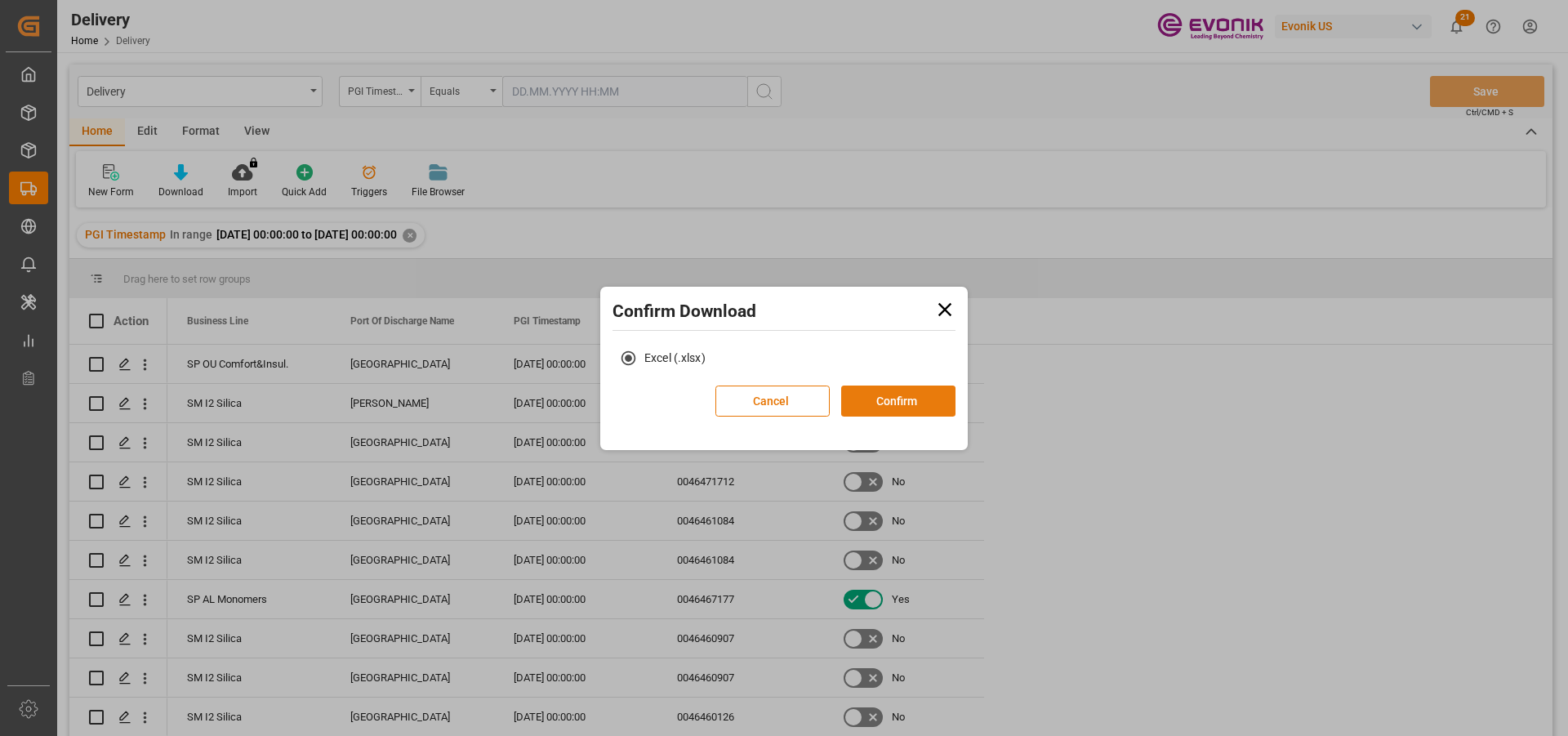
click at [904, 391] on button "Confirm" at bounding box center [898, 401] width 114 height 31
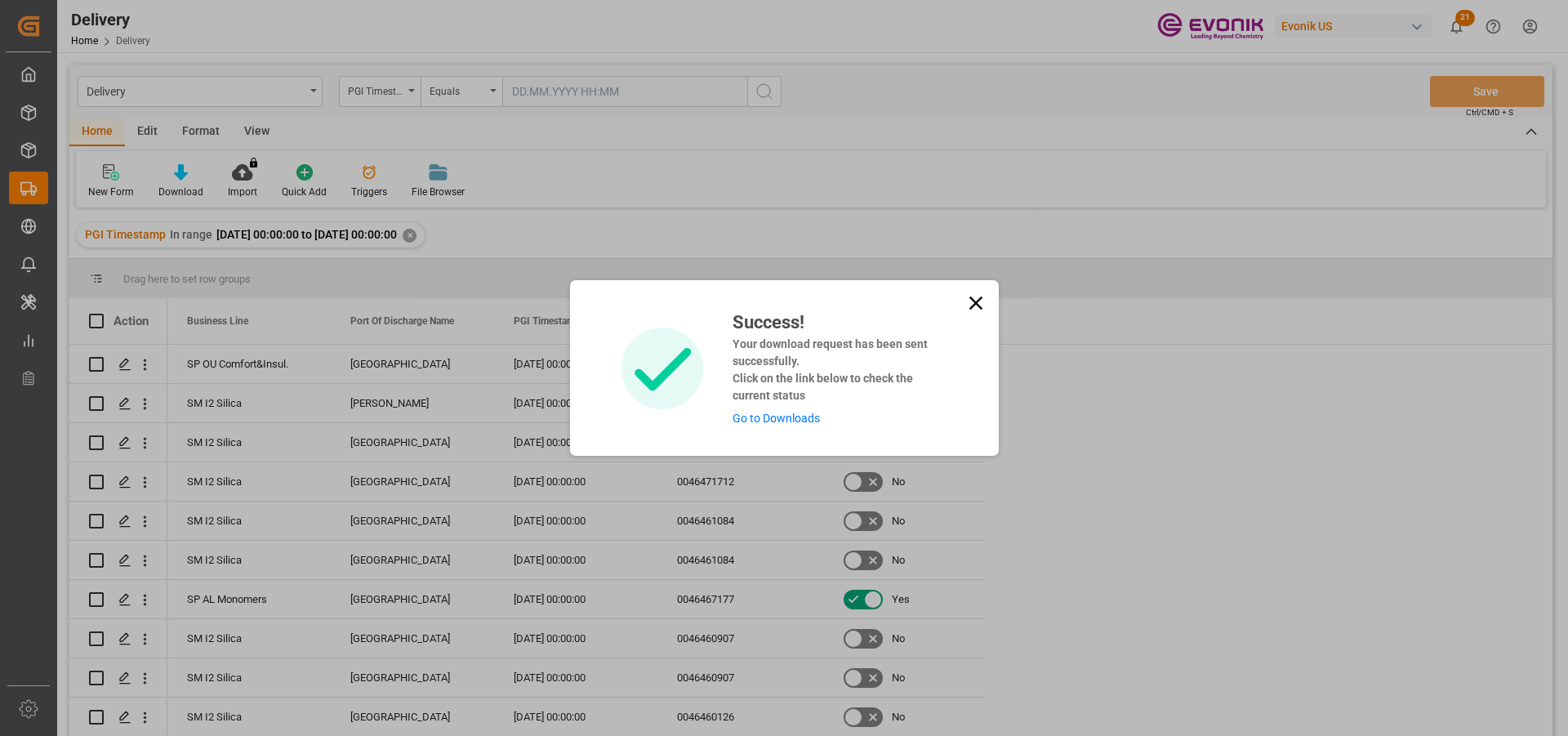
click at [757, 421] on link "Go to Downloads" at bounding box center [775, 418] width 87 height 14
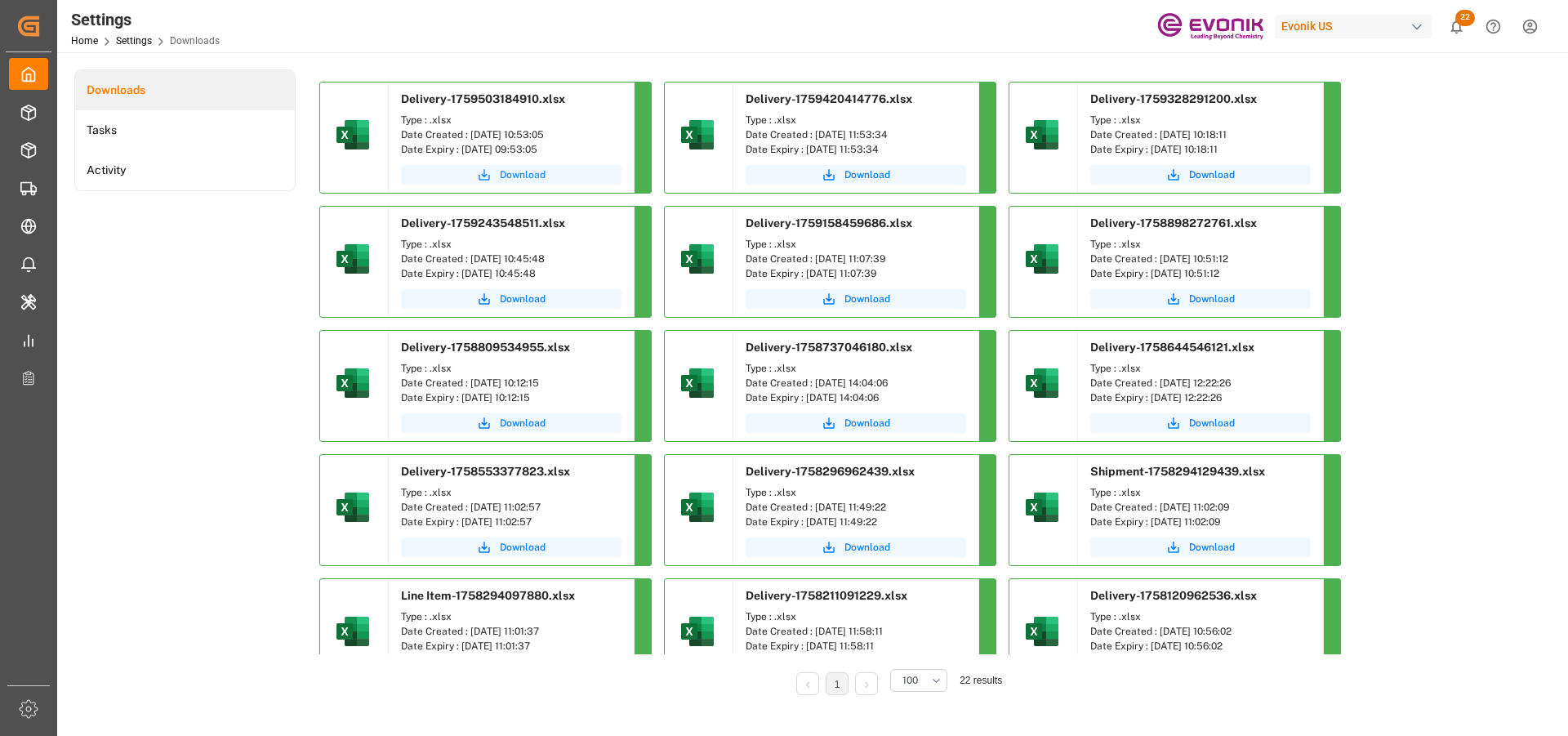
click at [530, 179] on span "Download" at bounding box center [522, 175] width 46 height 14
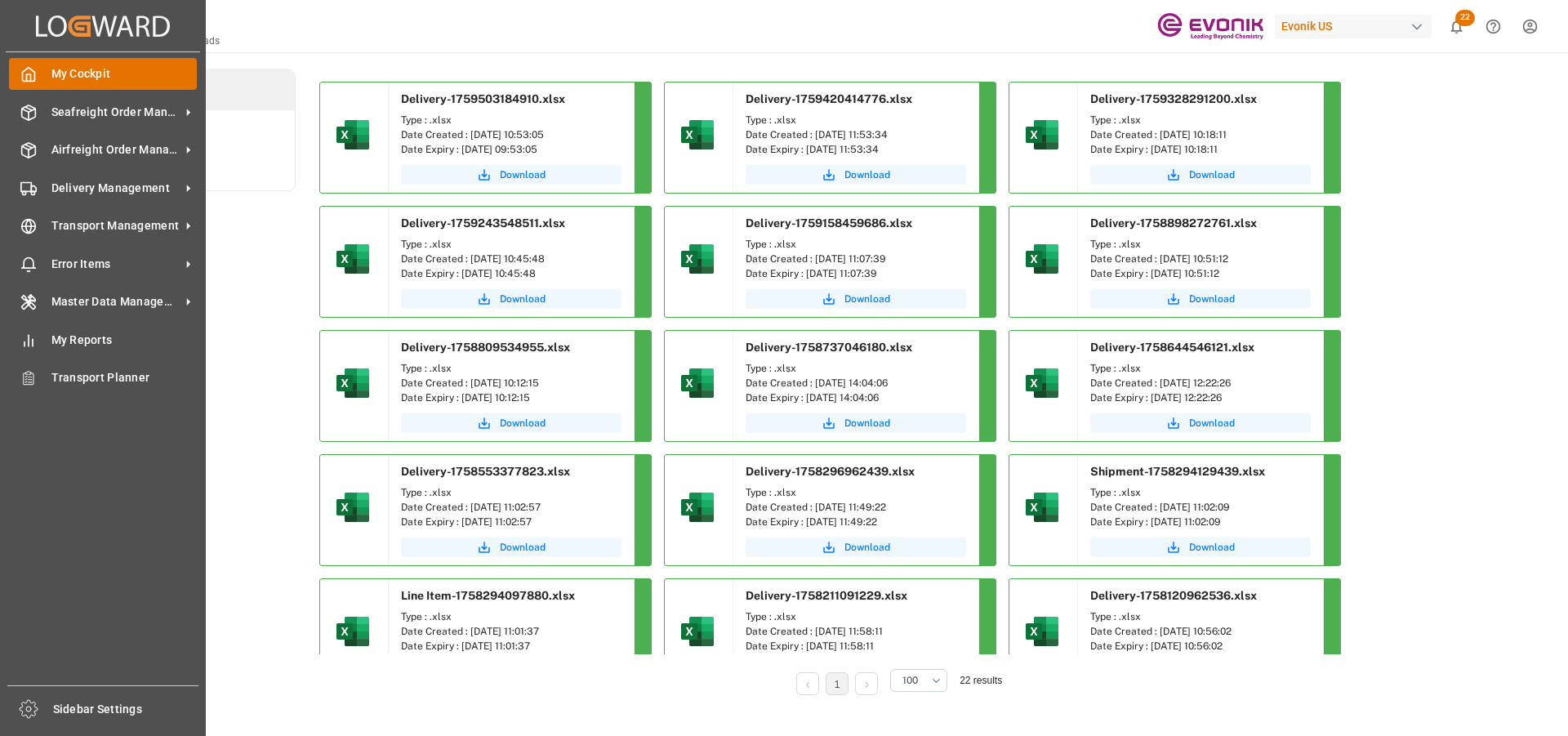
click at [80, 66] on span "My Cockpit" at bounding box center [124, 74] width 146 height 17
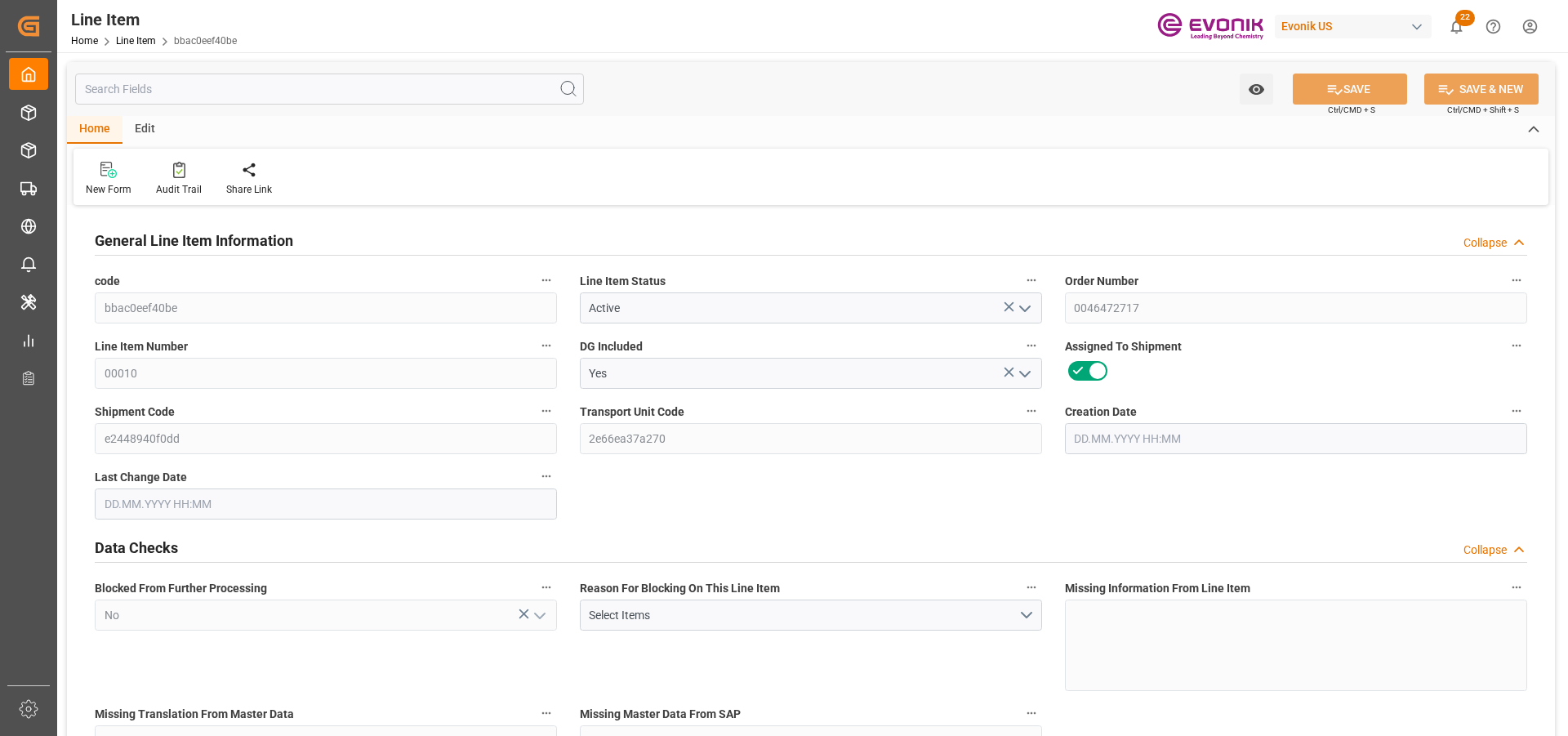
type input "20"
type input "15104"
type input "13760"
type input "23.003"
type input "80"
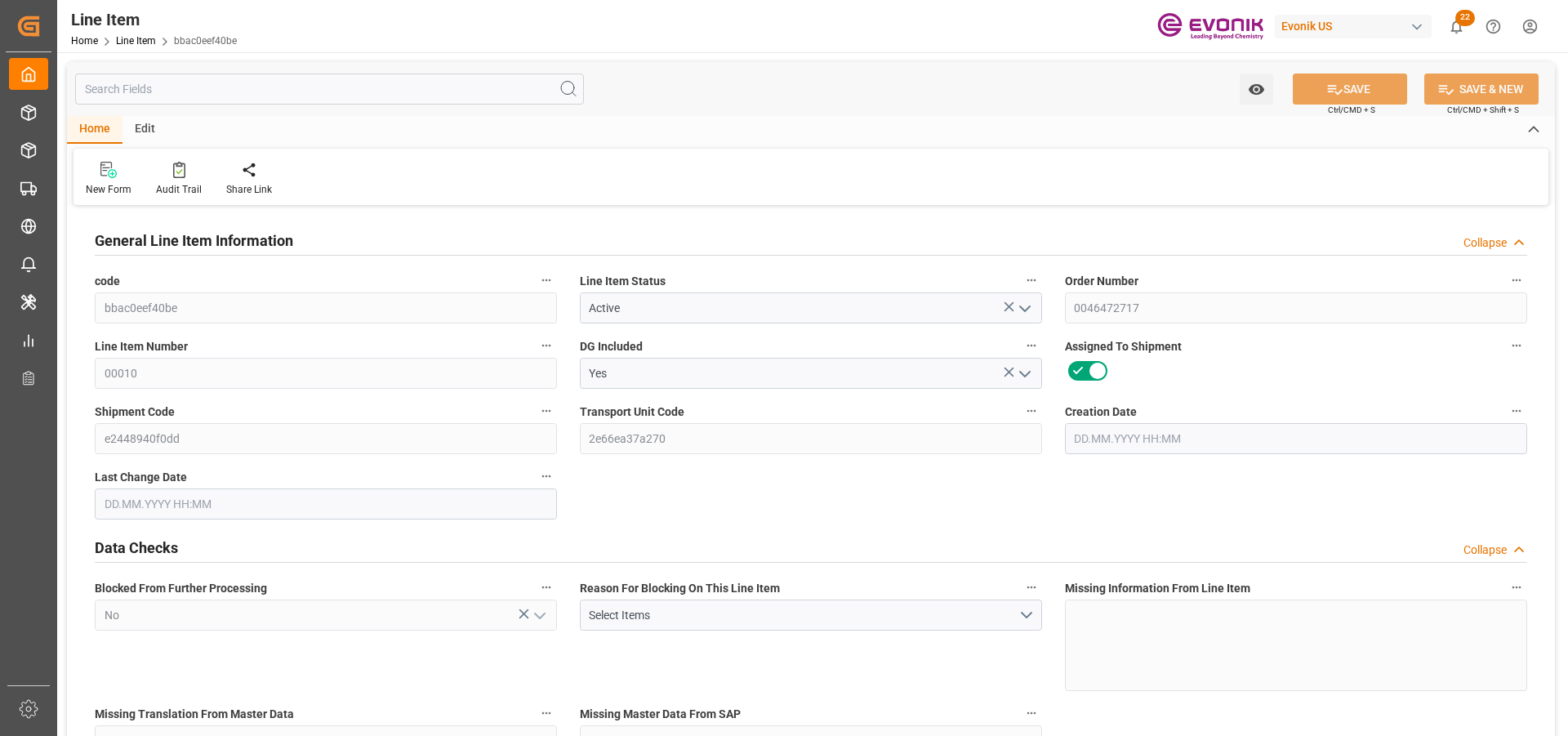
type input "237084.8"
type input "80"
type input "15104"
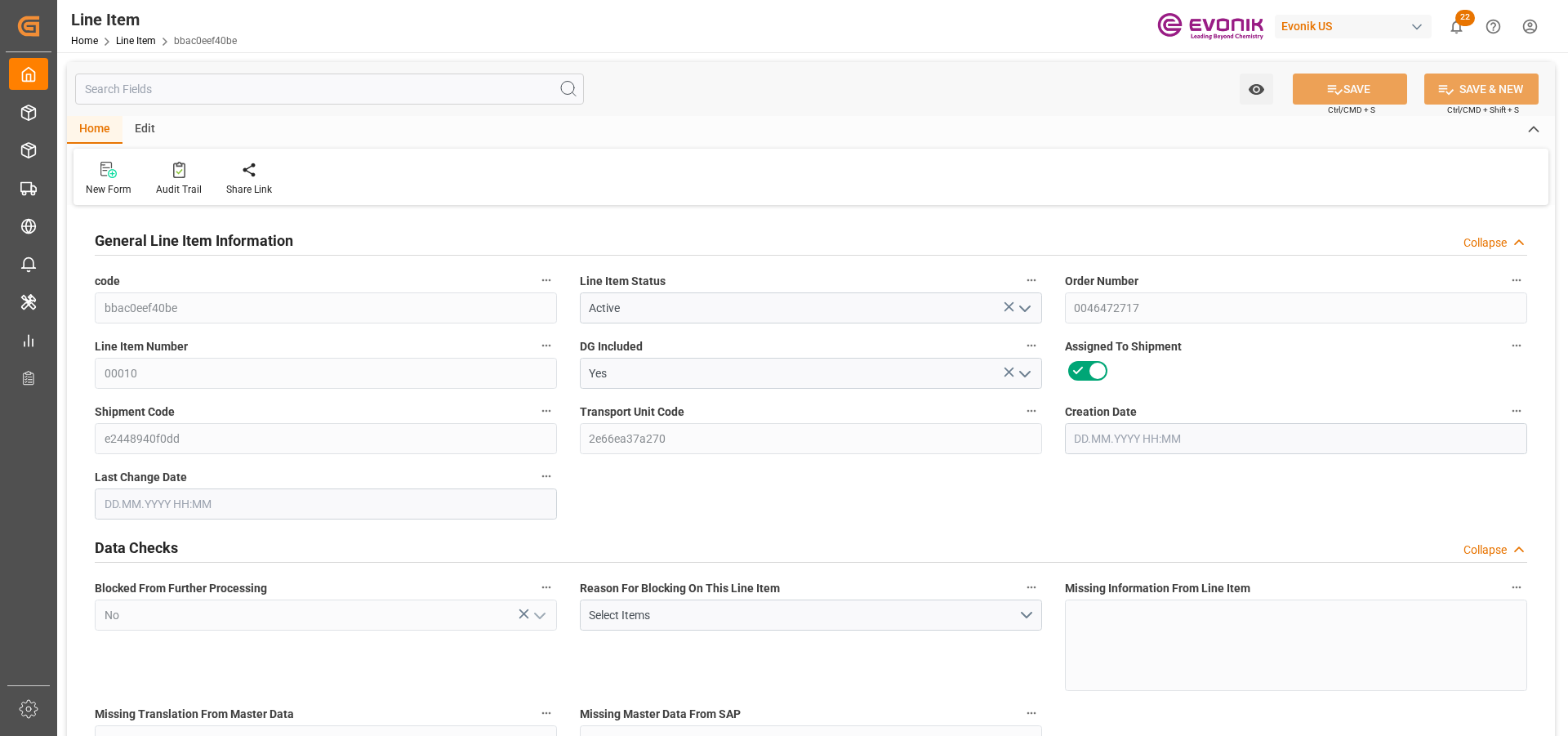
type input "15504"
type input "13760"
type input "23.003"
type input "23002.96"
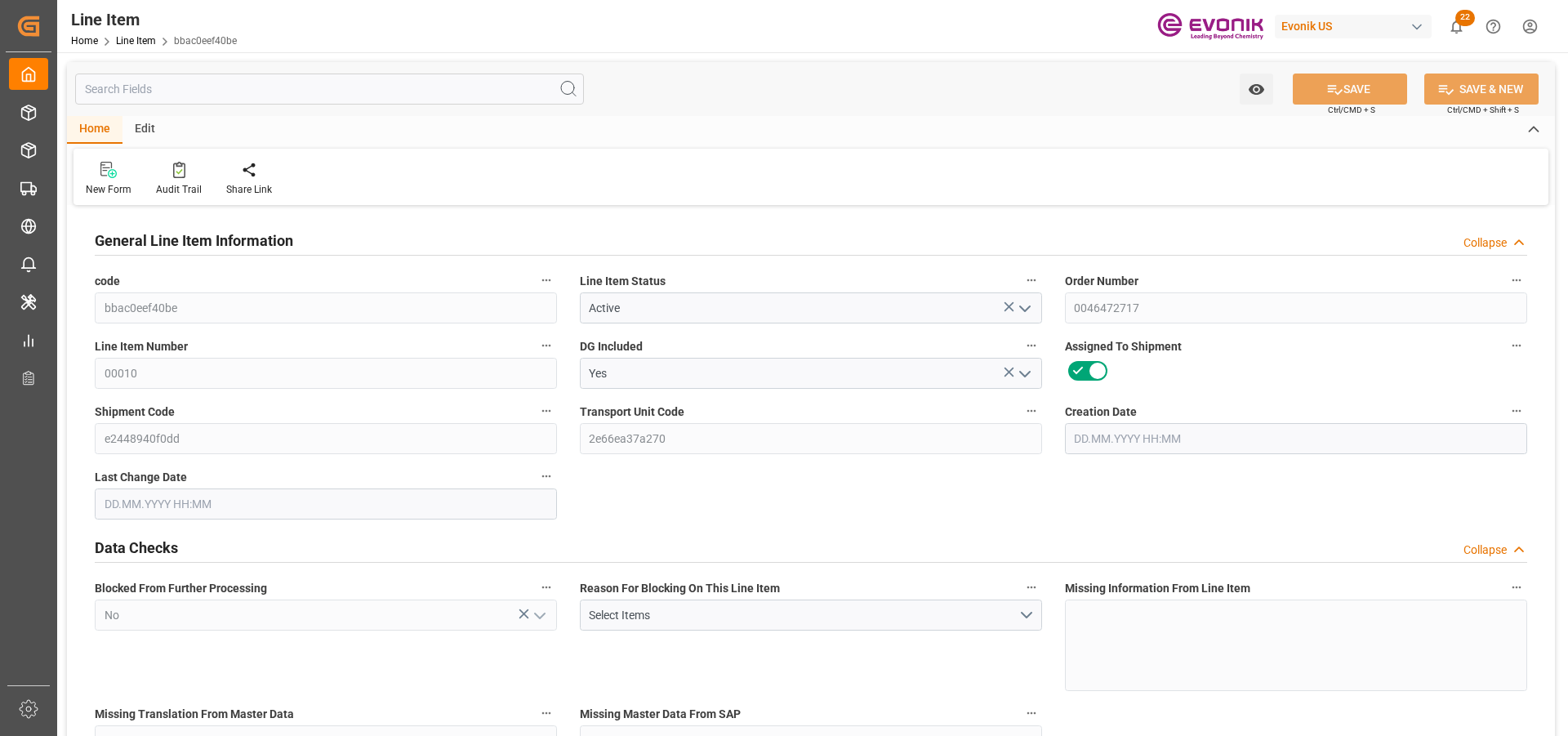
type input "80"
type input "15104"
type input "13760"
type input "23.003"
type input "[DATE] 19:16"
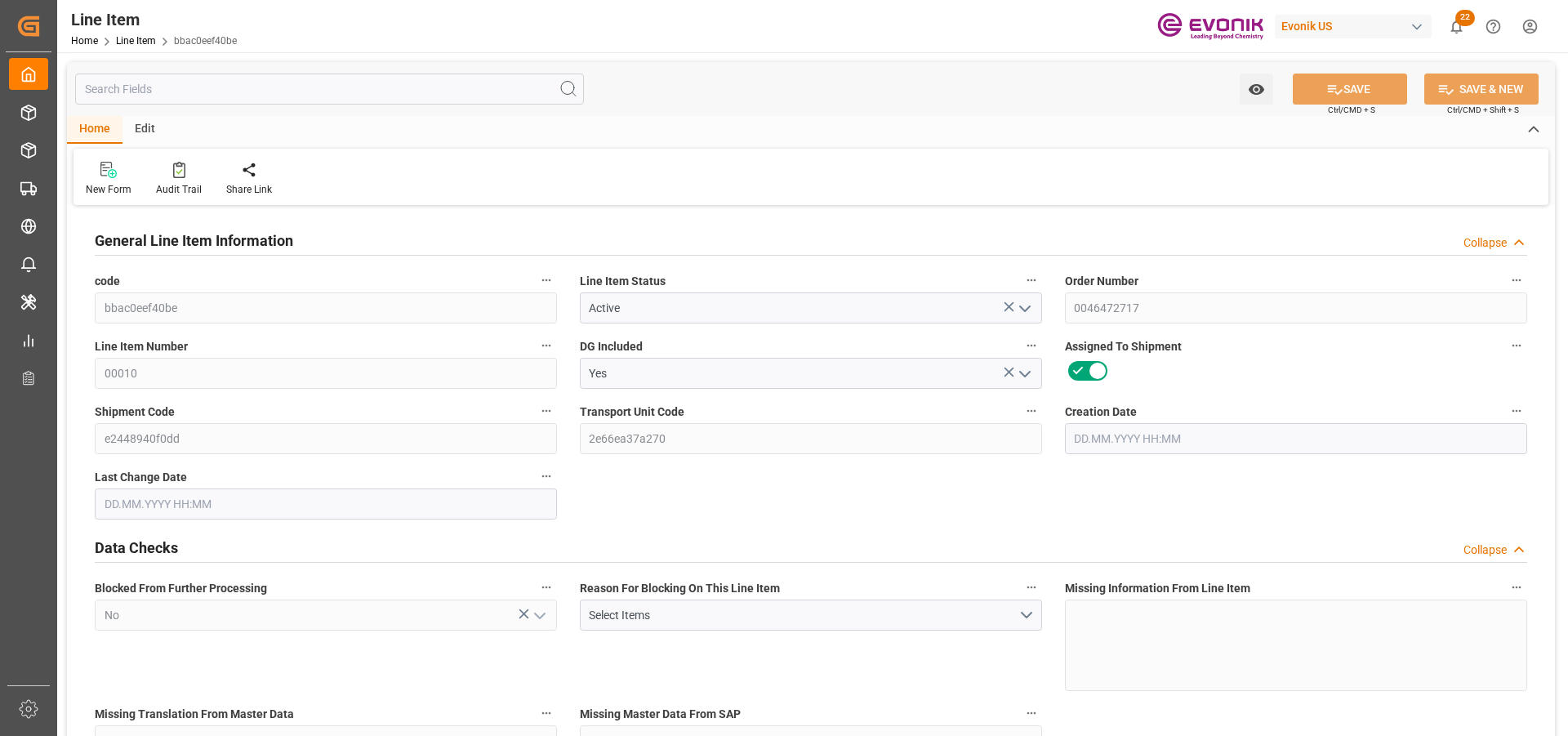
type input "[DATE] 18:13"
type input "[DATE]"
